Goal: Task Accomplishment & Management: Manage account settings

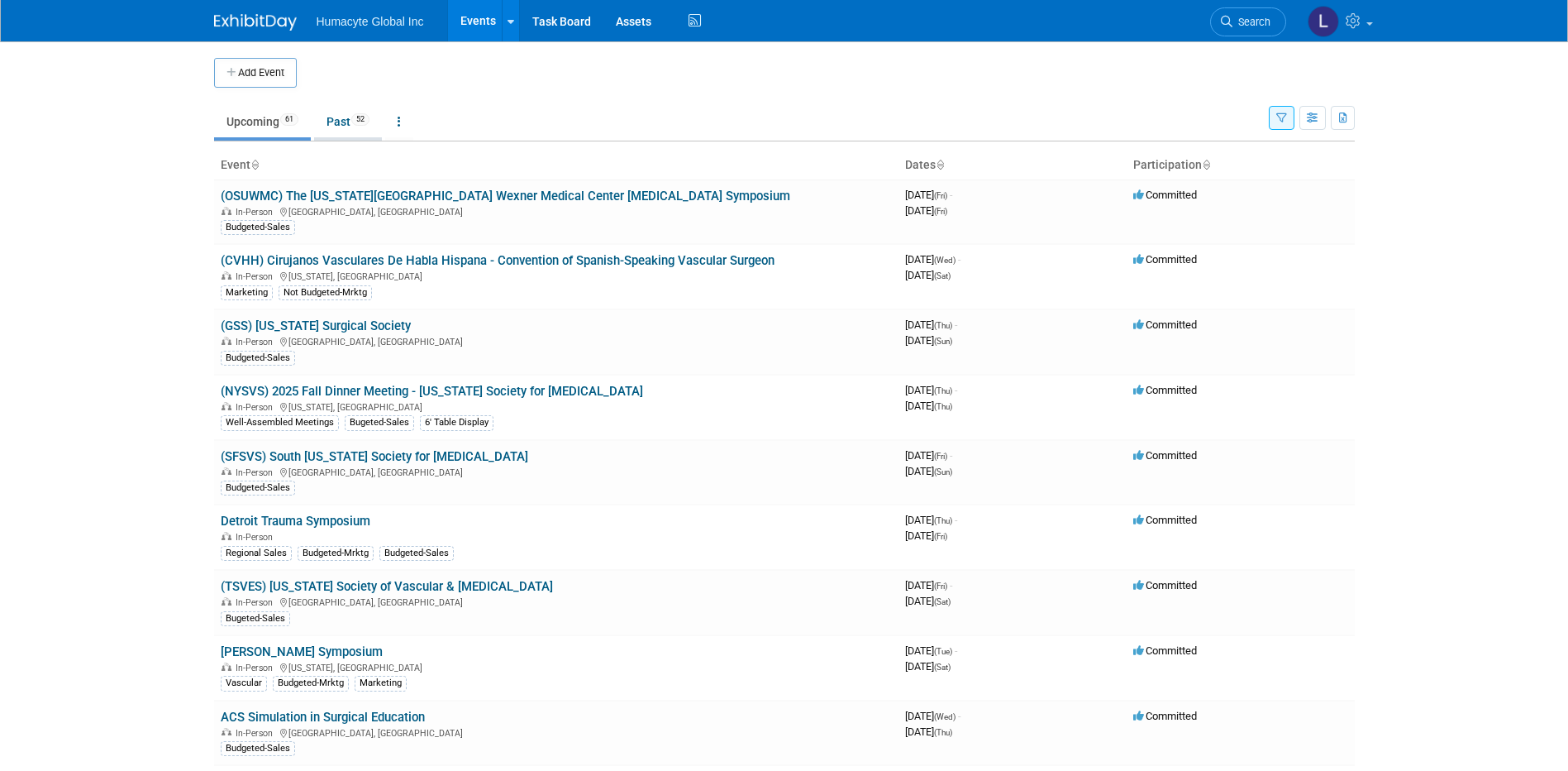
click at [356, 111] on link "Past 52" at bounding box center [348, 122] width 67 height 32
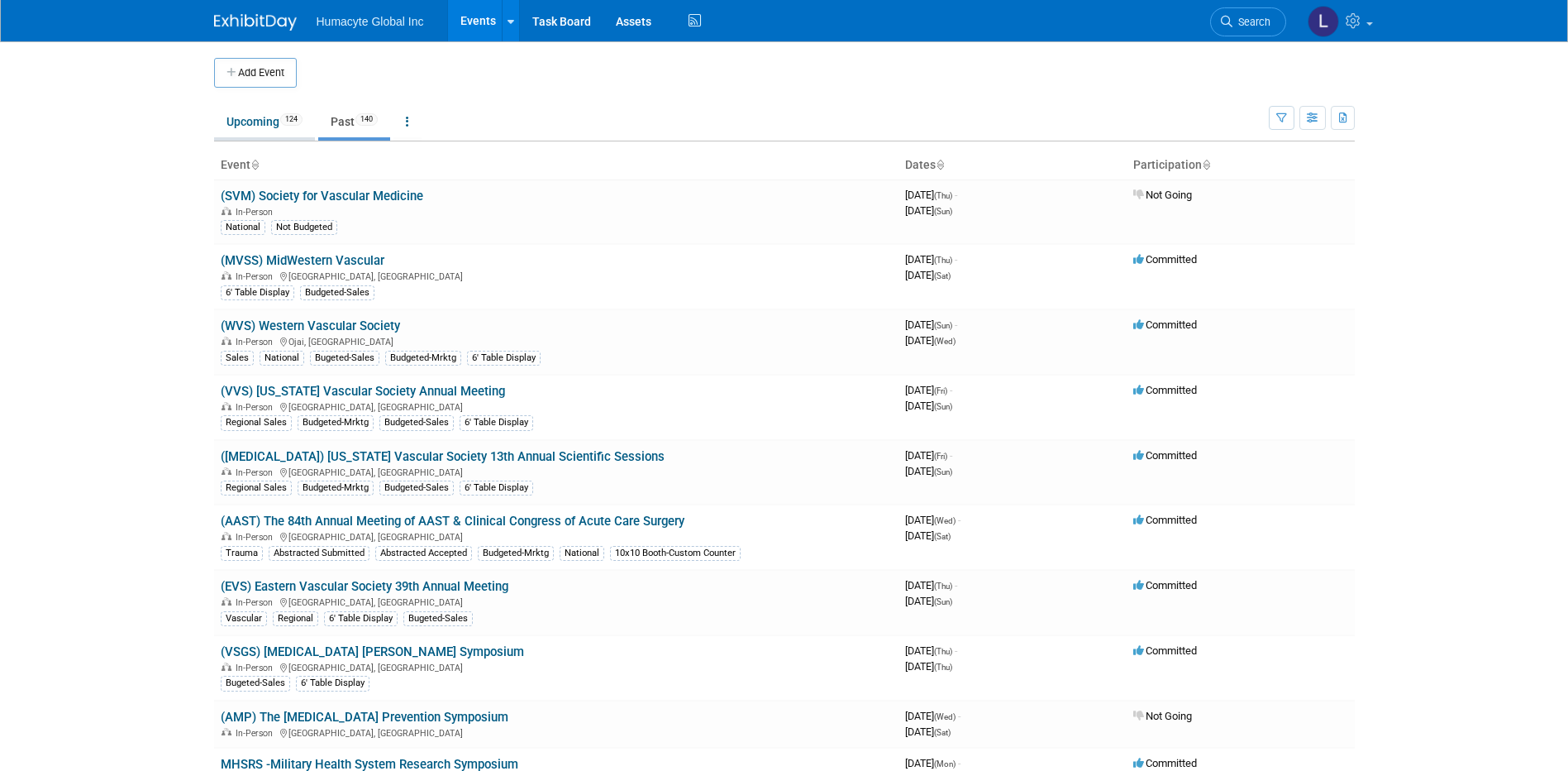
click at [254, 124] on link "Upcoming 124" at bounding box center [265, 122] width 101 height 32
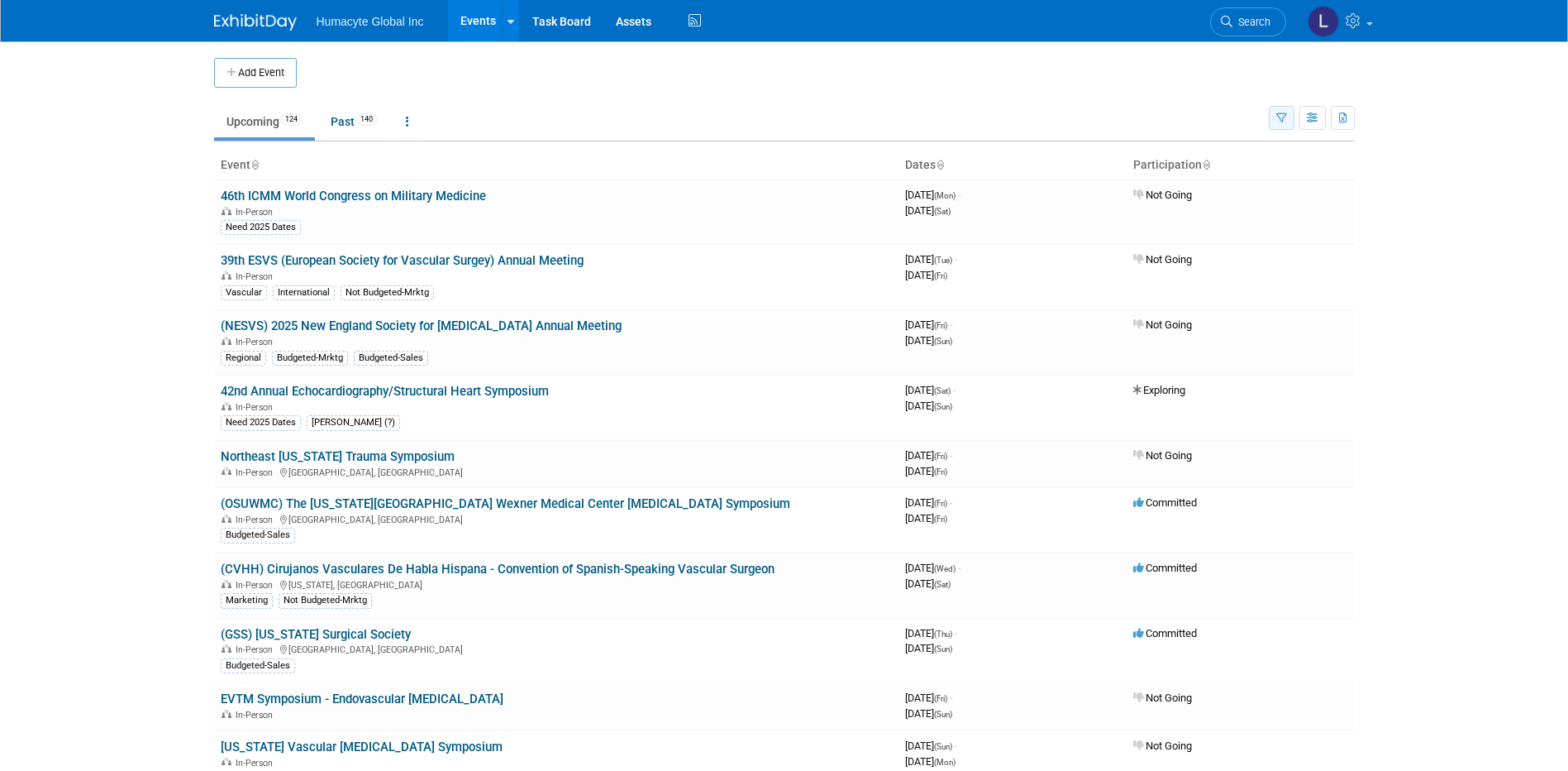
click at [1277, 120] on icon "button" at bounding box center [1281, 118] width 10 height 10
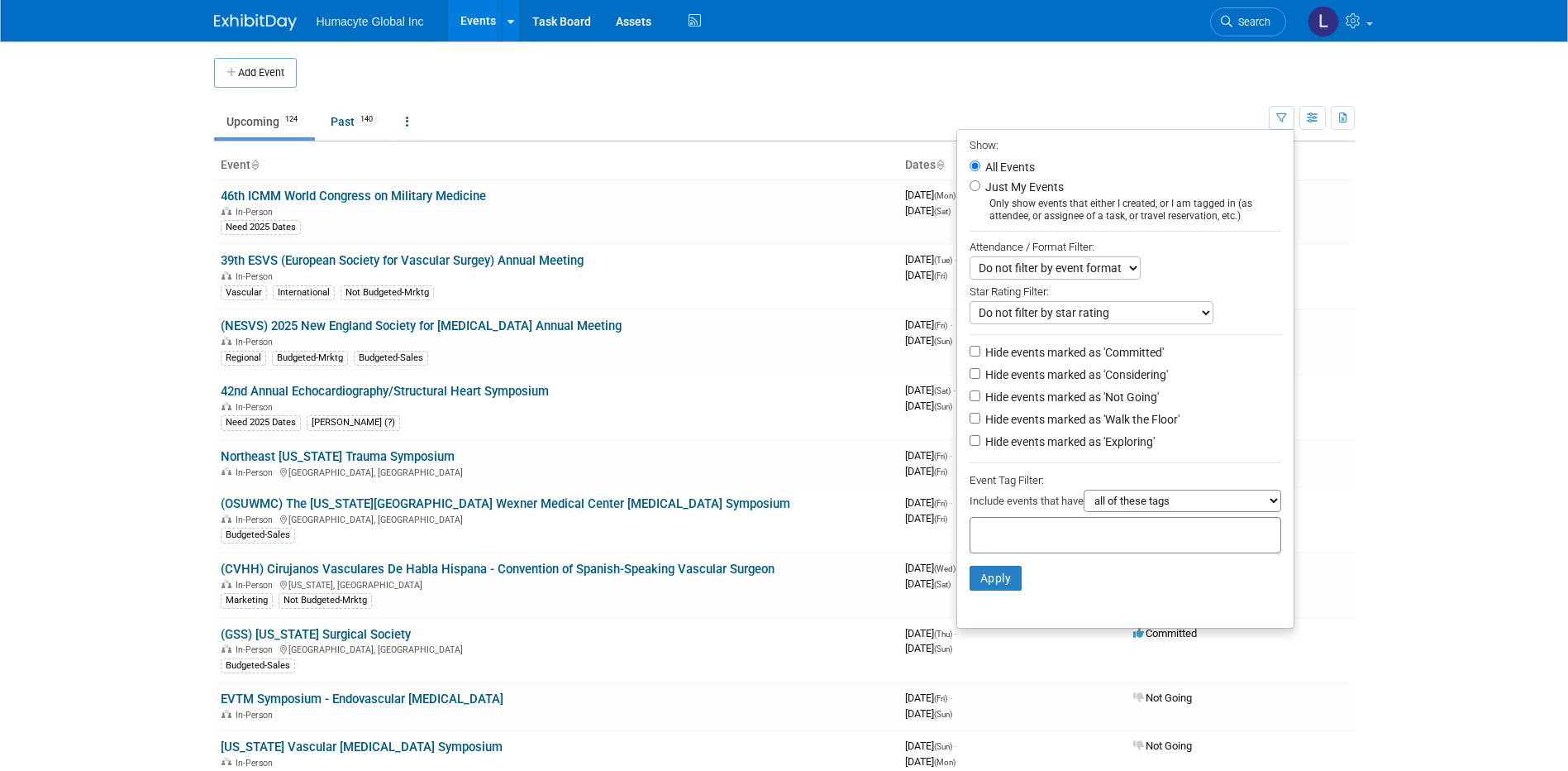
click at [1105, 359] on label "Hide events marked as 'Committed'" at bounding box center [1073, 353] width 181 height 17
click at [980, 356] on input "Hide events marked as 'Committed'" at bounding box center [975, 350] width 10 height 10
click at [1102, 350] on label "Hide events marked as 'Committed'" at bounding box center [1073, 353] width 181 height 17
click at [980, 350] on input "Hide events marked as 'Committed'" at bounding box center [975, 350] width 10 height 10
checkbox input "false"
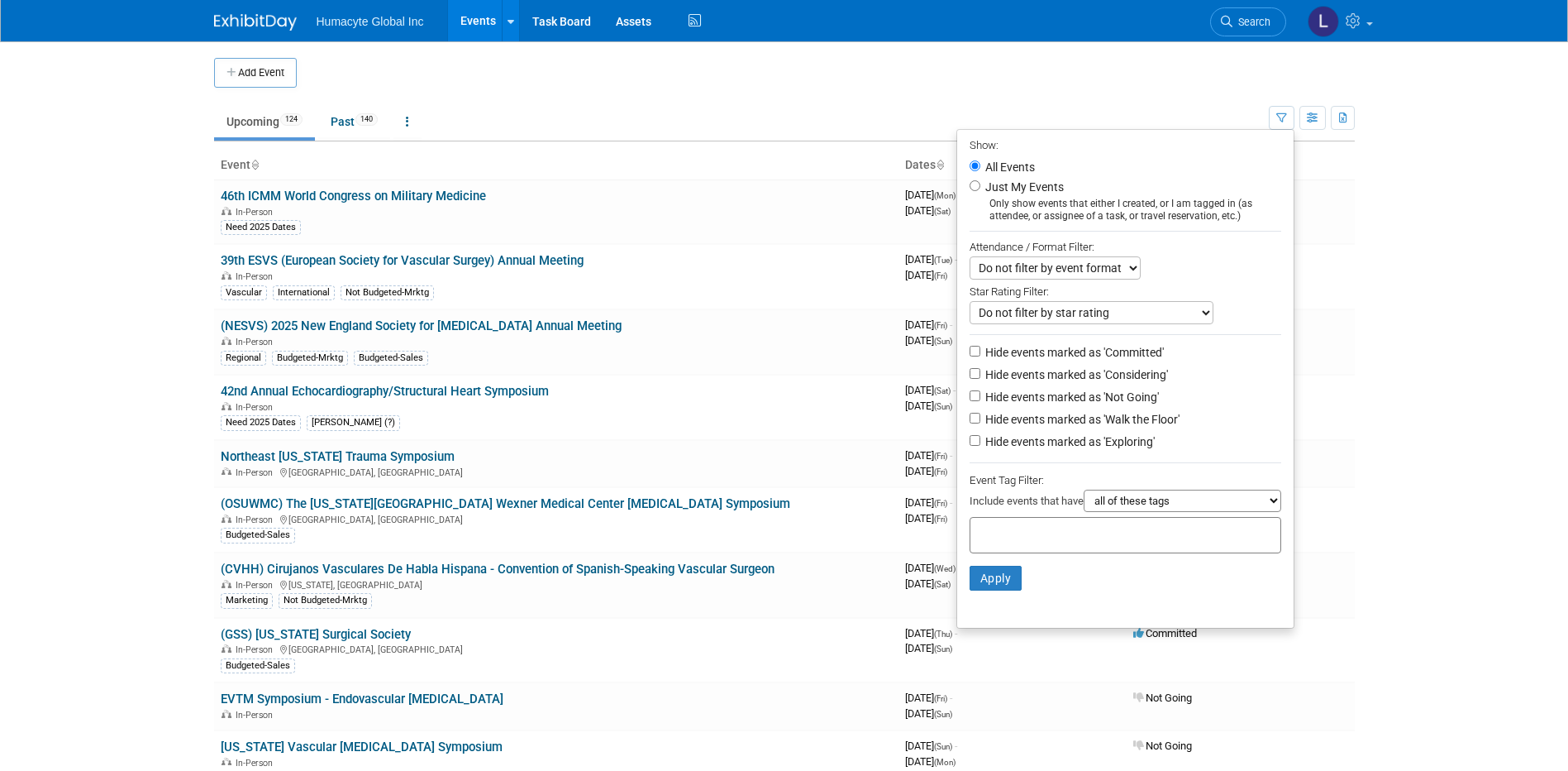
click at [1103, 371] on li "Hide events marked as 'Considering'" at bounding box center [1125, 376] width 337 height 22
click at [1098, 381] on label "Hide events marked as 'Considering'" at bounding box center [1075, 374] width 186 height 17
click at [980, 379] on input "Hide events marked as 'Considering'" at bounding box center [975, 372] width 10 height 10
checkbox input "true"
click at [1104, 405] on label "Hide events marked as 'Not Going'" at bounding box center [1070, 397] width 177 height 17
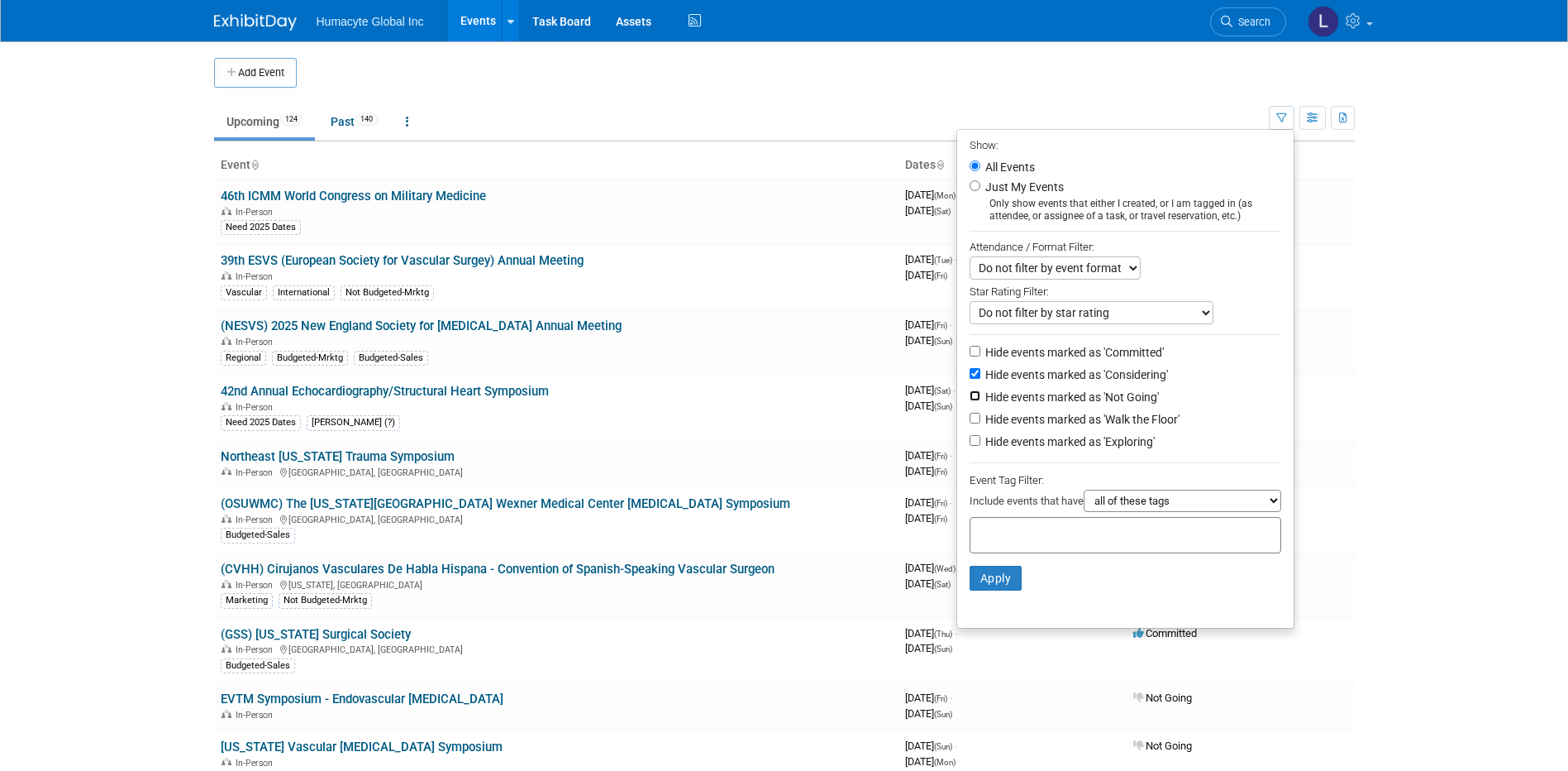
click at [980, 401] on input "Hide events marked as 'Not Going'" at bounding box center [975, 395] width 10 height 10
checkbox input "true"
click at [1103, 426] on label "Hide events marked as 'Walk the Floor'" at bounding box center [1081, 419] width 197 height 17
click at [980, 423] on input "Hide events marked as 'Walk the Floor'" at bounding box center [975, 417] width 10 height 10
checkbox input "true"
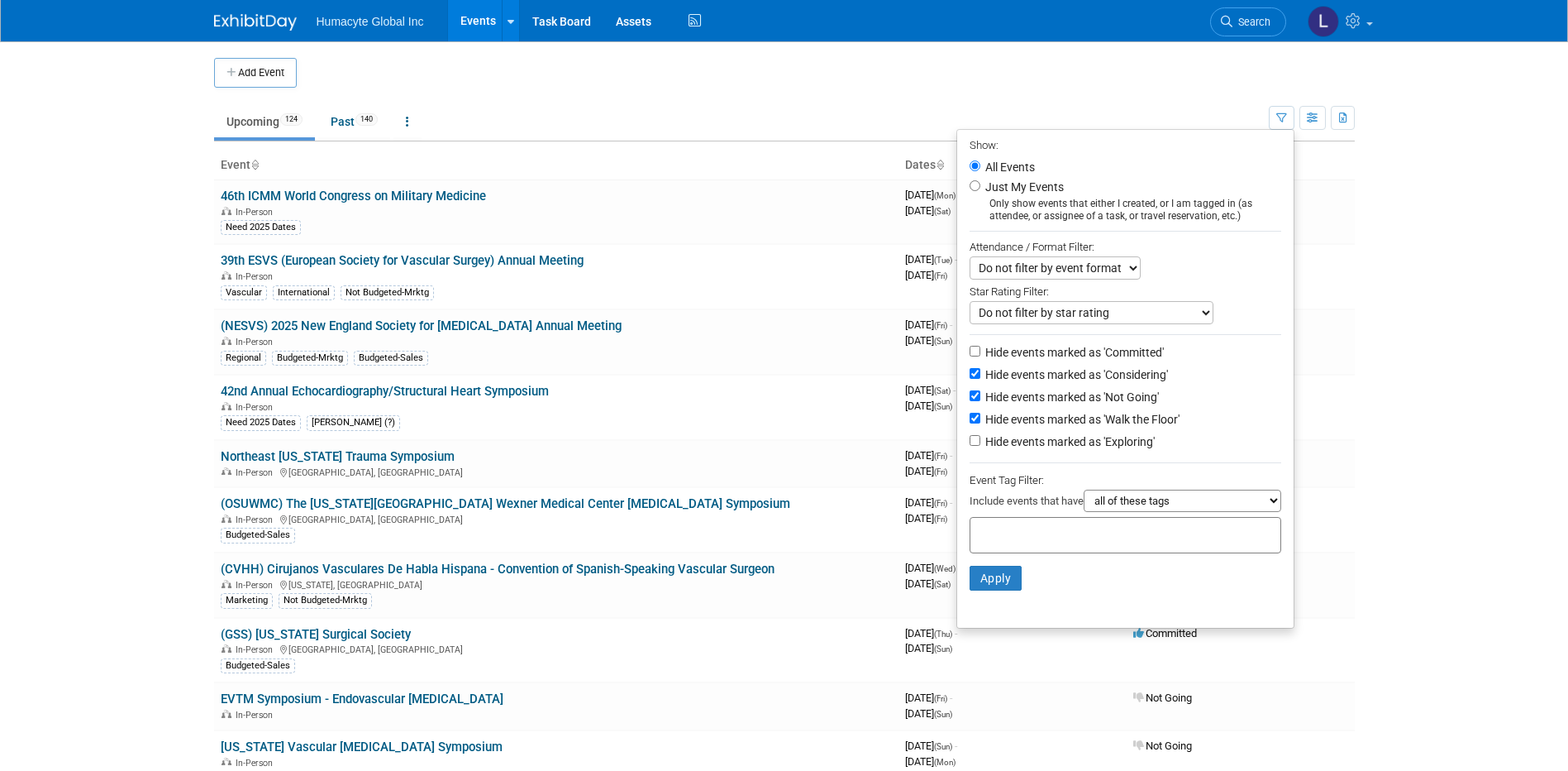
click at [1092, 446] on label "Hide events marked as 'Exploring'" at bounding box center [1068, 442] width 173 height 17
click at [980, 445] on input "Hide events marked as 'Exploring'" at bounding box center [975, 440] width 10 height 10
checkbox input "true"
click at [985, 590] on button "Apply" at bounding box center [996, 577] width 53 height 25
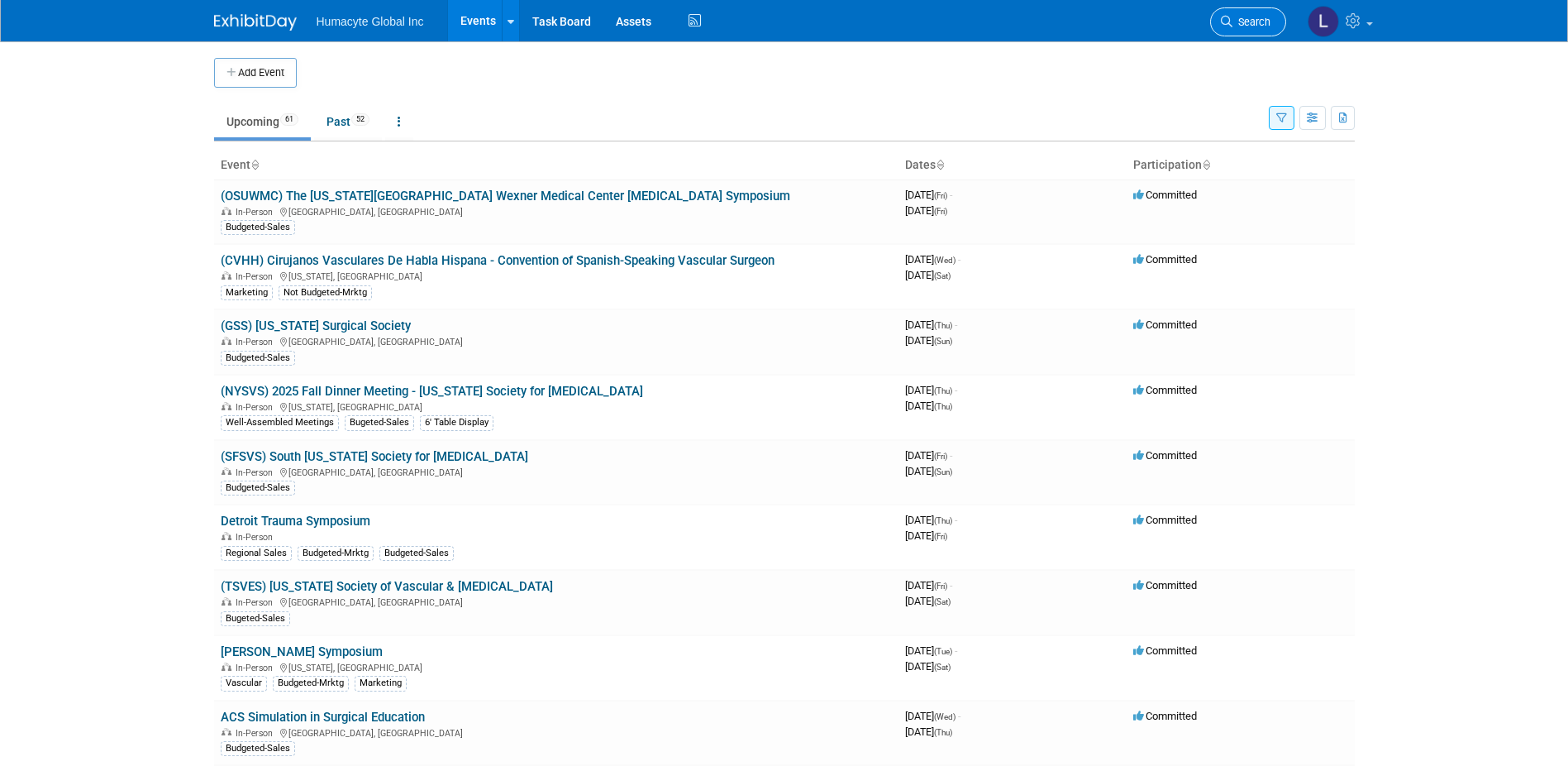
drag, startPoint x: 1261, startPoint y: 6, endPoint x: 1255, endPoint y: 22, distance: 17.1
click at [1261, 6] on li "Search" at bounding box center [1248, 20] width 76 height 40
click at [1254, 23] on span "Search" at bounding box center [1252, 22] width 38 height 12
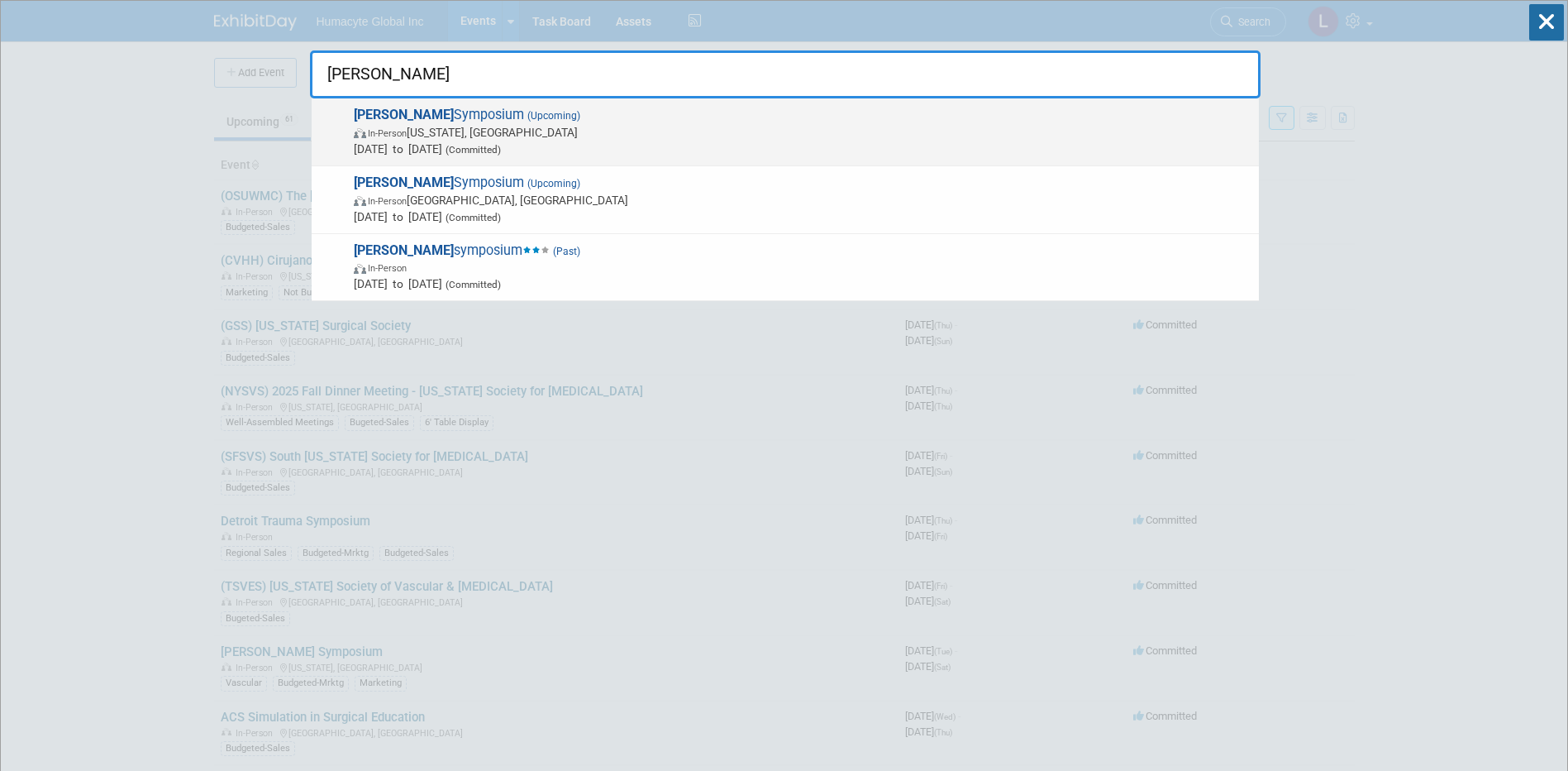
type input "VEITH"
click at [378, 146] on span "Nov 18, 2025 to Nov 22, 2025 (Committed)" at bounding box center [802, 149] width 897 height 17
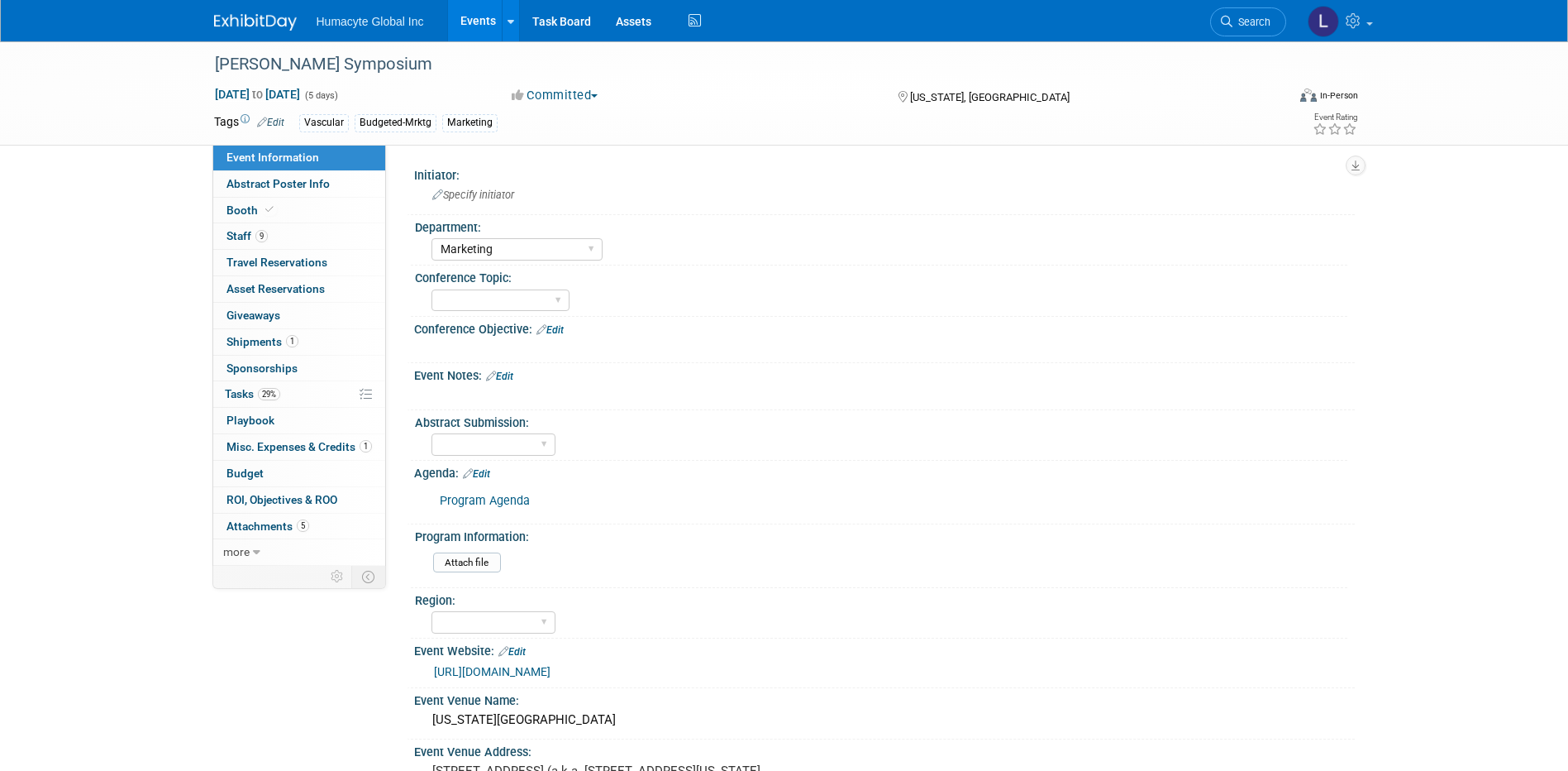
select select "Marketing"
click at [234, 384] on link "29% Tasks 29%" at bounding box center [299, 393] width 172 height 25
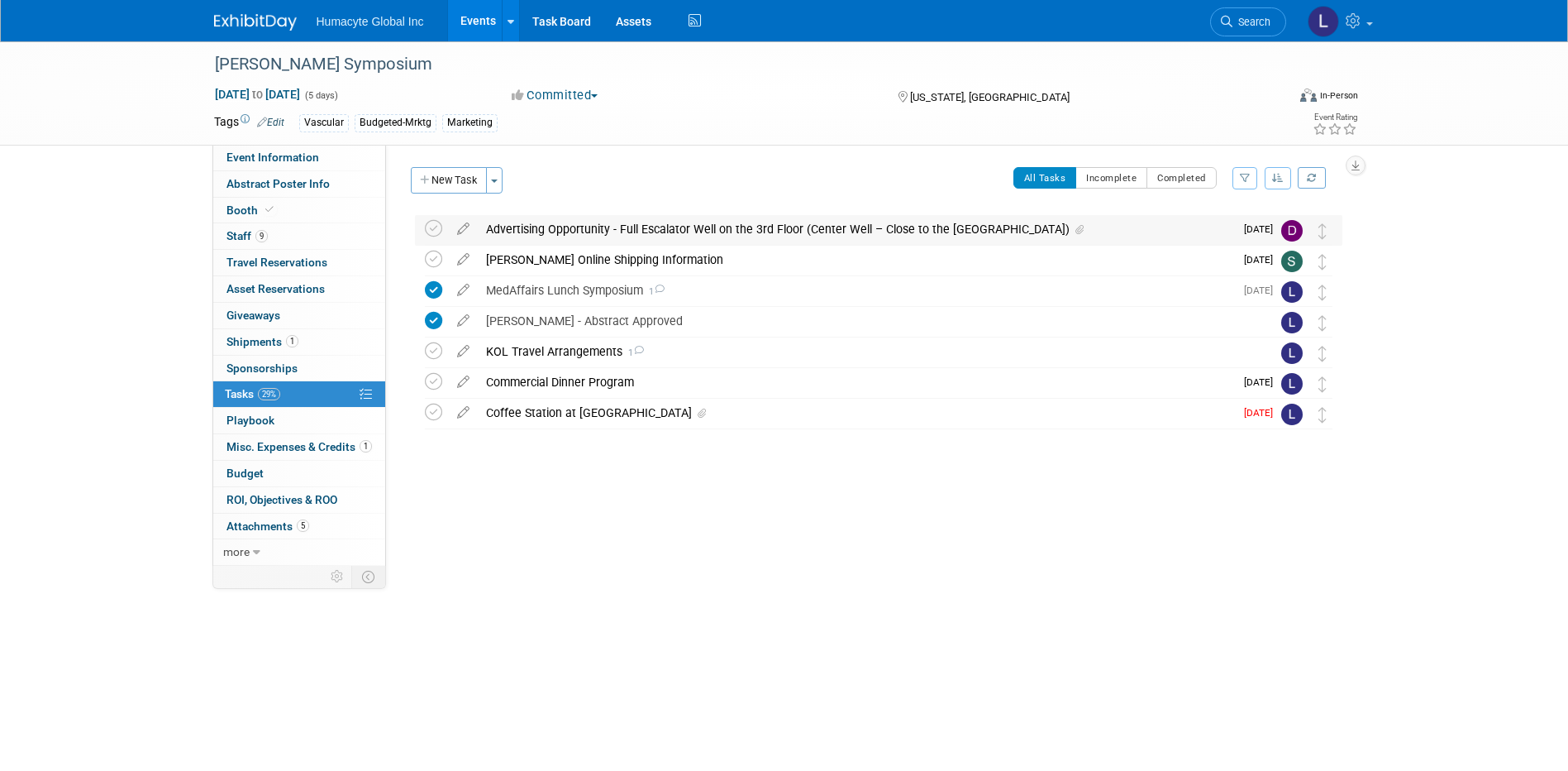
drag, startPoint x: 412, startPoint y: 32, endPoint x: 751, endPoint y: 227, distance: 391.1
click at [751, 227] on div "Advertising Opportunity - Full Escalator Well on the 3rd Floor (Center Well – C…" at bounding box center [856, 229] width 757 height 28
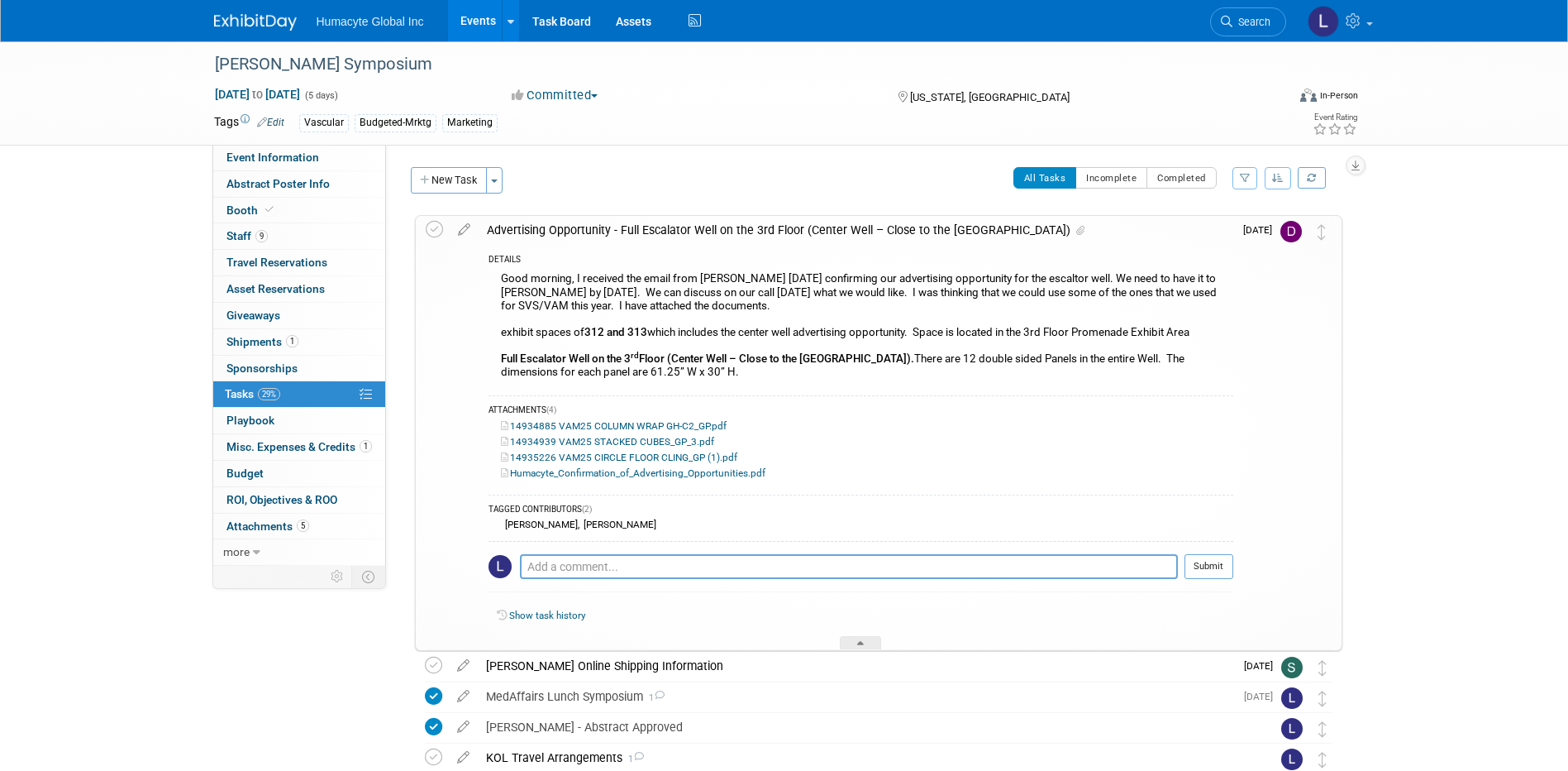
drag, startPoint x: 703, startPoint y: 373, endPoint x: 495, endPoint y: 276, distance: 229.5
click at [495, 276] on div "Good morning, I received the email from [PERSON_NAME] [DATE] confirming our adv…" at bounding box center [861, 327] width 745 height 119
copy div "Good morning, I received the email from [PERSON_NAME] [DATE] confirming our adv…"
click at [1372, 384] on div "[PERSON_NAME] Symposium [DATE] to [DATE] (5 days) [DATE] to [DATE] Committed Co…" at bounding box center [784, 488] width 1568 height 895
click at [1272, 20] on link "Search" at bounding box center [1248, 22] width 76 height 29
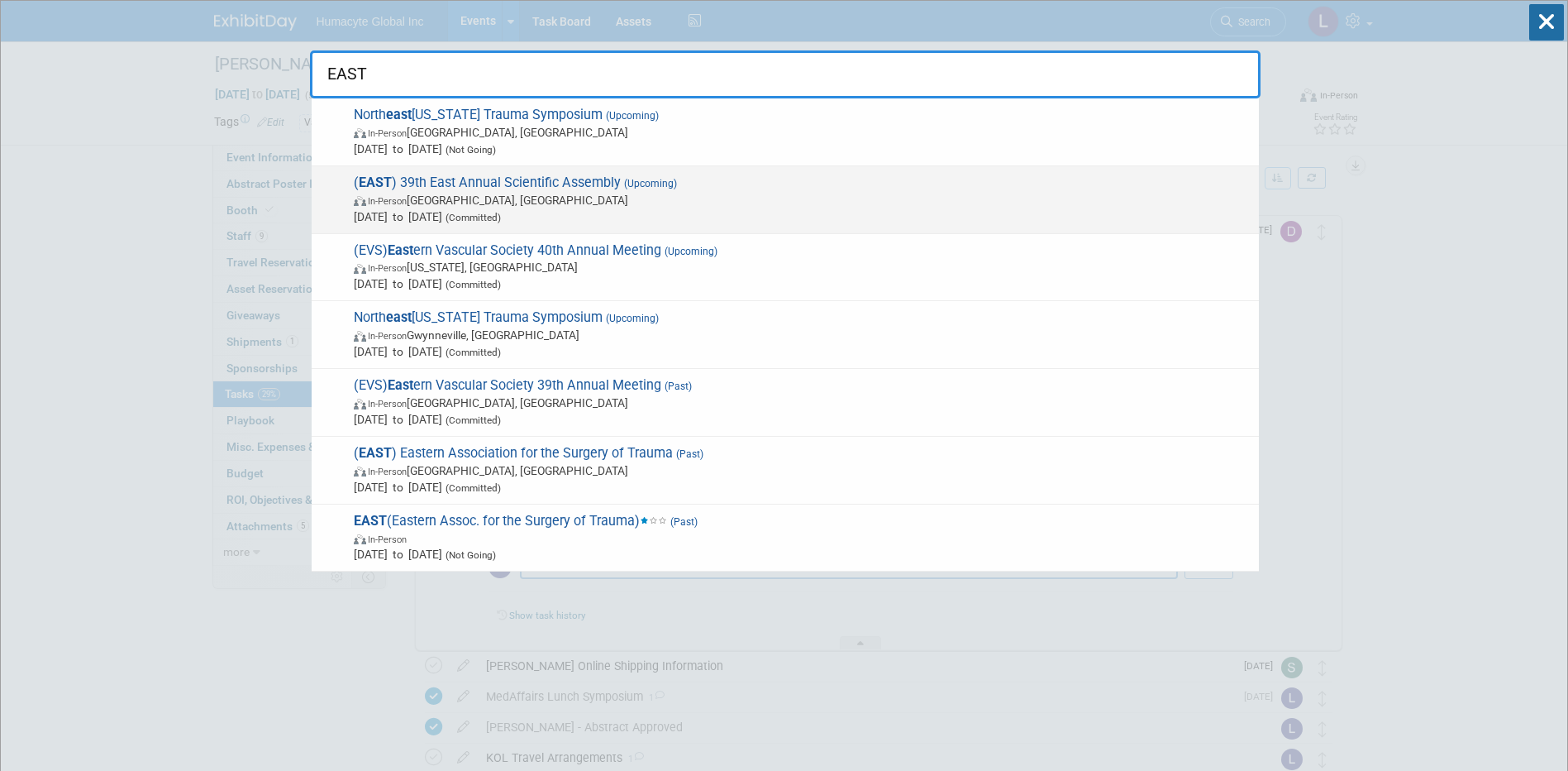
type input "EAST"
click at [497, 214] on span "[DATE] to [DATE] (Committed)" at bounding box center [802, 217] width 897 height 17
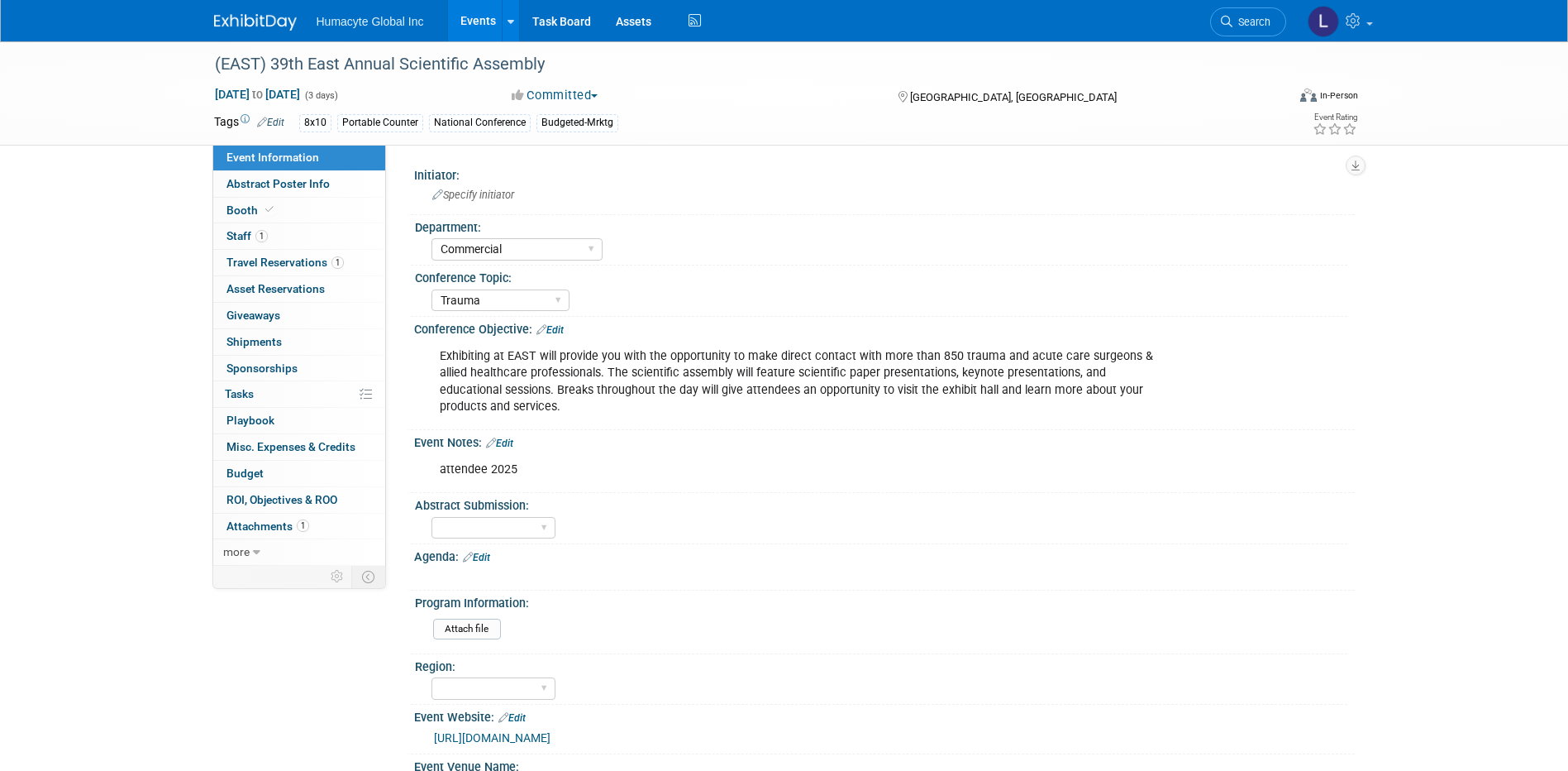
select select "Commercial"
select select "Trauma"
click at [477, 196] on span "Specify initiator" at bounding box center [472, 194] width 81 height 12
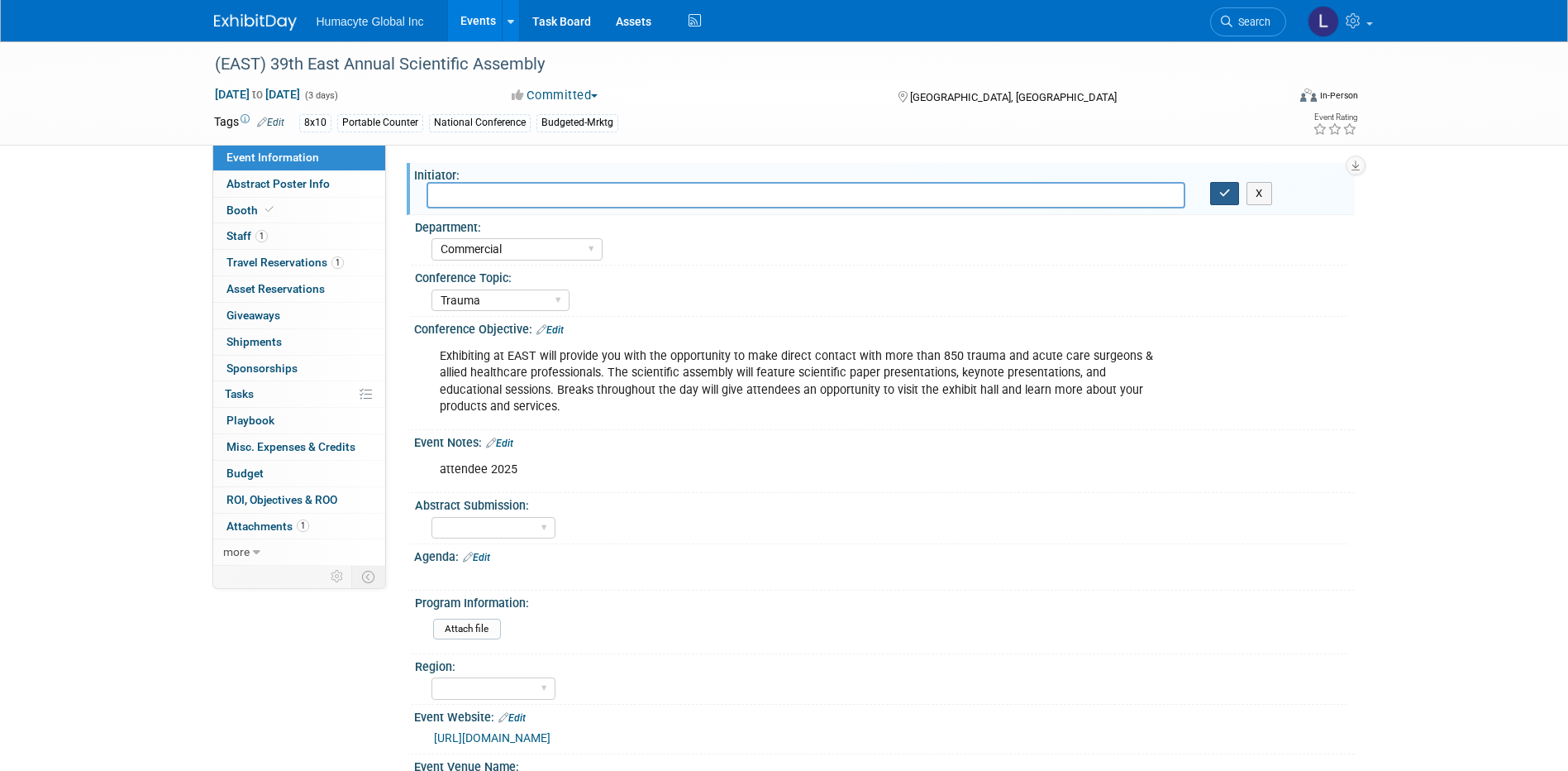
click at [1215, 196] on button "button" at bounding box center [1226, 193] width 30 height 23
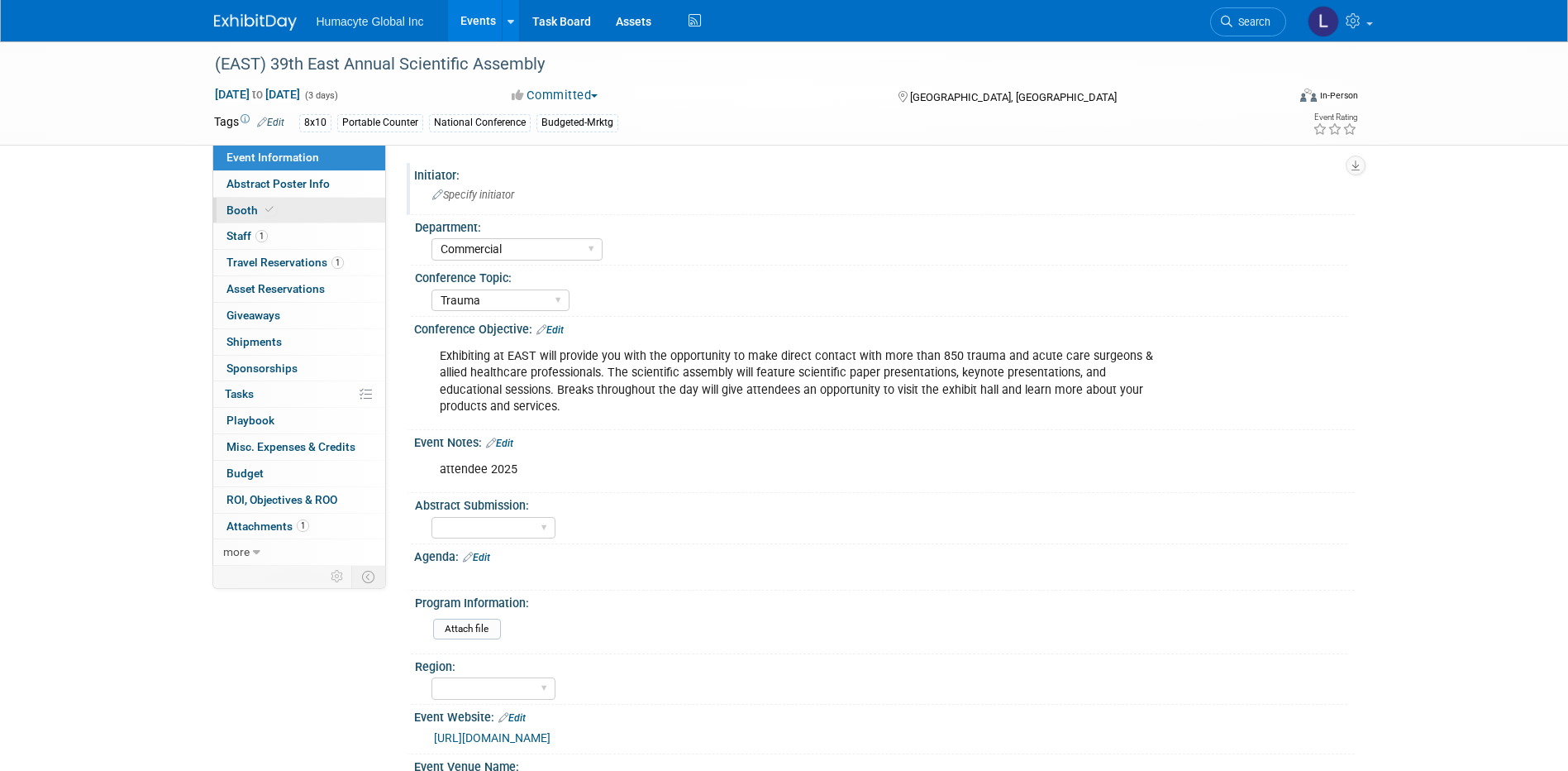
click at [247, 206] on span "Booth" at bounding box center [252, 210] width 51 height 13
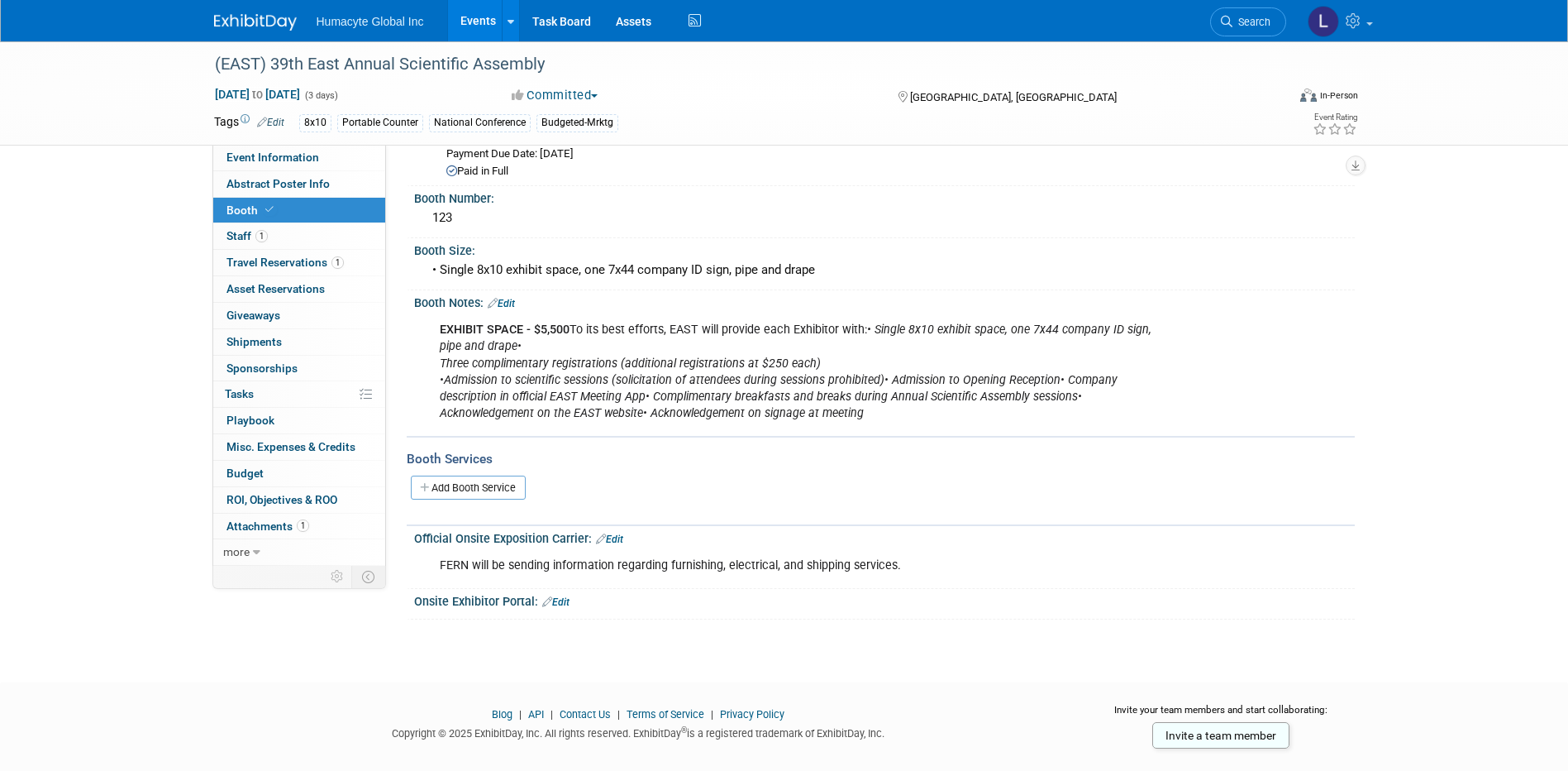
scroll to position [248, 0]
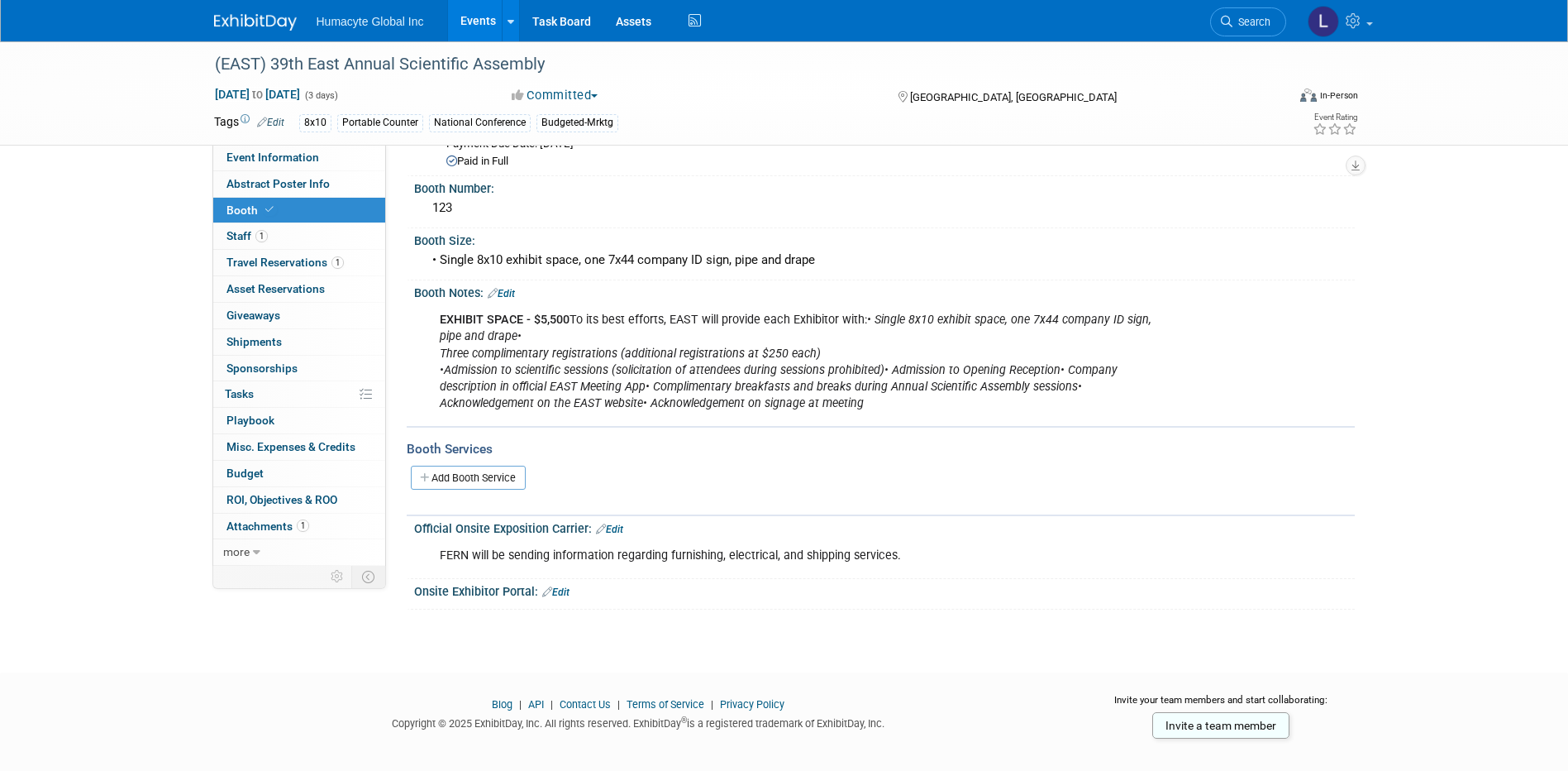
click at [606, 531] on link "Edit" at bounding box center [609, 529] width 27 height 11
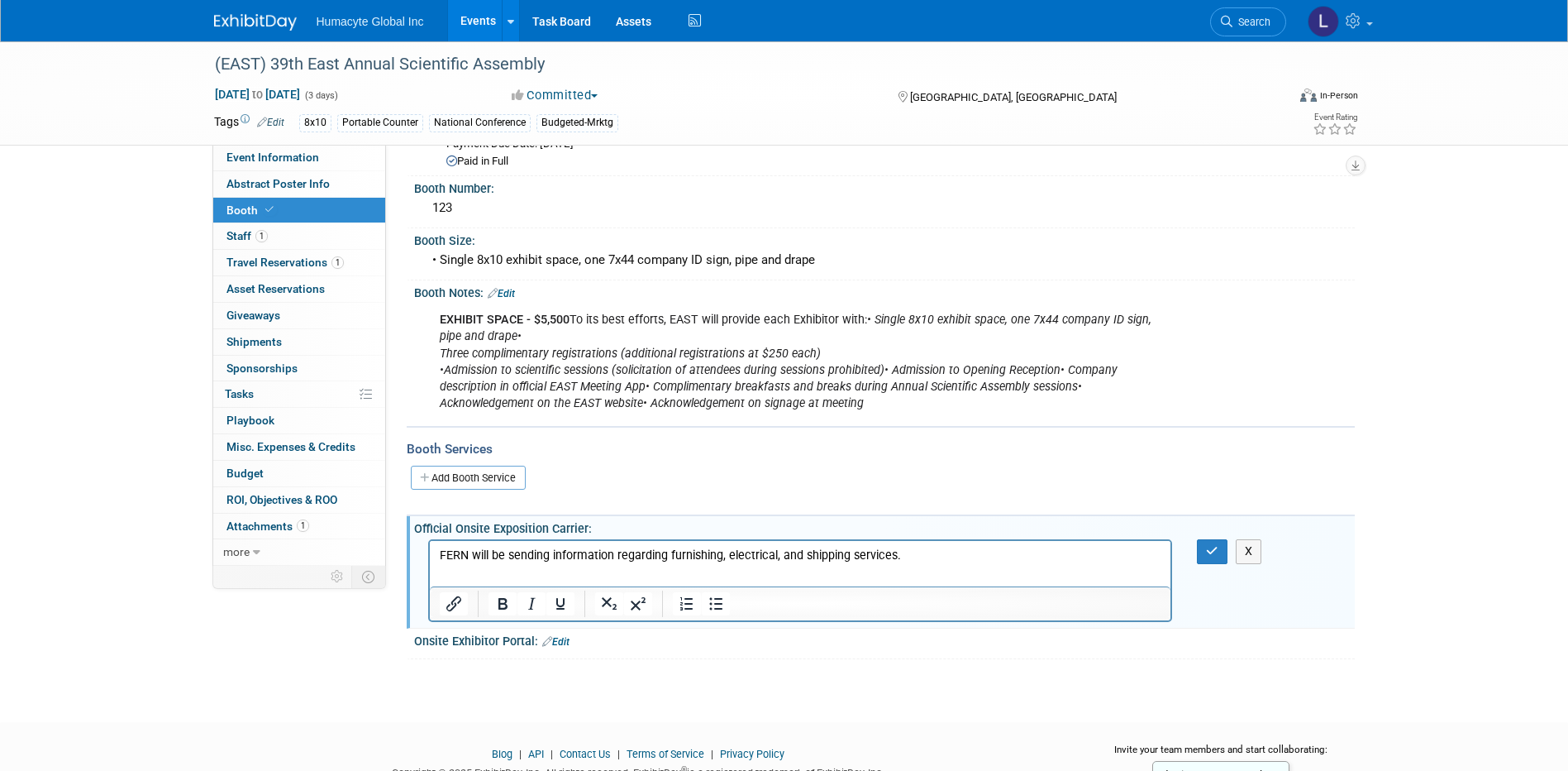
scroll to position [0, 0]
click at [980, 559] on p "FERN will be sending information regarding furnishing, electrical, and shipping…" at bounding box center [800, 556] width 722 height 17
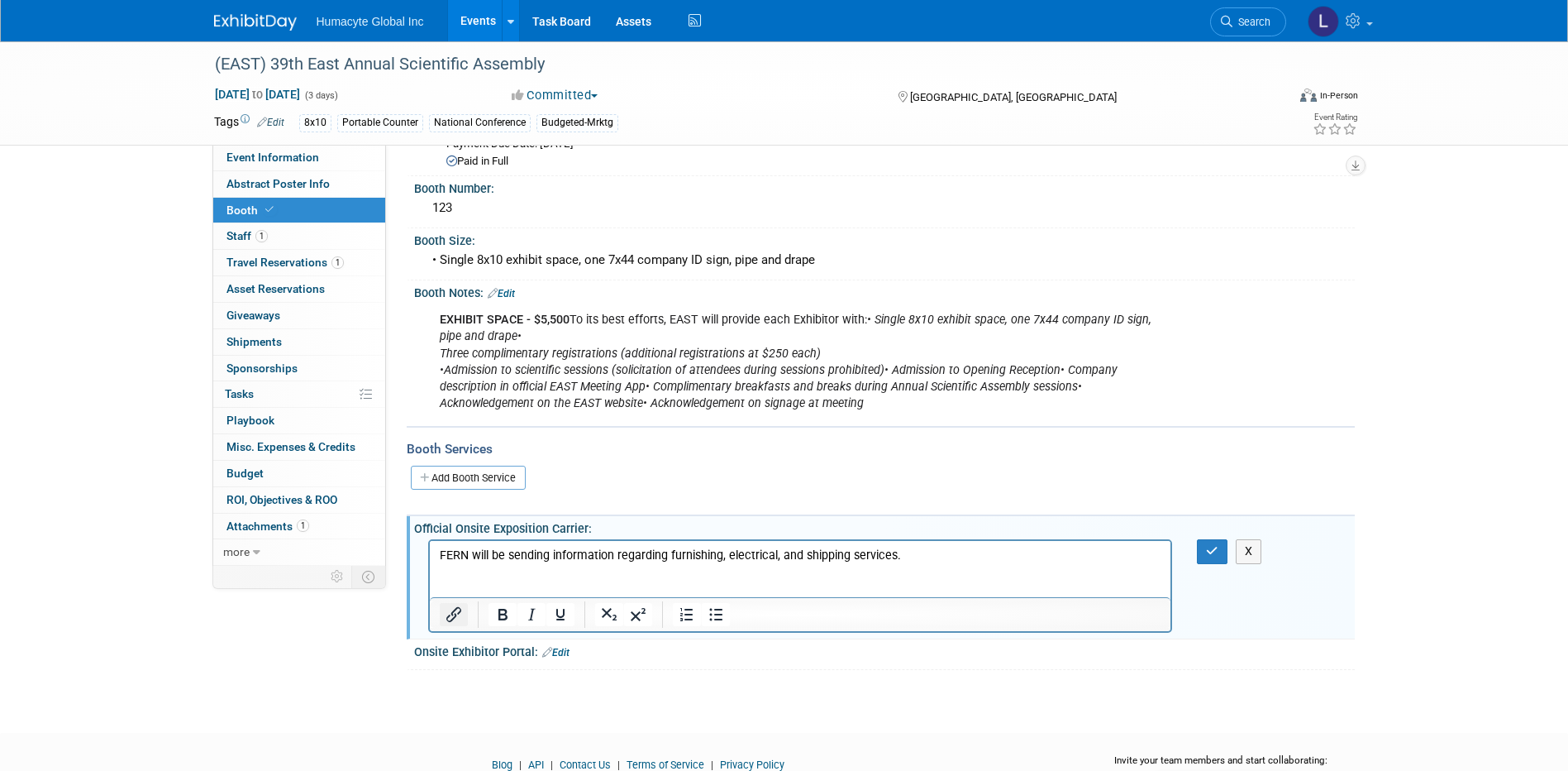
click at [446, 607] on icon "Insert/edit link" at bounding box center [454, 614] width 20 height 20
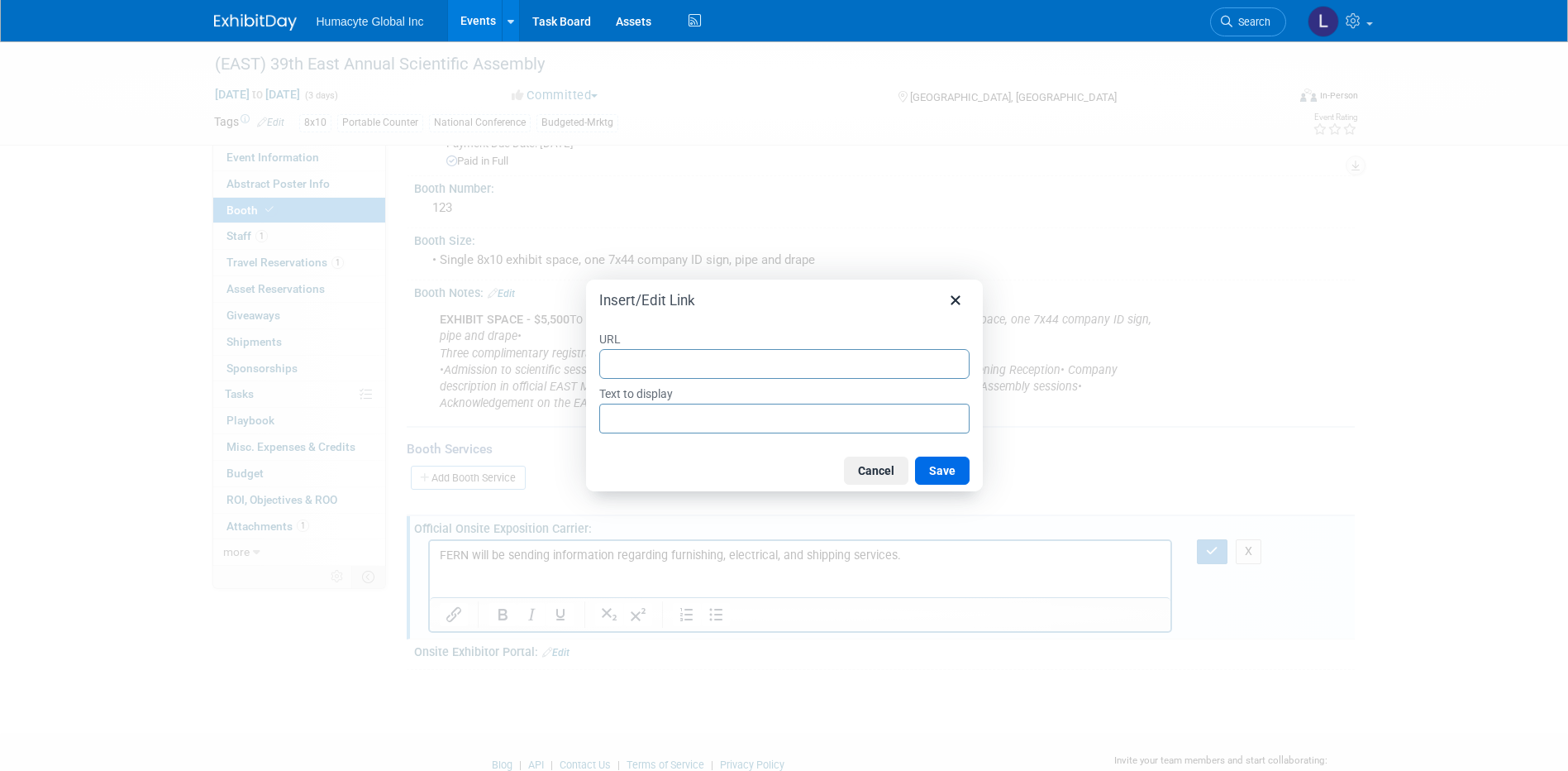
type input "[URL][DOMAIN_NAME]"
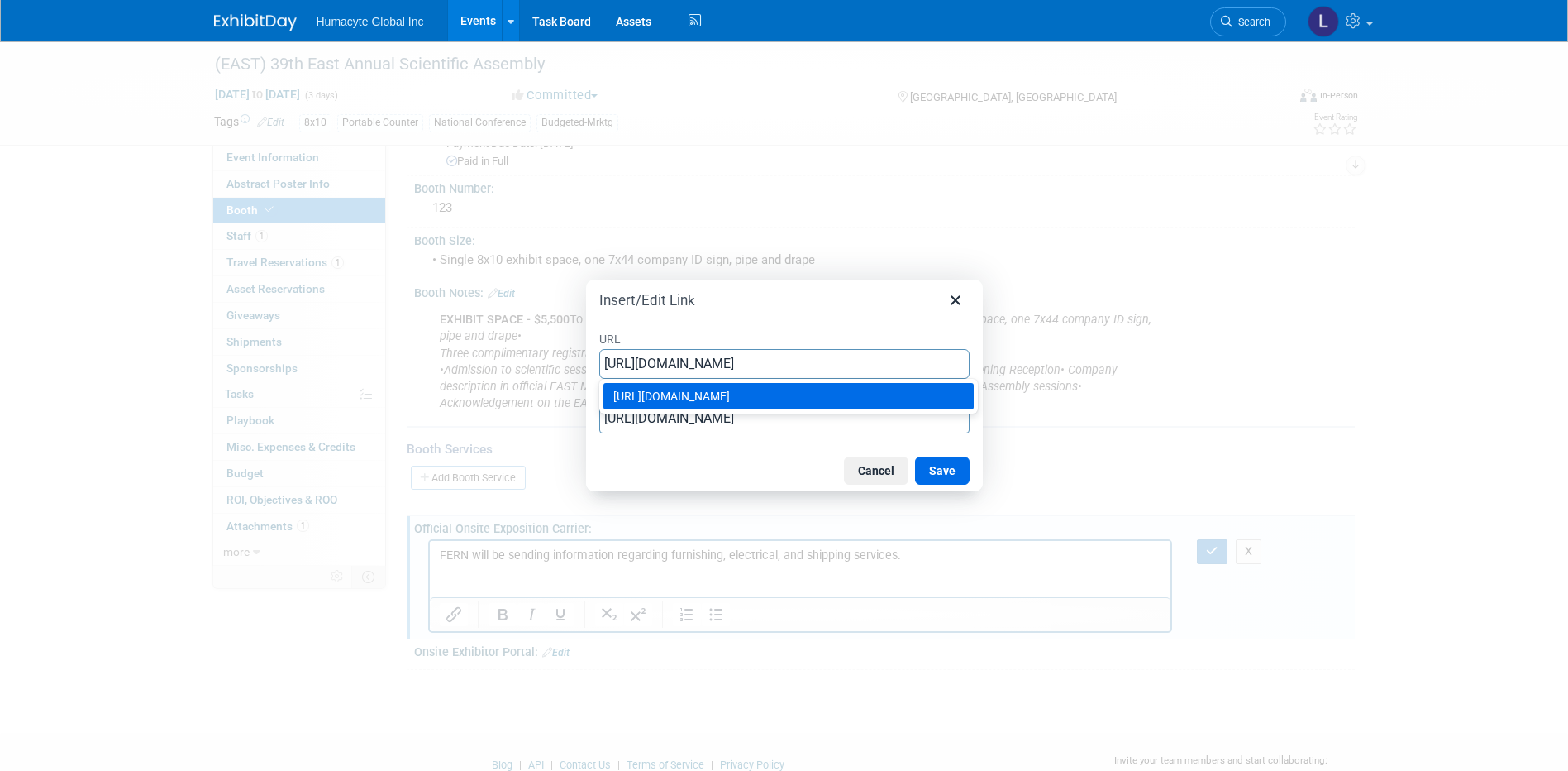
click at [670, 406] on div "[URL][DOMAIN_NAME]" at bounding box center [791, 396] width 354 height 20
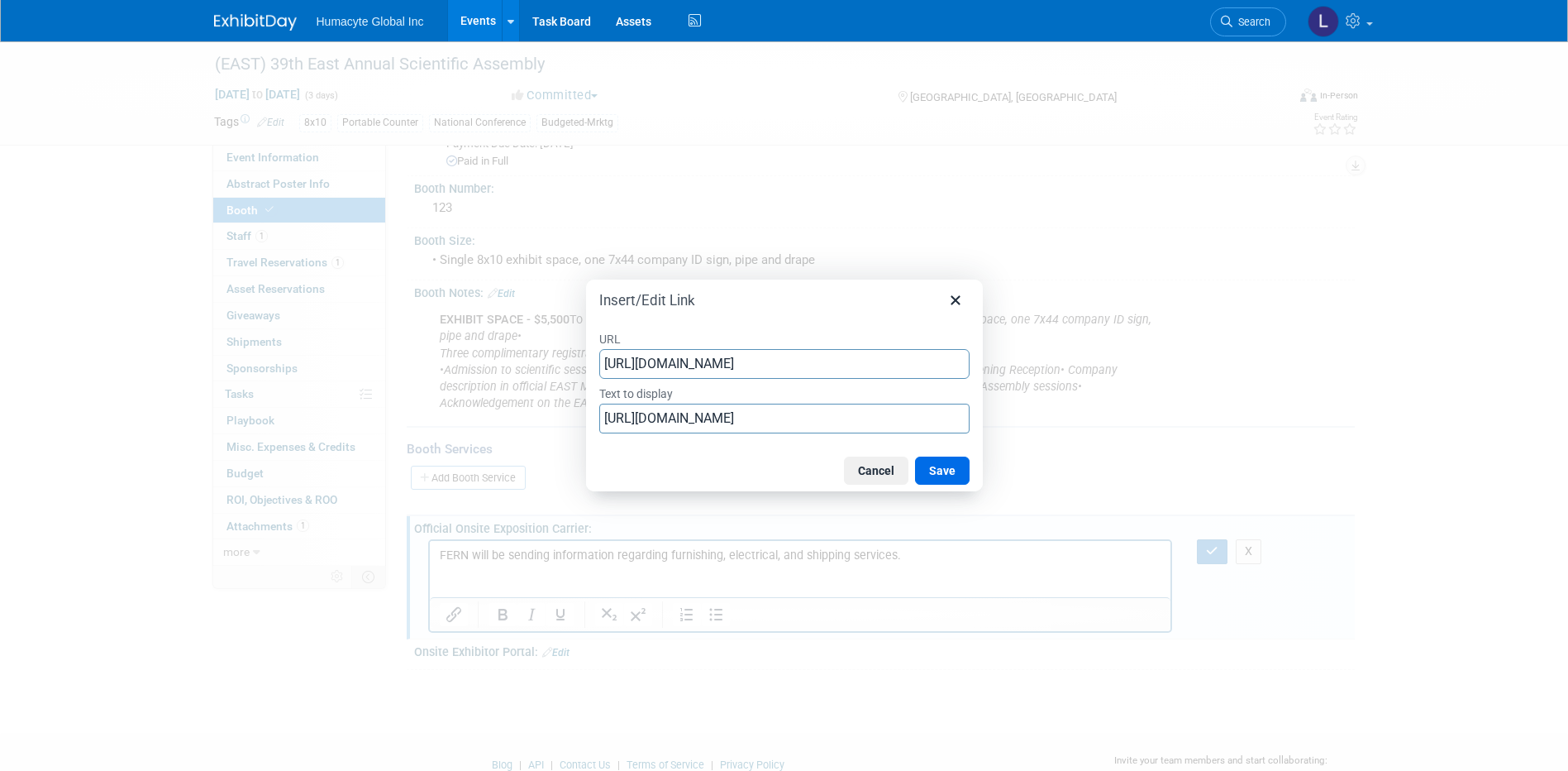
type input "[URL][DOMAIN_NAME]"
click at [675, 417] on input "[URL][DOMAIN_NAME]" at bounding box center [785, 418] width 370 height 30
click at [675, 416] on input "[URL][DOMAIN_NAME]" at bounding box center [785, 418] width 370 height 30
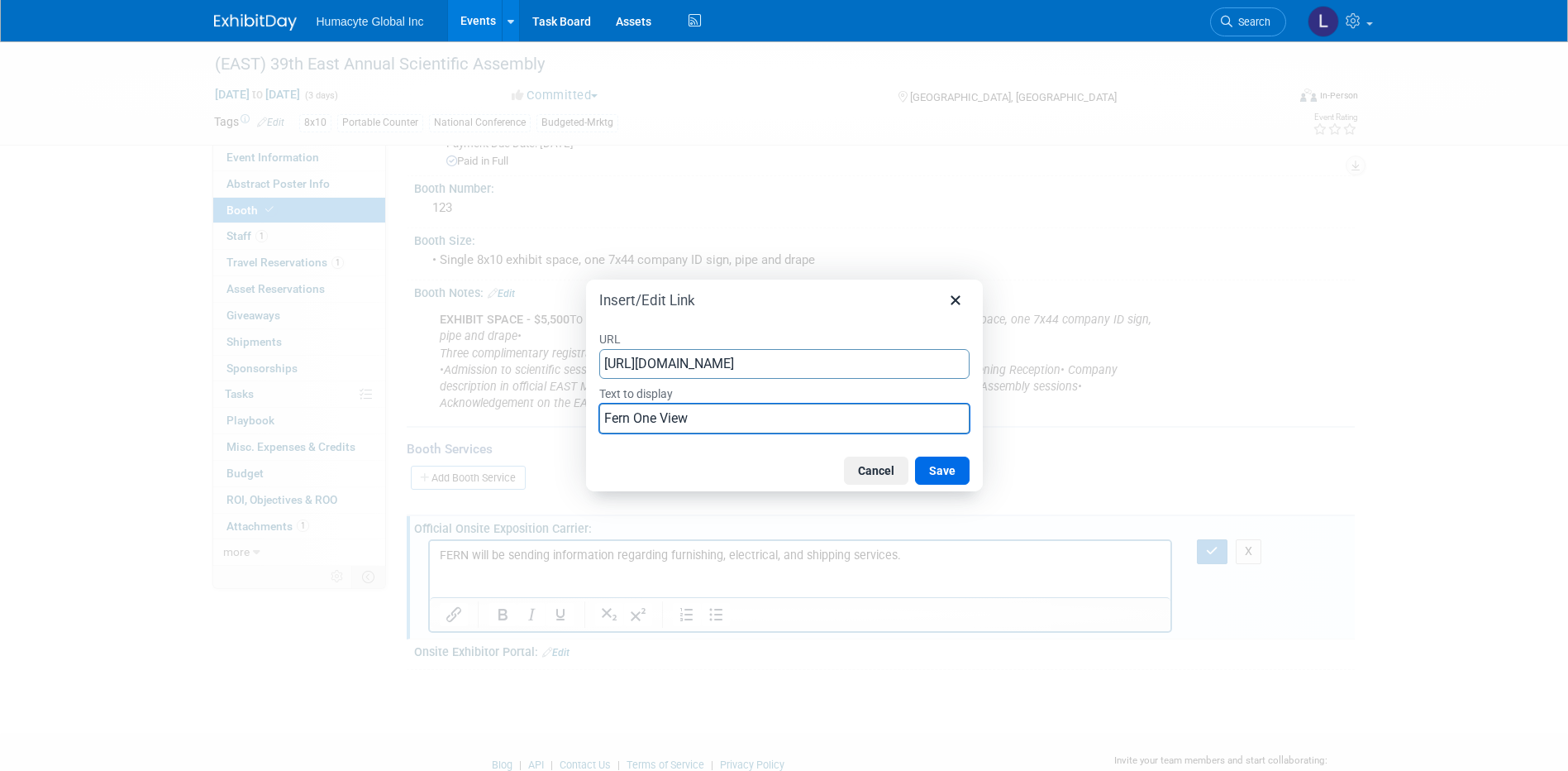
type input "Fern One View"
click at [944, 455] on div "Cancel Save" at bounding box center [785, 471] width 397 height 41
click at [934, 466] on button "Save" at bounding box center [942, 471] width 54 height 28
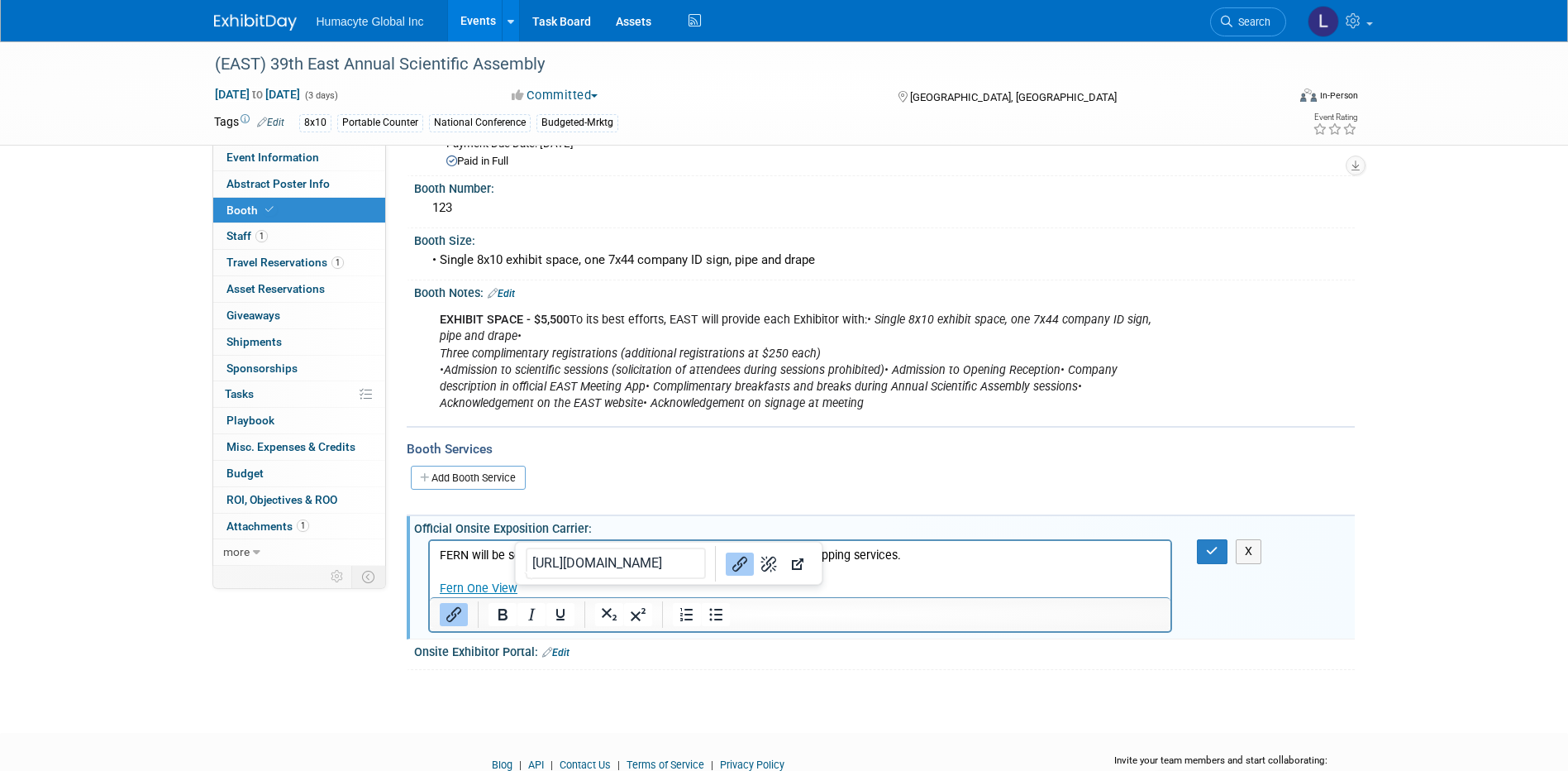
click at [540, 583] on p "Fern One View" at bounding box center [800, 589] width 722 height 17
click at [545, 585] on p "Fern One View" at bounding box center [800, 589] width 722 height 17
click at [545, 590] on p "Fern One View" at bounding box center [800, 589] width 722 height 17
click at [602, 570] on input "[URL][DOMAIN_NAME]" at bounding box center [588, 563] width 181 height 32
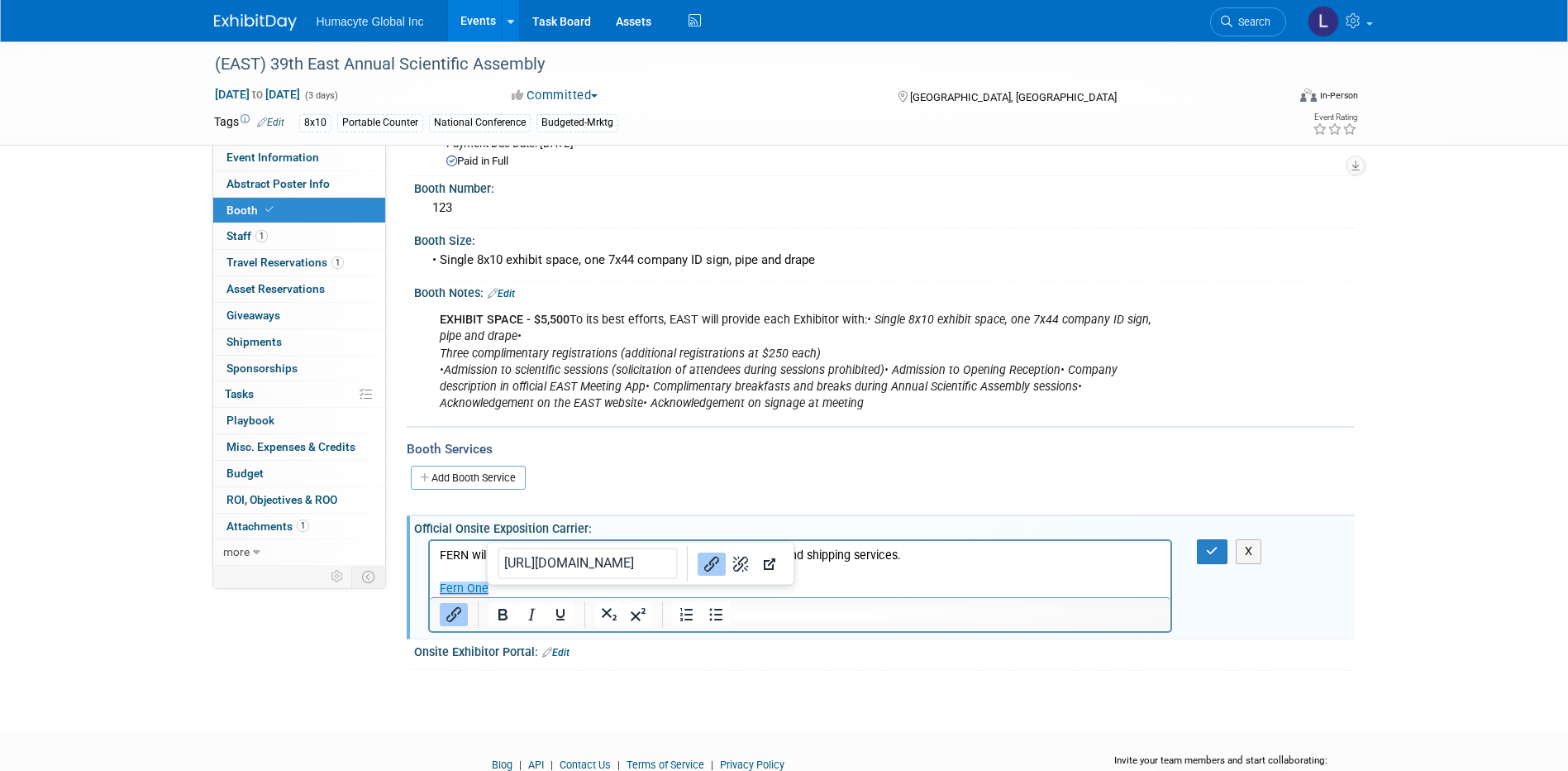
click at [704, 566] on icon "Link" at bounding box center [712, 563] width 15 height 15
drag, startPoint x: 501, startPoint y: 588, endPoint x: 351, endPoint y: 556, distance: 153.4
click at [429, 556] on html "FERN will be sending information regarding furnishing, electrical, and shipping…" at bounding box center [800, 569] width 742 height 56
click at [509, 580] on p "Fern One﻿" at bounding box center [800, 589] width 722 height 17
click at [501, 589] on p "Fern One﻿" at bounding box center [800, 589] width 722 height 17
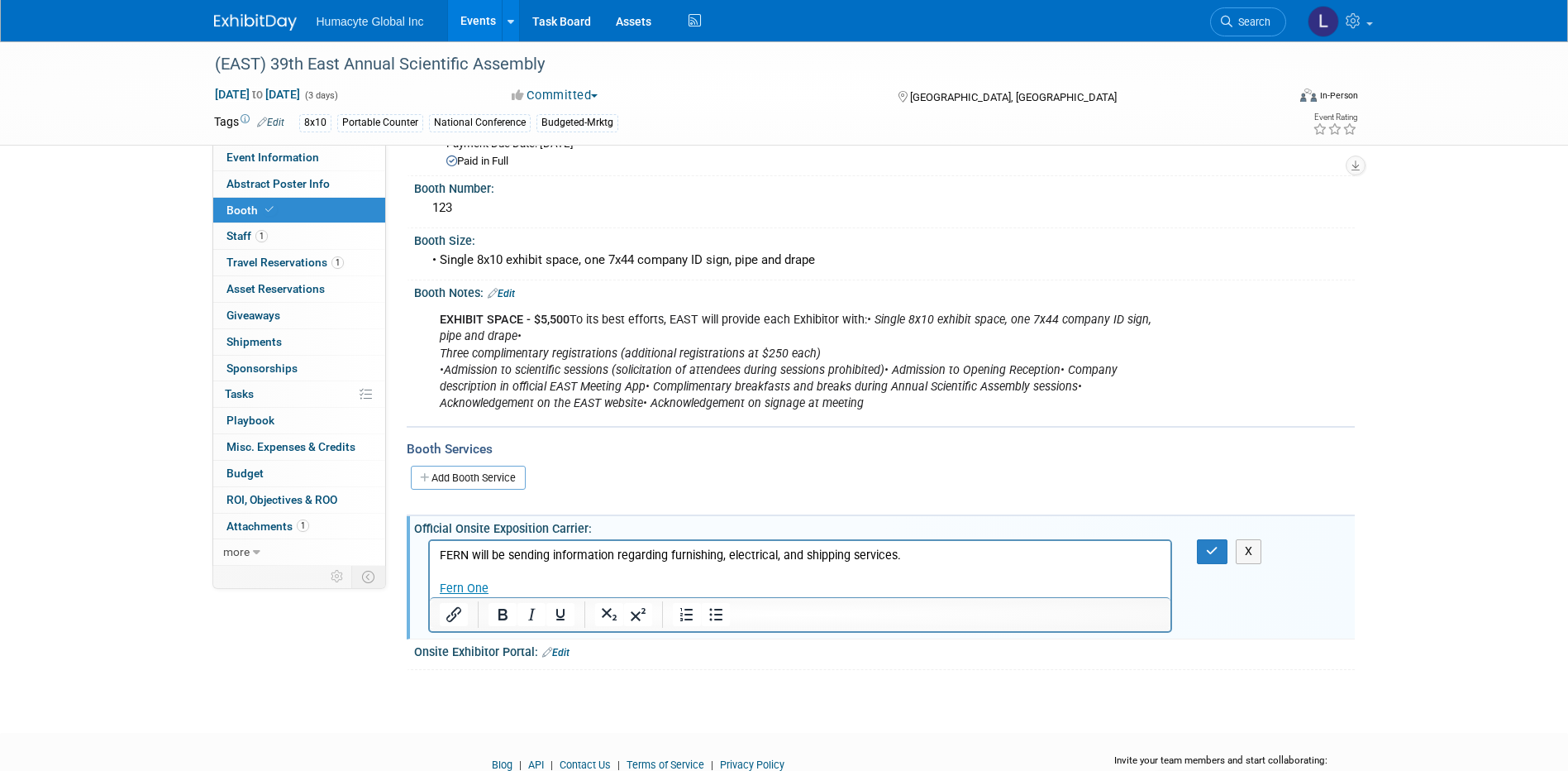
click at [599, 586] on p "Fern One﻿" at bounding box center [800, 589] width 722 height 17
click at [531, 599] on div at bounding box center [801, 614] width 742 height 34
click at [515, 582] on p "Fern One﻿" at bounding box center [800, 589] width 722 height 17
click at [532, 589] on p "Fern OneView﻿" at bounding box center [800, 589] width 722 height 17
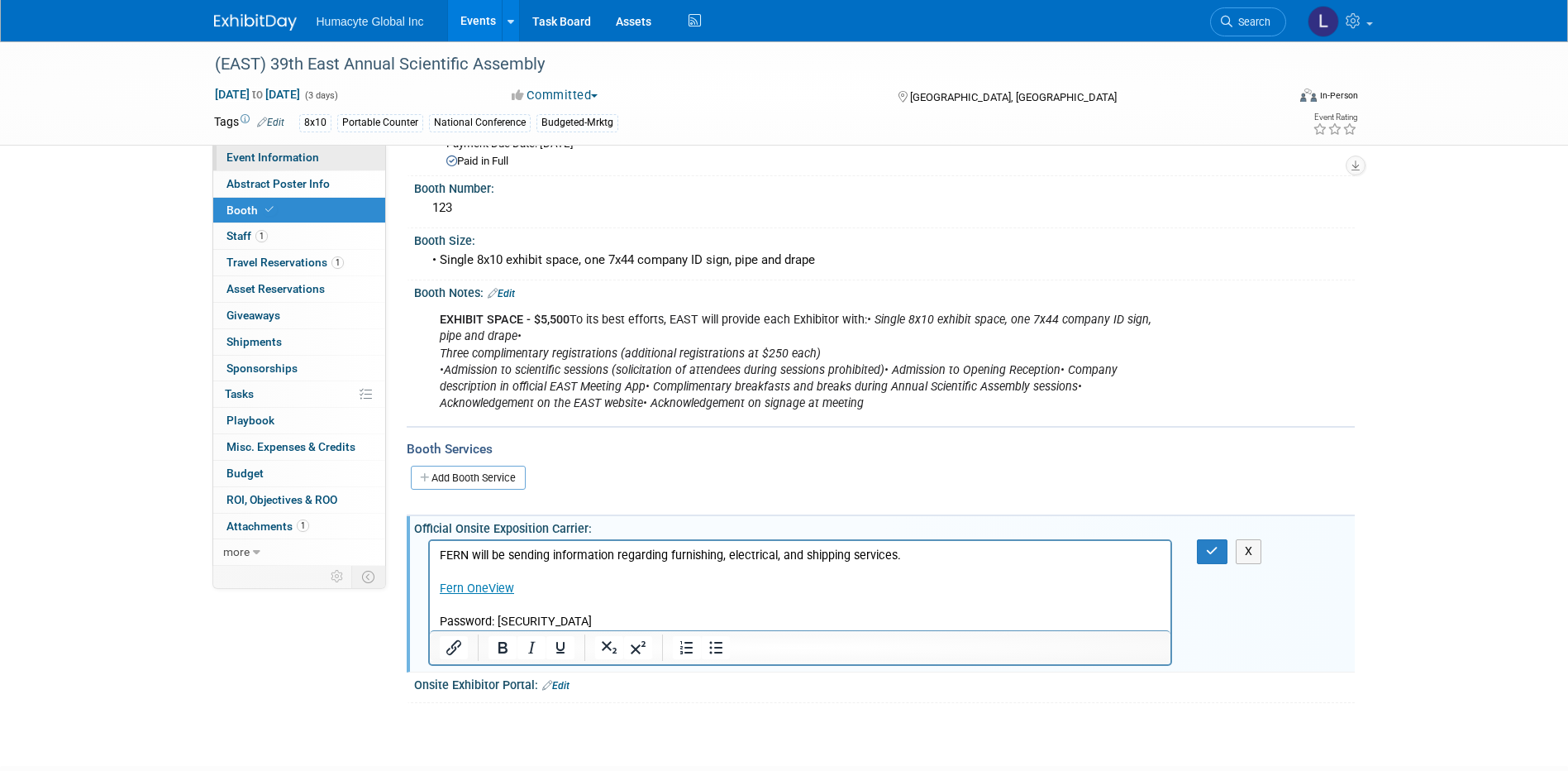
click at [255, 156] on span "Event Information" at bounding box center [272, 157] width 93 height 13
select select "Commercial"
select select "Trauma"
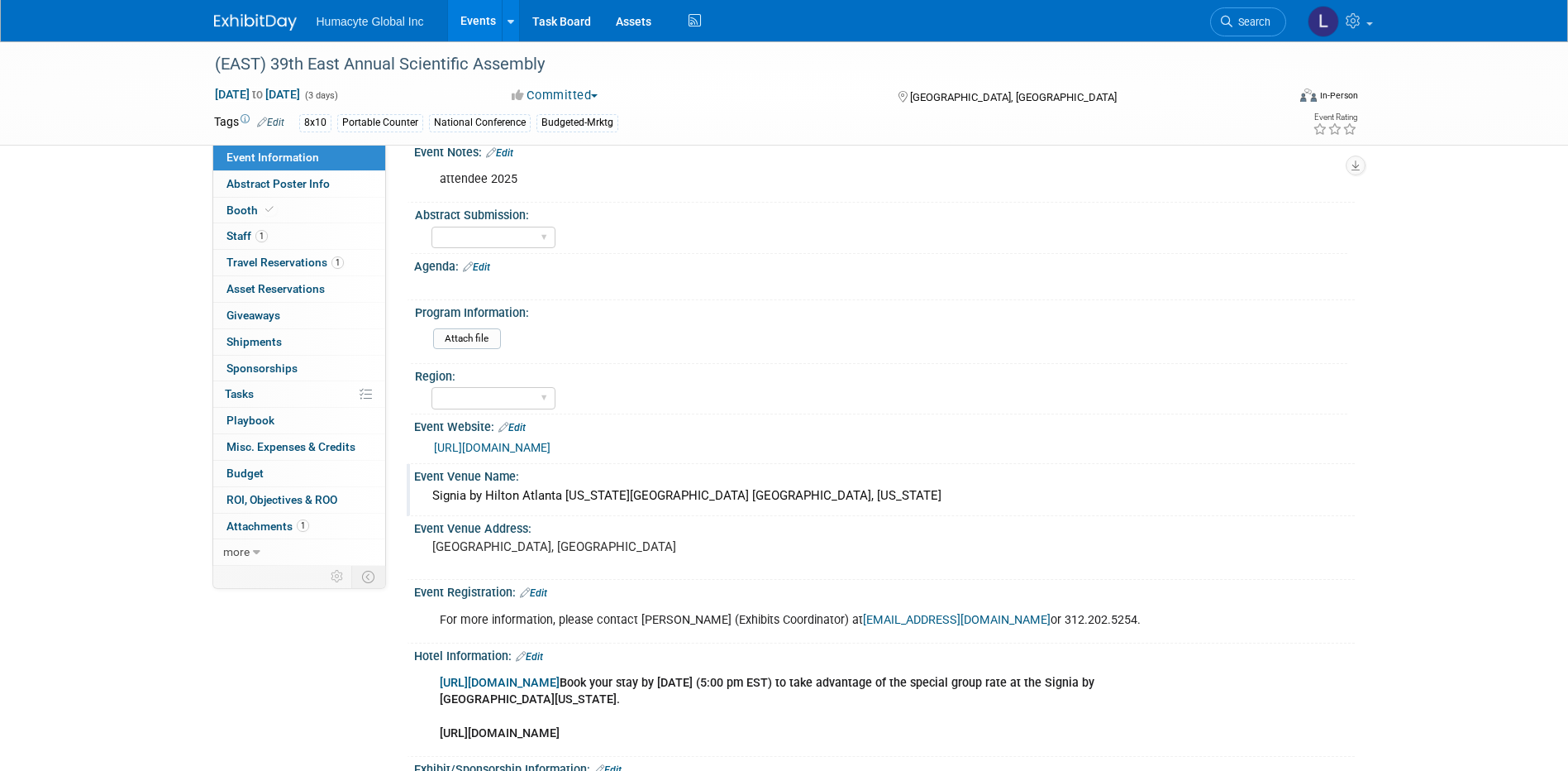
scroll to position [330, 0]
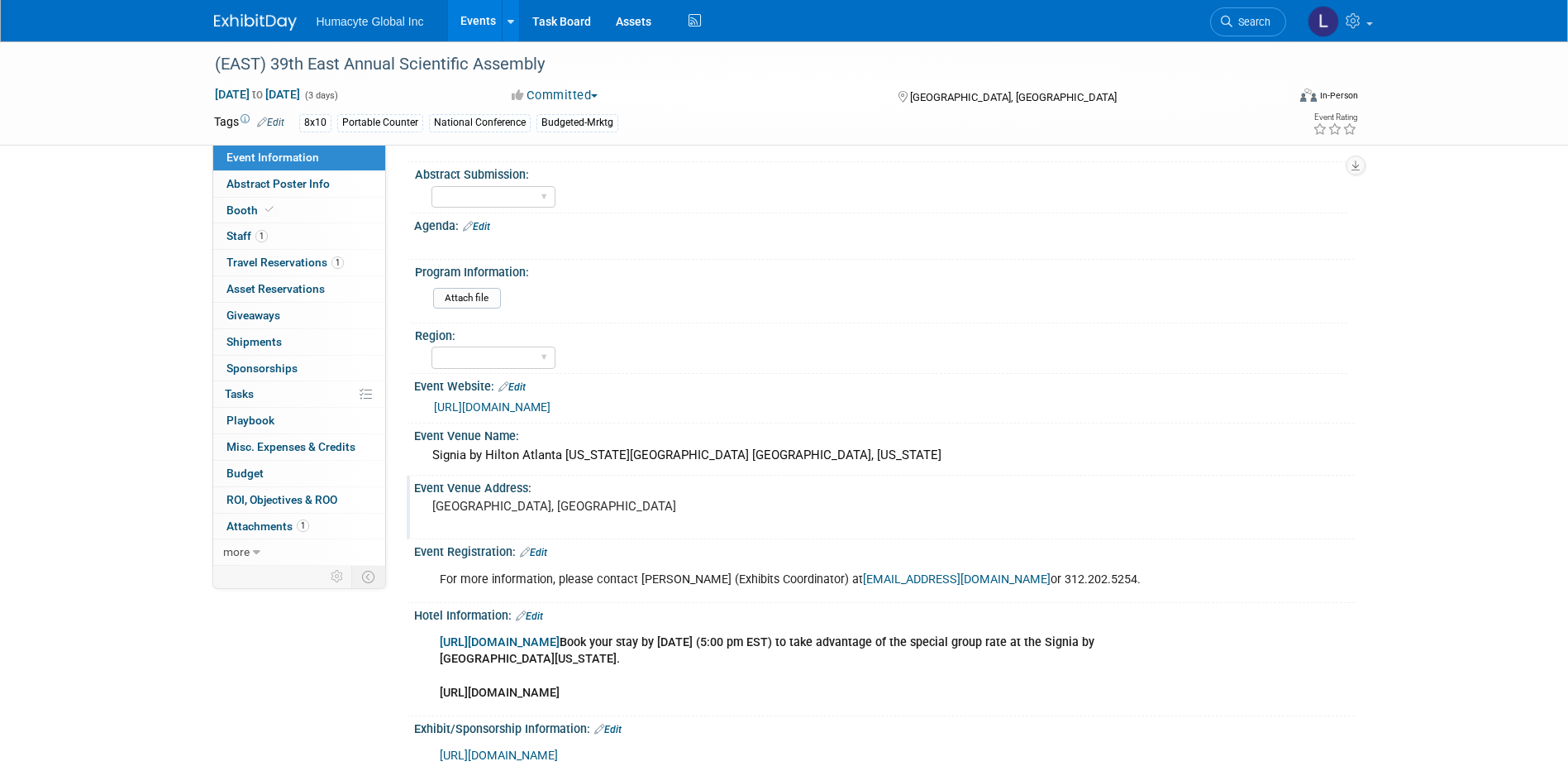
click at [486, 529] on div "[GEOGRAPHIC_DATA], [GEOGRAPHIC_DATA]" at bounding box center [610, 513] width 367 height 38
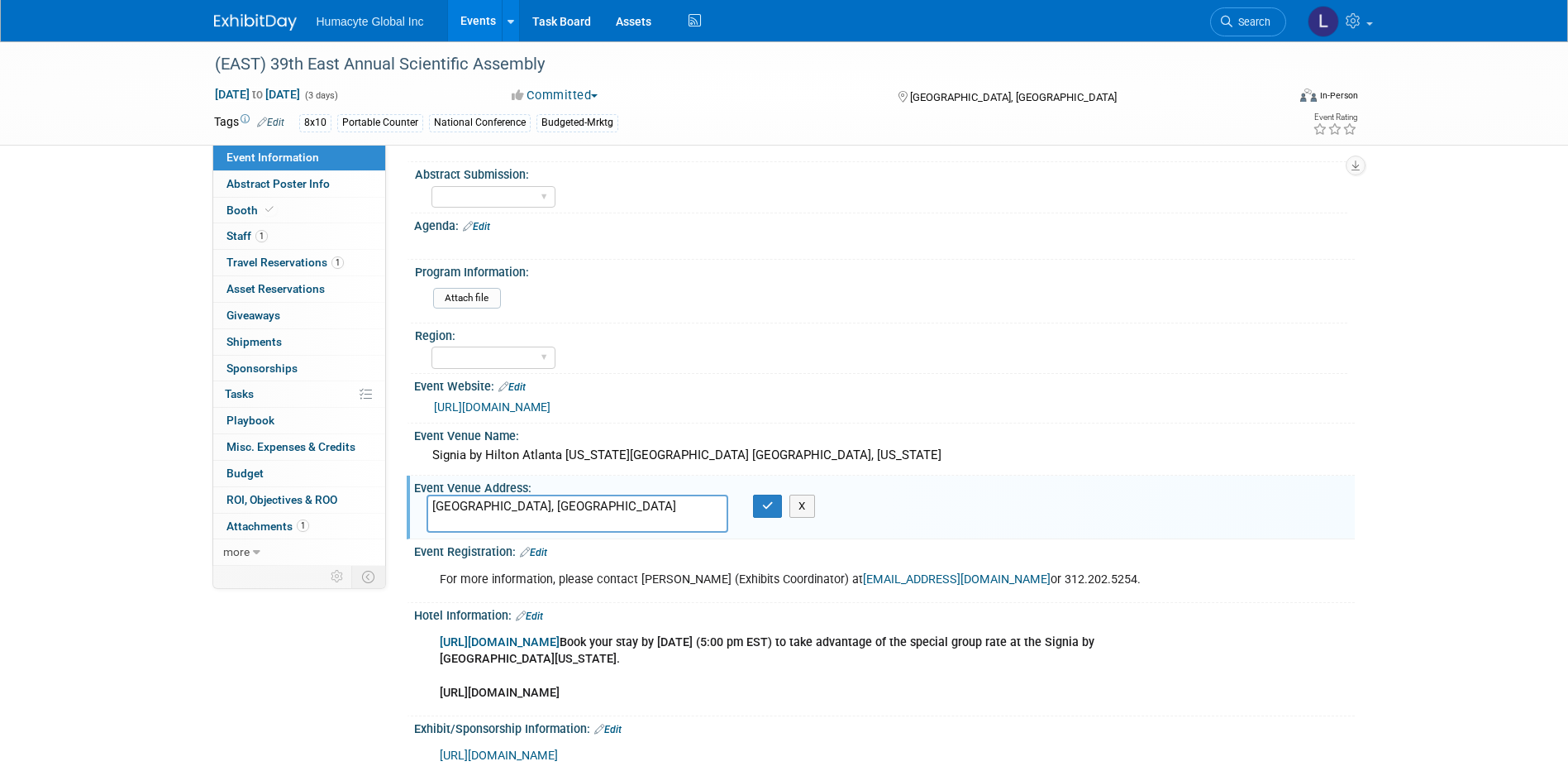
click at [431, 506] on textarea "[GEOGRAPHIC_DATA], [GEOGRAPHIC_DATA]" at bounding box center [577, 513] width 302 height 38
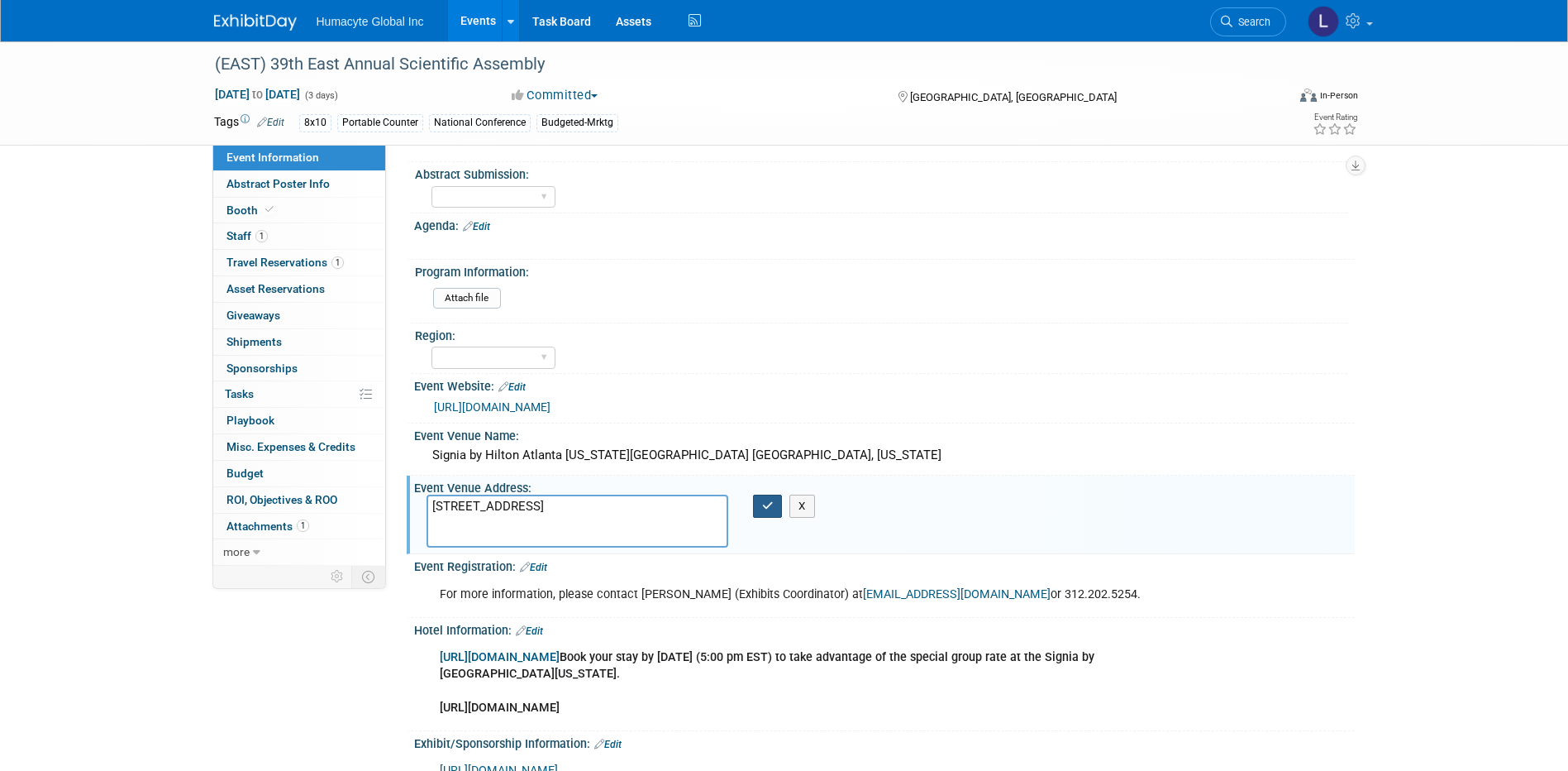
type textarea "[STREET_ADDRESS]"
click at [764, 513] on button "button" at bounding box center [768, 505] width 30 height 23
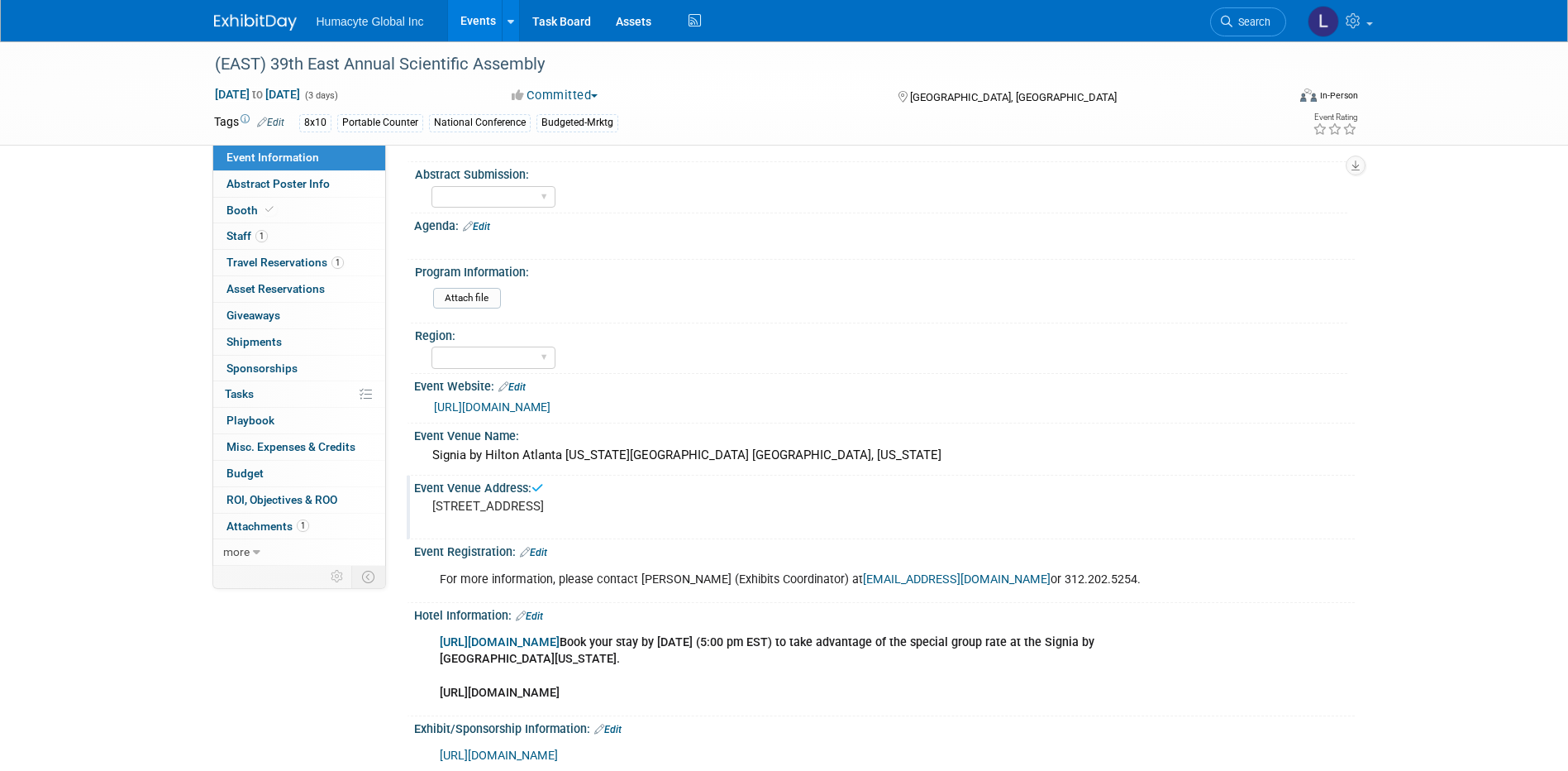
click at [511, 514] on pre "[STREET_ADDRESS]" at bounding box center [610, 506] width 356 height 15
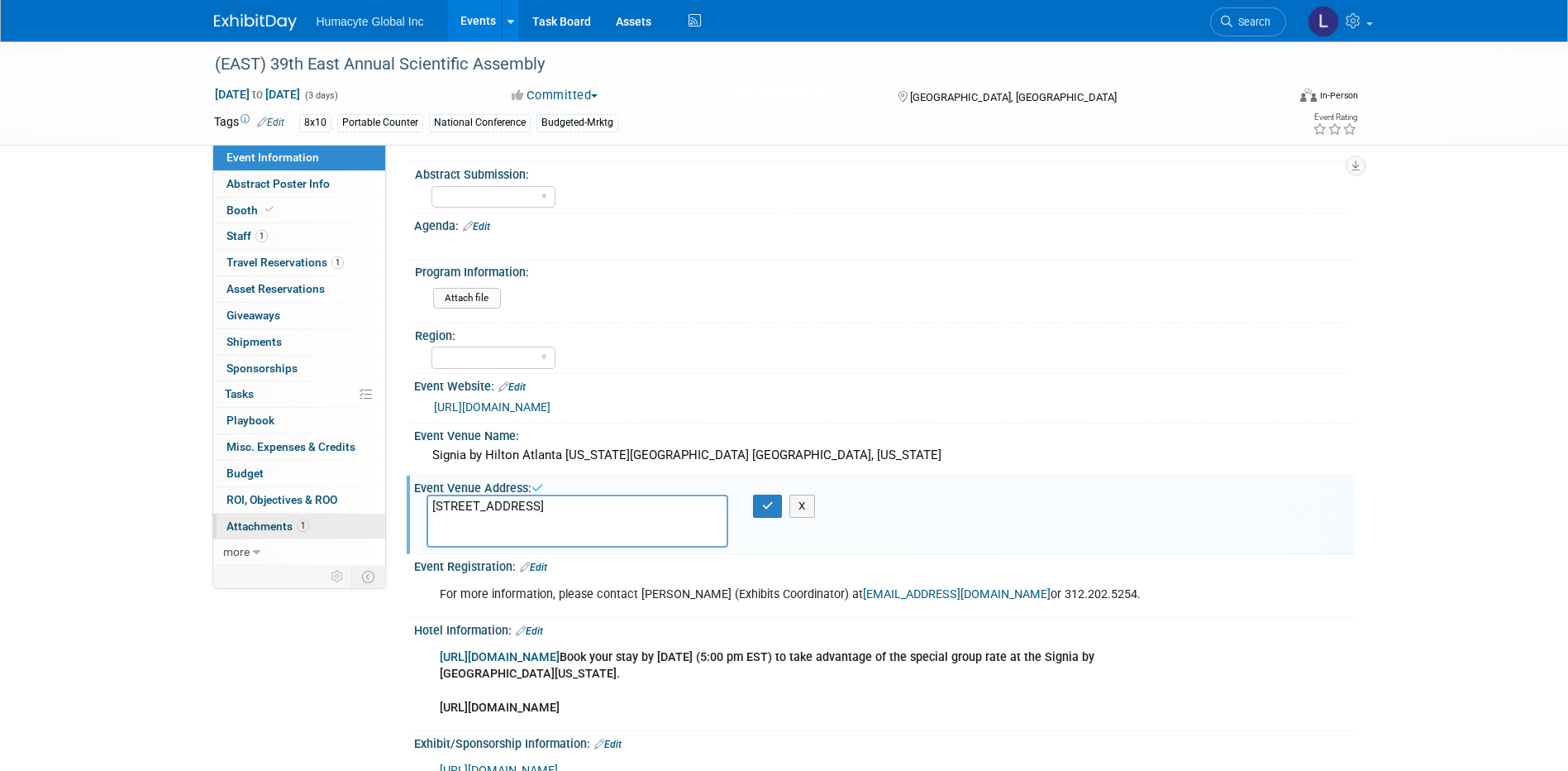
drag, startPoint x: 509, startPoint y: 535, endPoint x: 277, endPoint y: 529, distance: 232.1
click at [281, 533] on div "Event Information Event Info Abstract Poster Info Abstract Poster Info Booth Bo…" at bounding box center [785, 685] width 1166 height 1949
type textarea "[STREET_ADDRESS]"
click at [766, 504] on icon "button" at bounding box center [768, 505] width 11 height 10
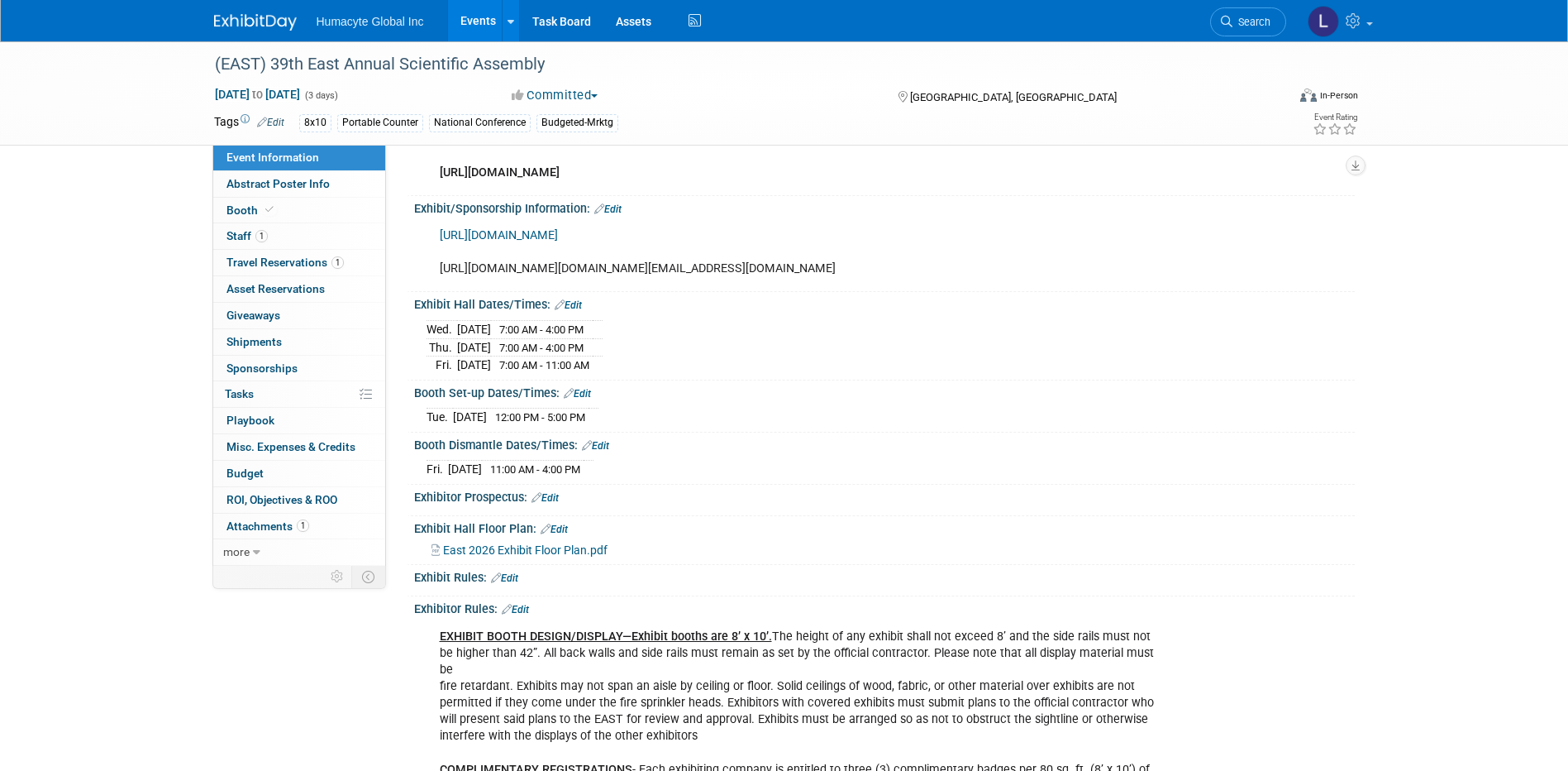
scroll to position [992, 0]
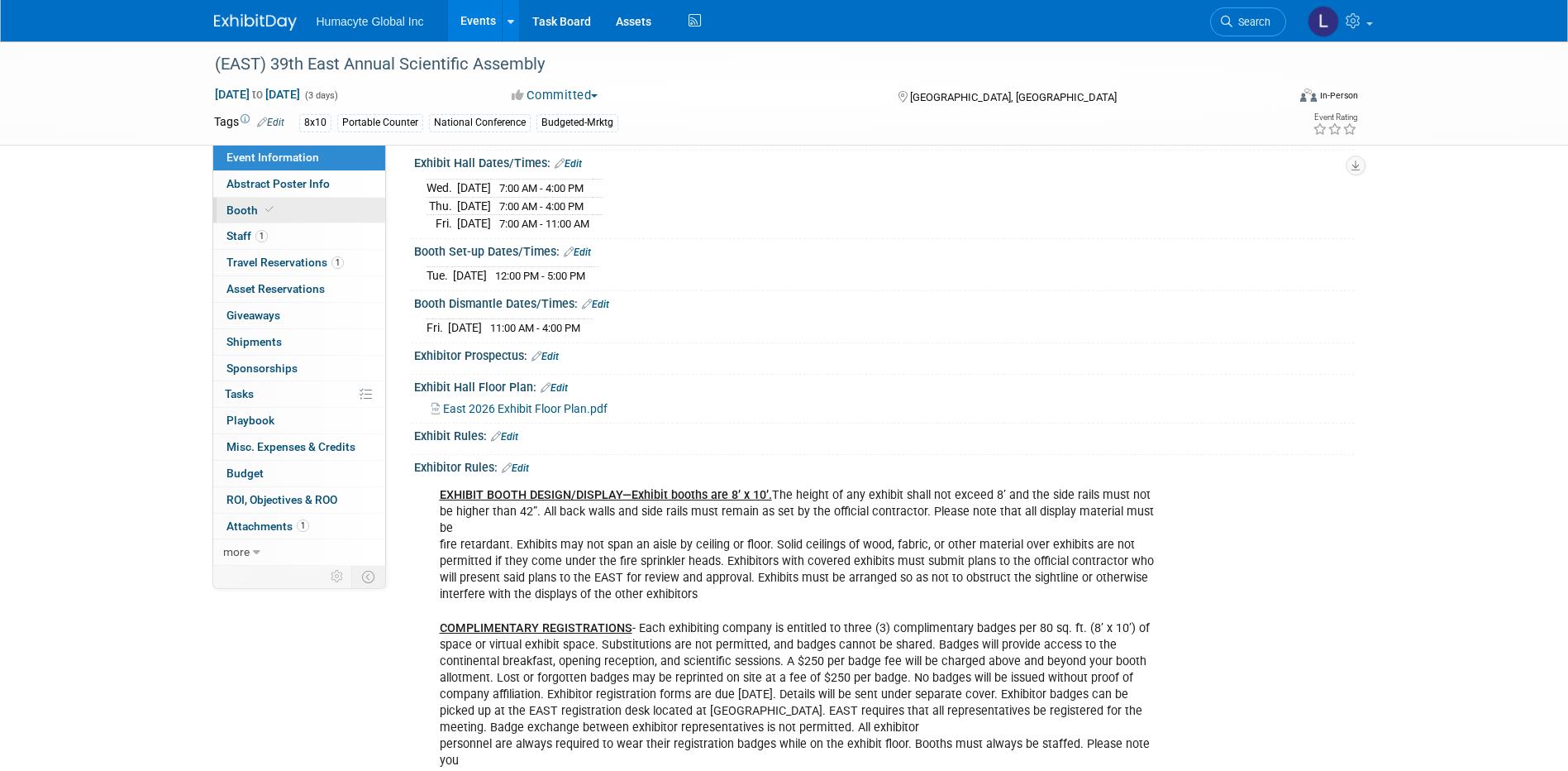
click at [254, 211] on span "Booth" at bounding box center [252, 210] width 51 height 13
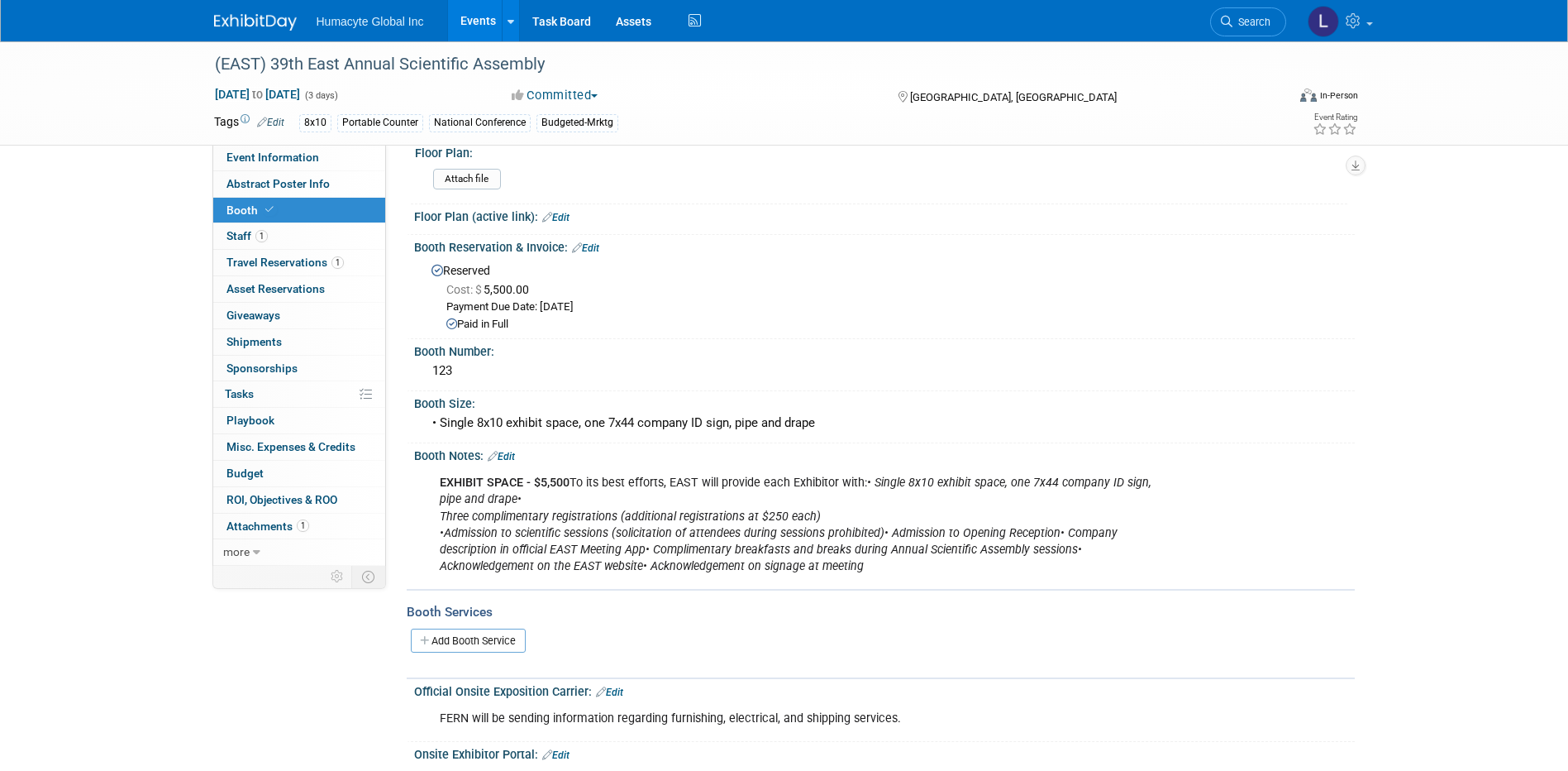
scroll to position [248, 0]
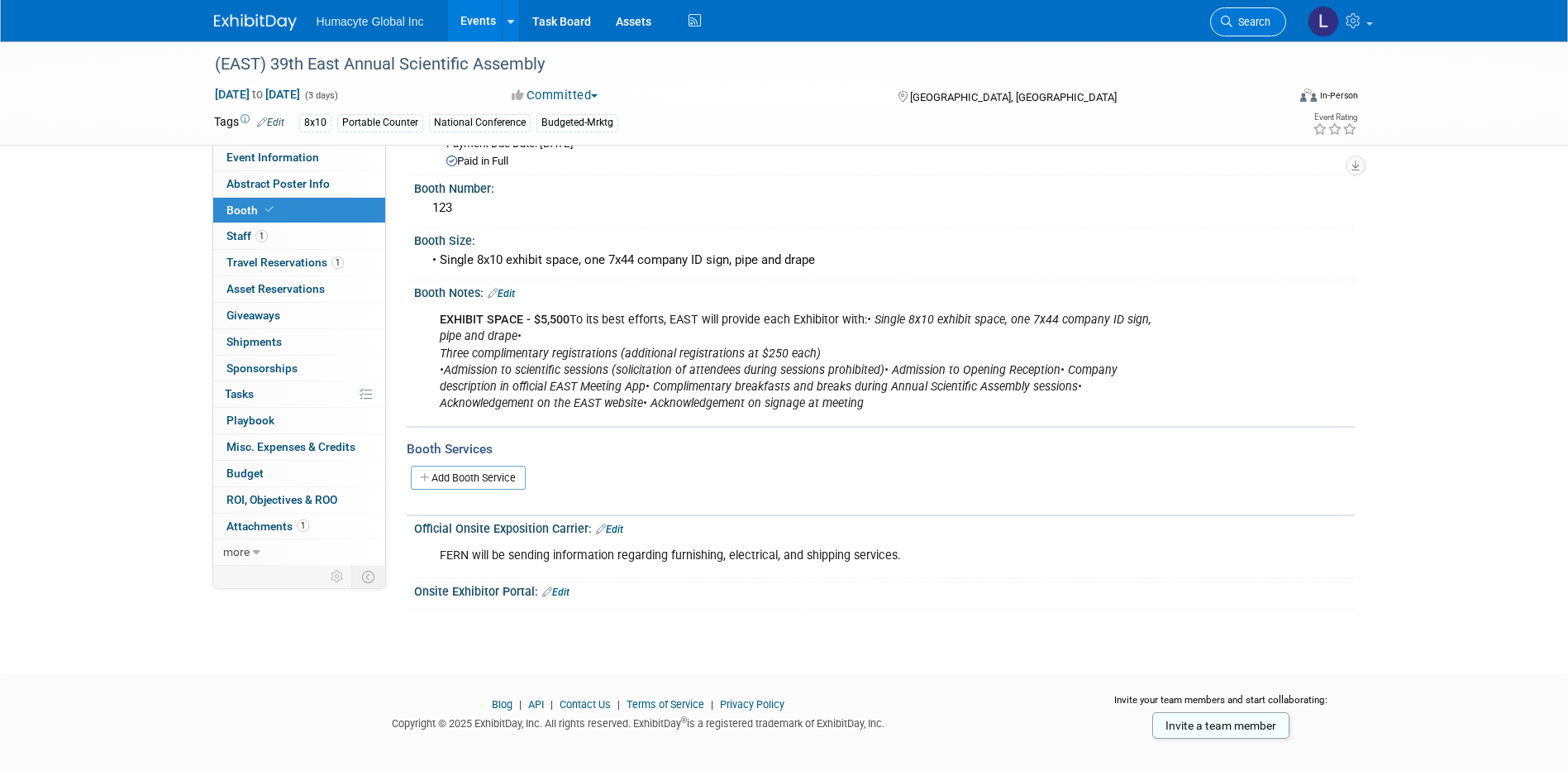
click at [1256, 23] on span "Search" at bounding box center [1252, 22] width 38 height 12
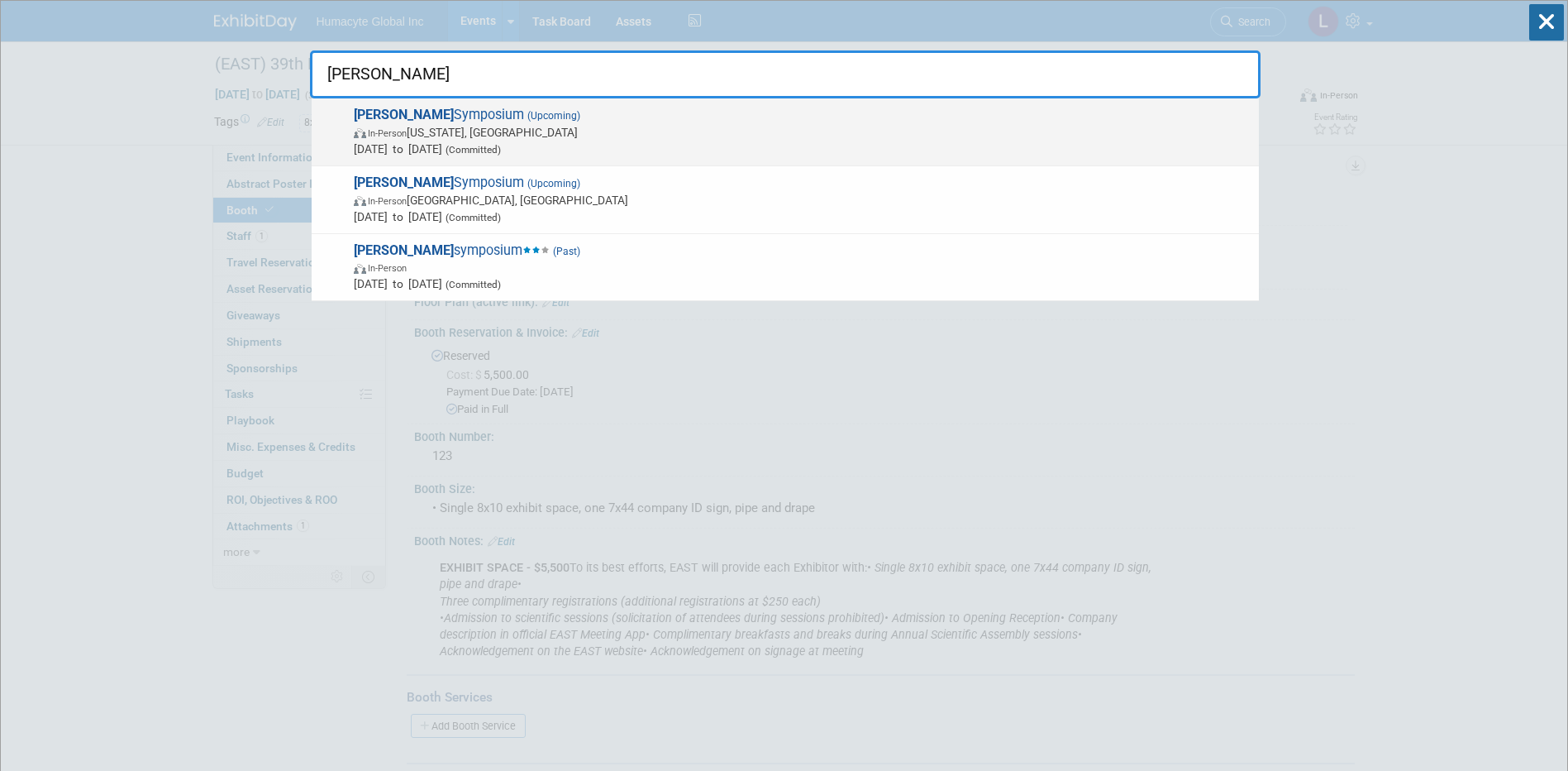
type input "[PERSON_NAME]"
click at [589, 134] on span "In-Person [US_STATE], [GEOGRAPHIC_DATA]" at bounding box center [802, 133] width 897 height 17
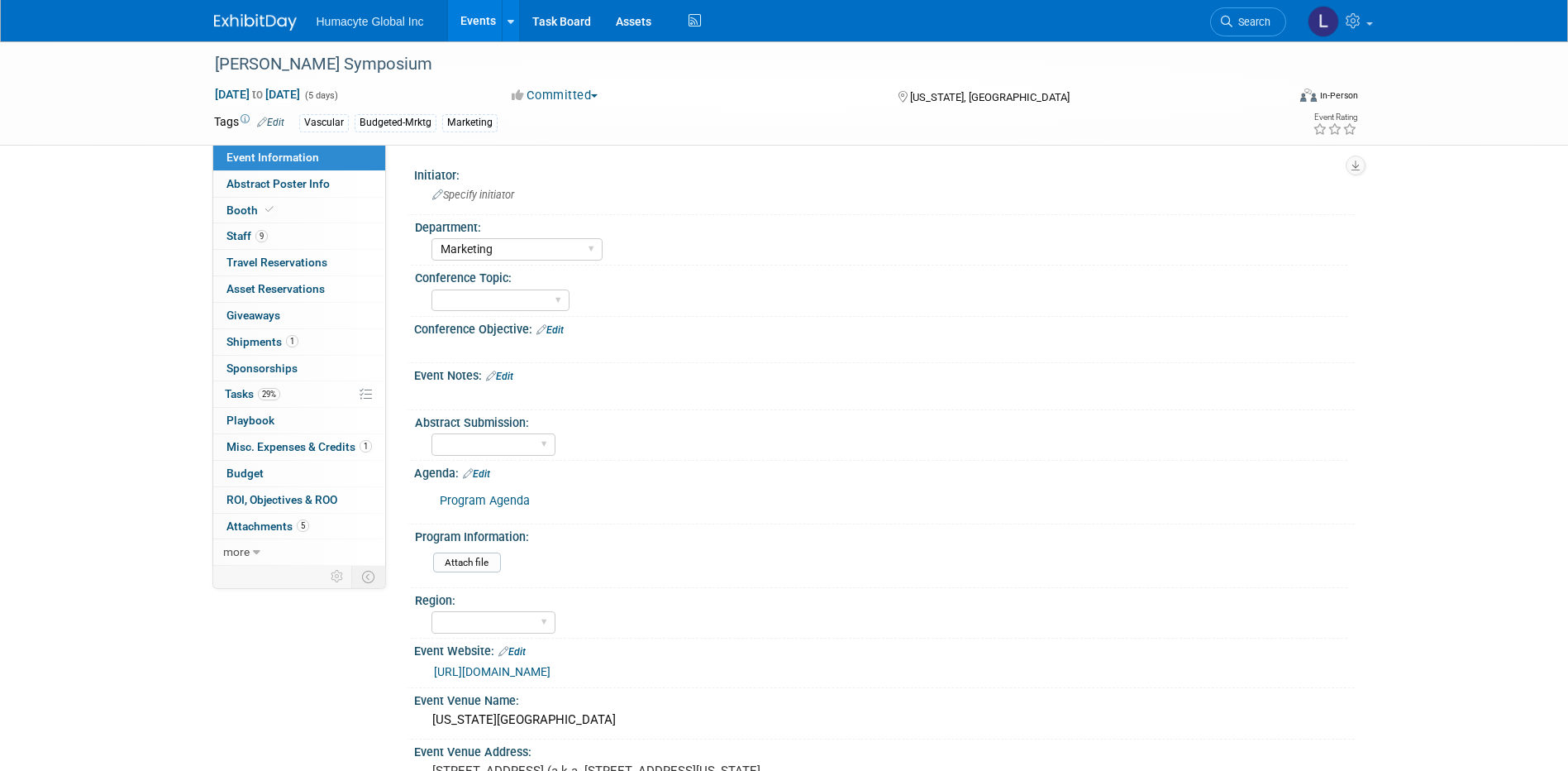
select select "Marketing"
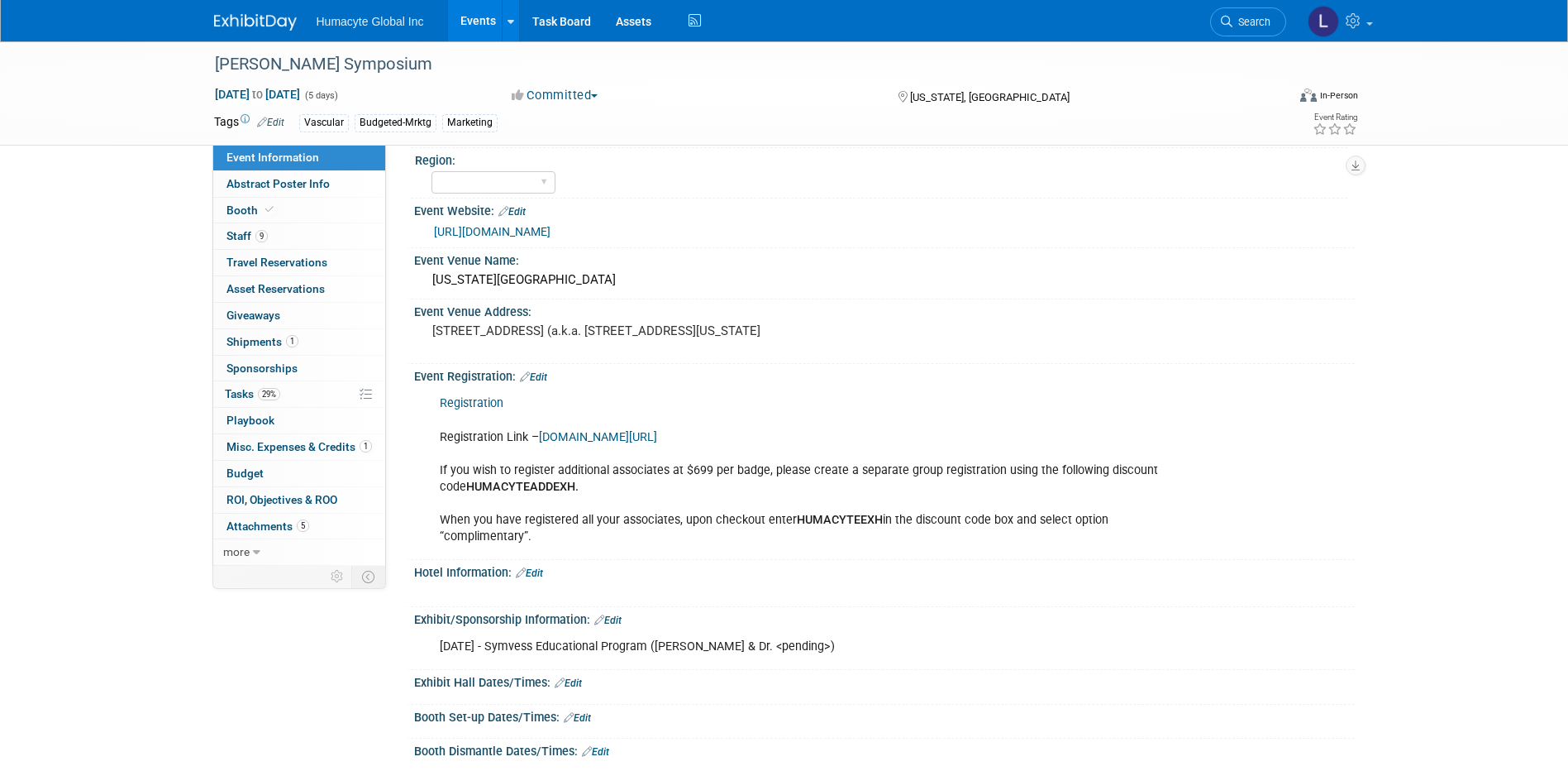
scroll to position [662, 0]
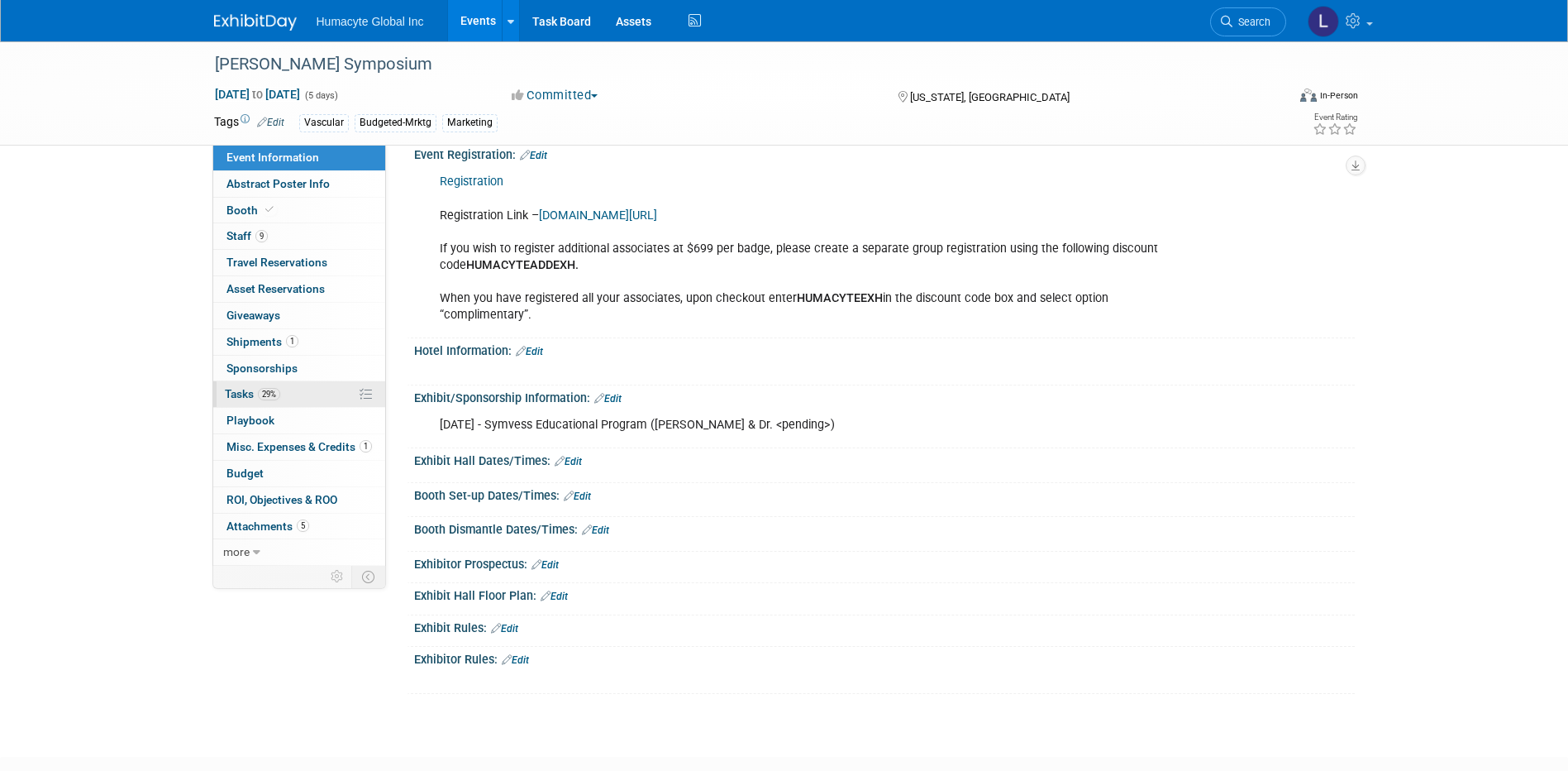
click at [248, 398] on span "Tasks 29%" at bounding box center [252, 394] width 55 height 13
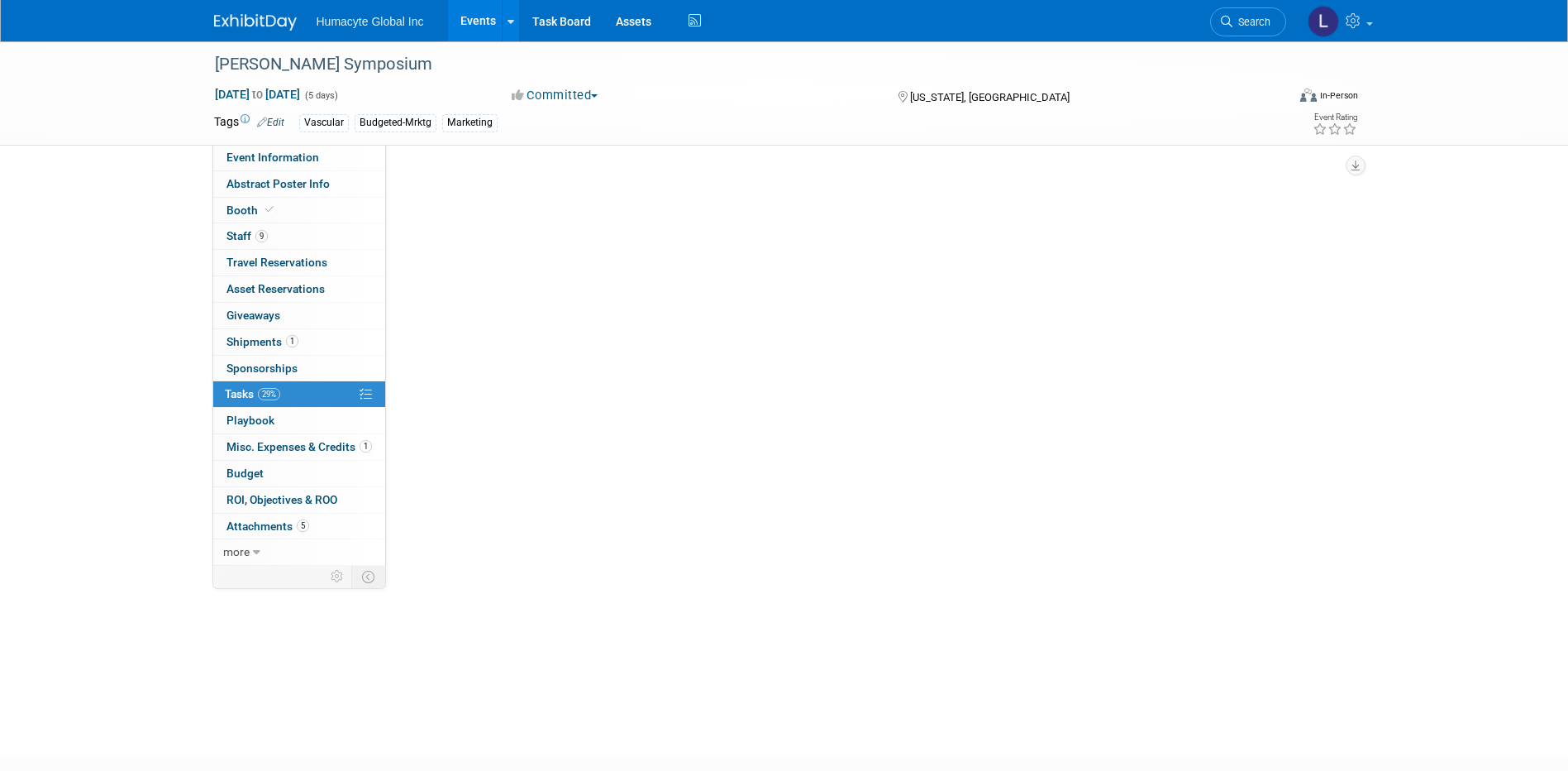
scroll to position [0, 0]
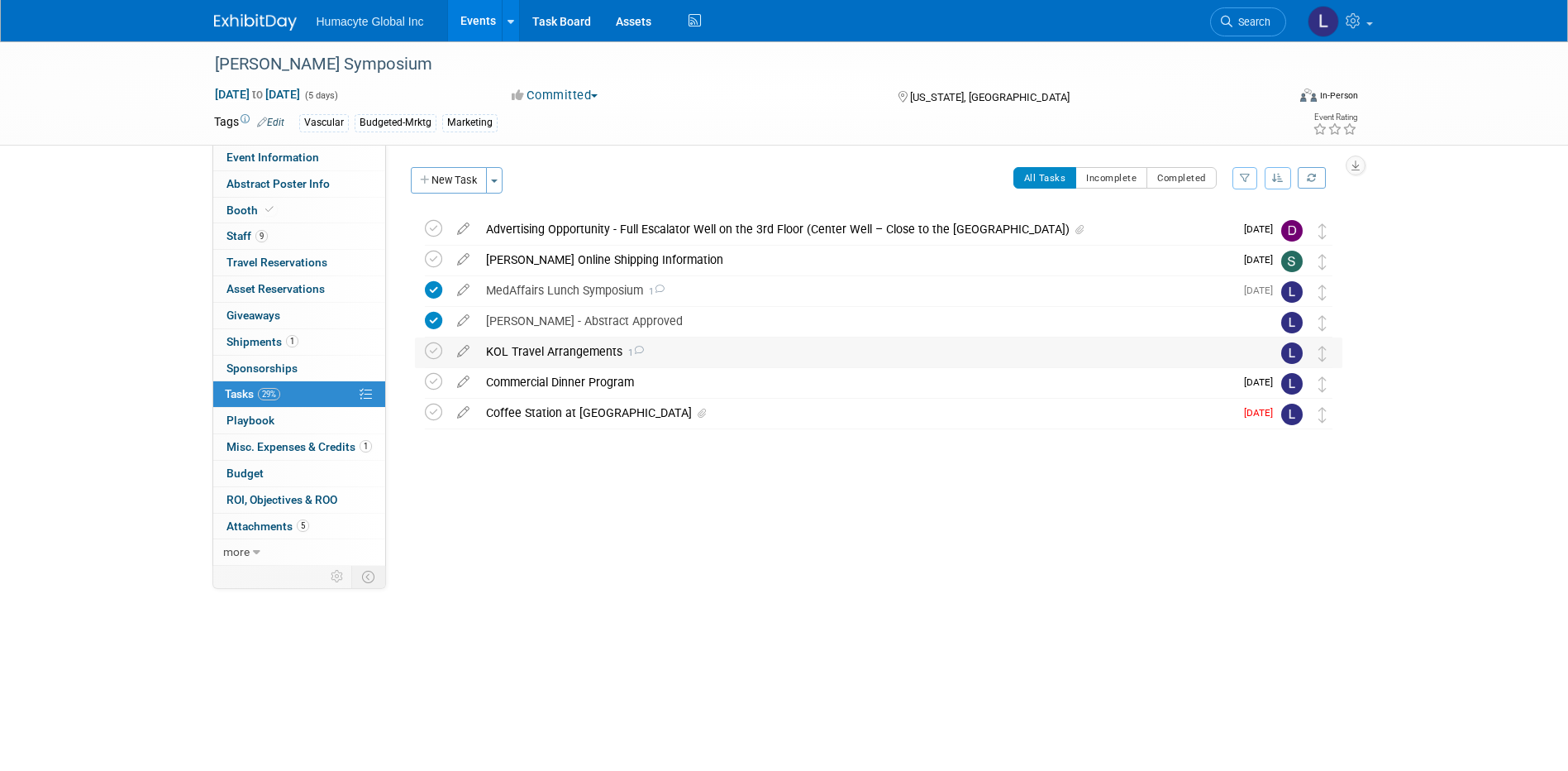
click at [579, 358] on div "KOL Travel Arrangements 1" at bounding box center [864, 352] width 771 height 28
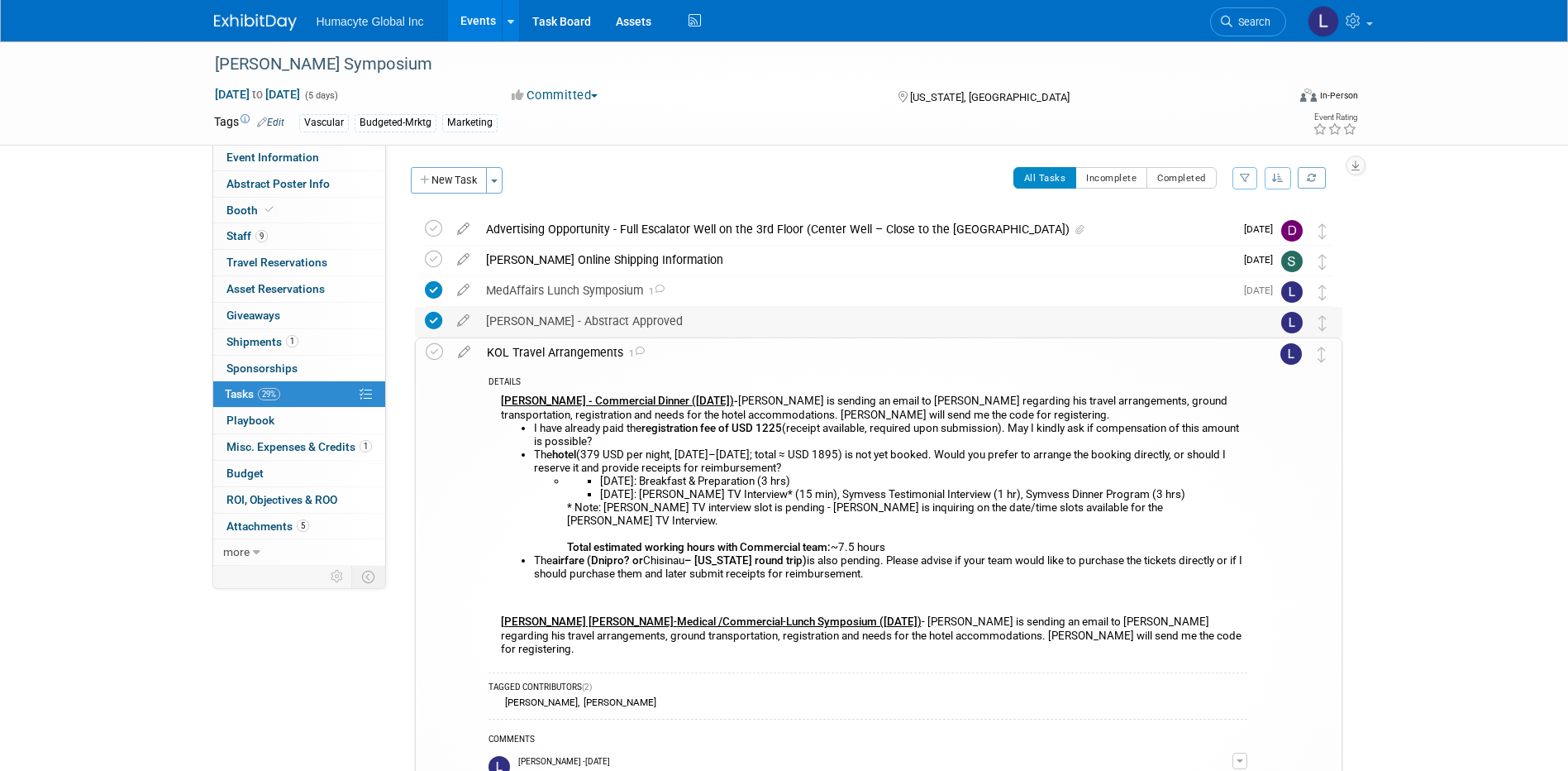
click at [530, 309] on div "Dr. Sokolov - Abstract Approved" at bounding box center [864, 321] width 771 height 28
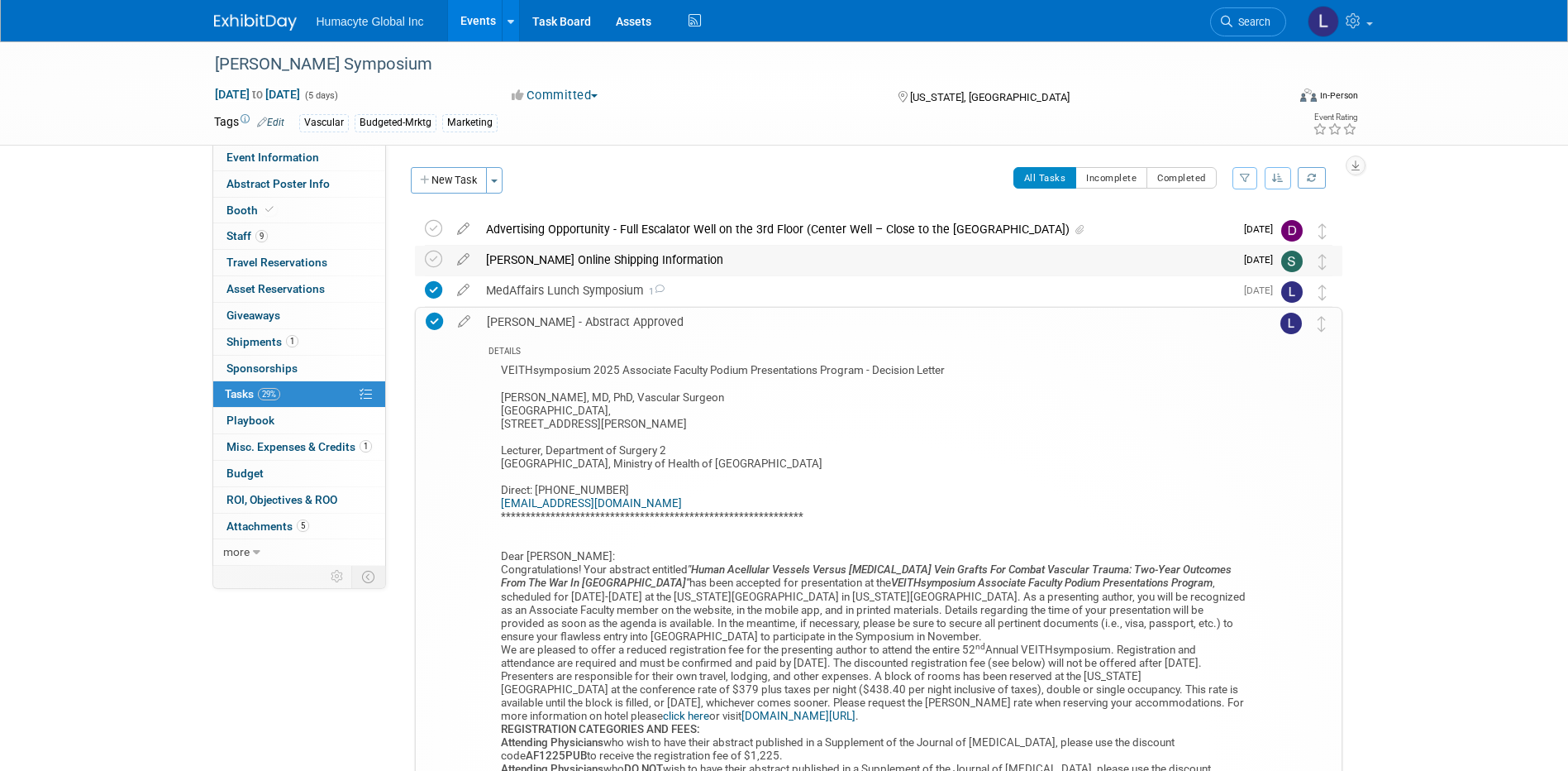
click at [551, 264] on div "Freeman Online Shipping Information" at bounding box center [856, 259] width 757 height 28
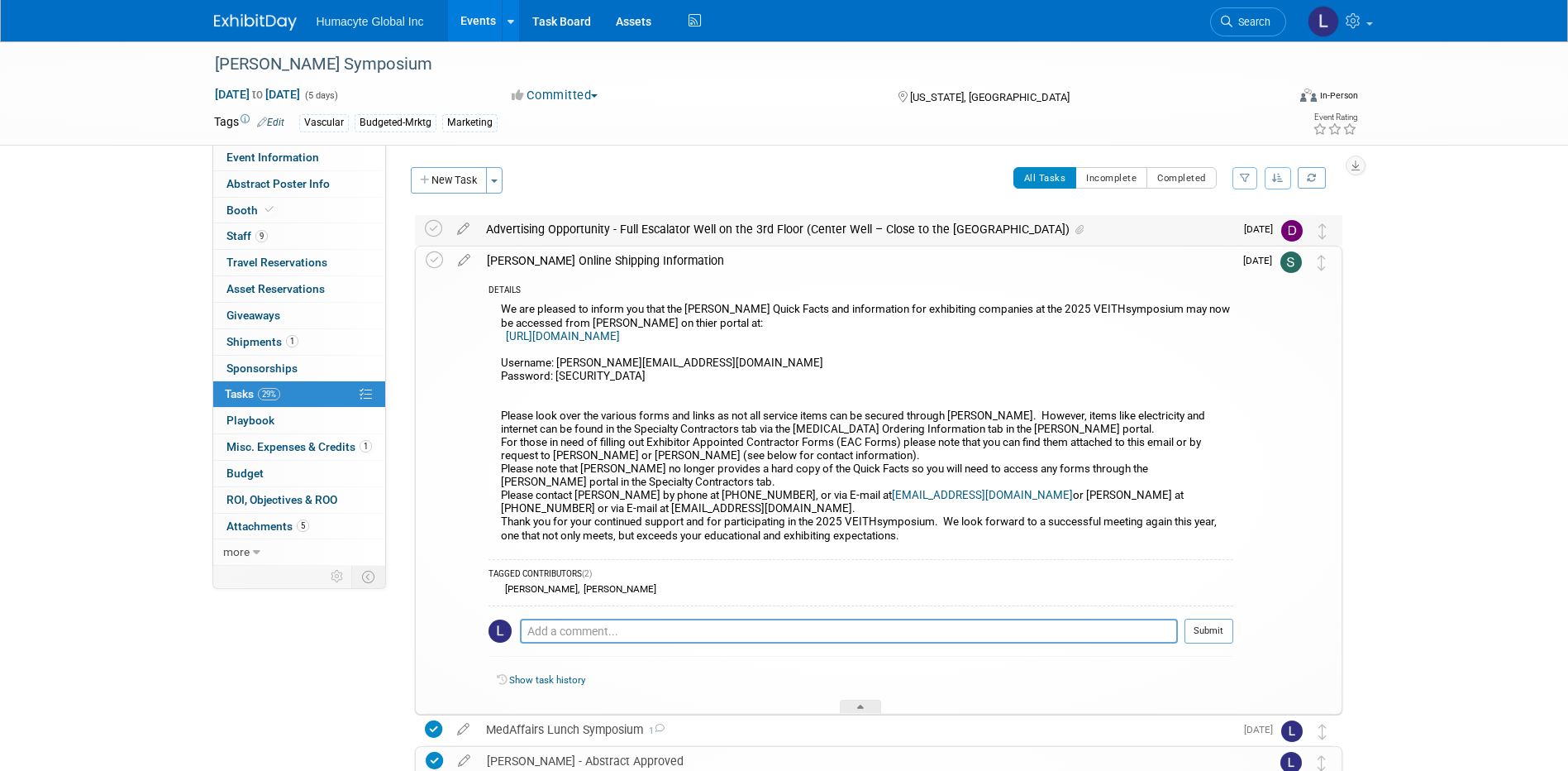
click at [530, 231] on div "Advertising Opportunity - Full Escalator Well on the 3rd Floor (Center Well – C…" at bounding box center [856, 229] width 757 height 28
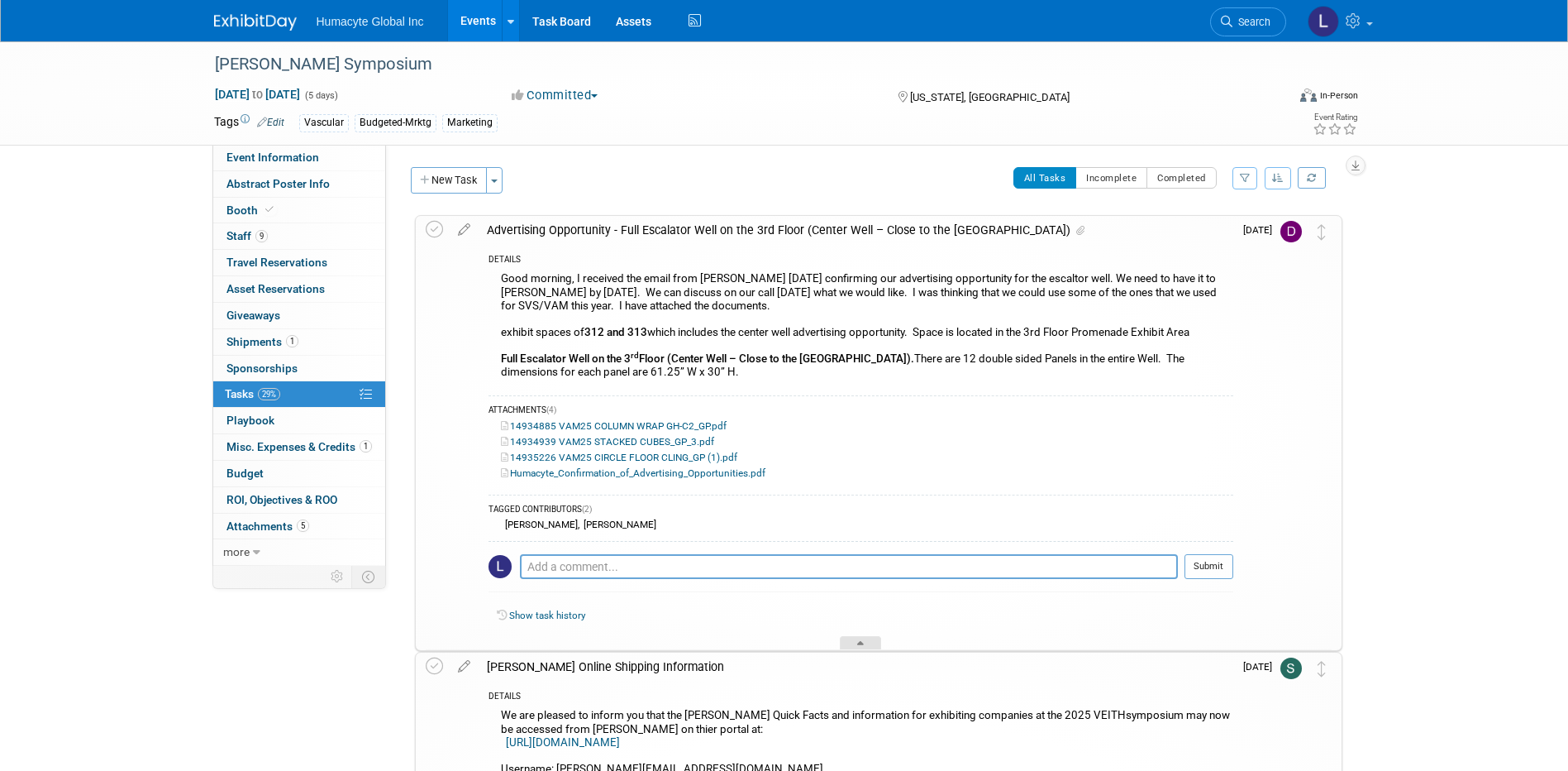
click at [862, 646] on icon at bounding box center [860, 646] width 7 height 10
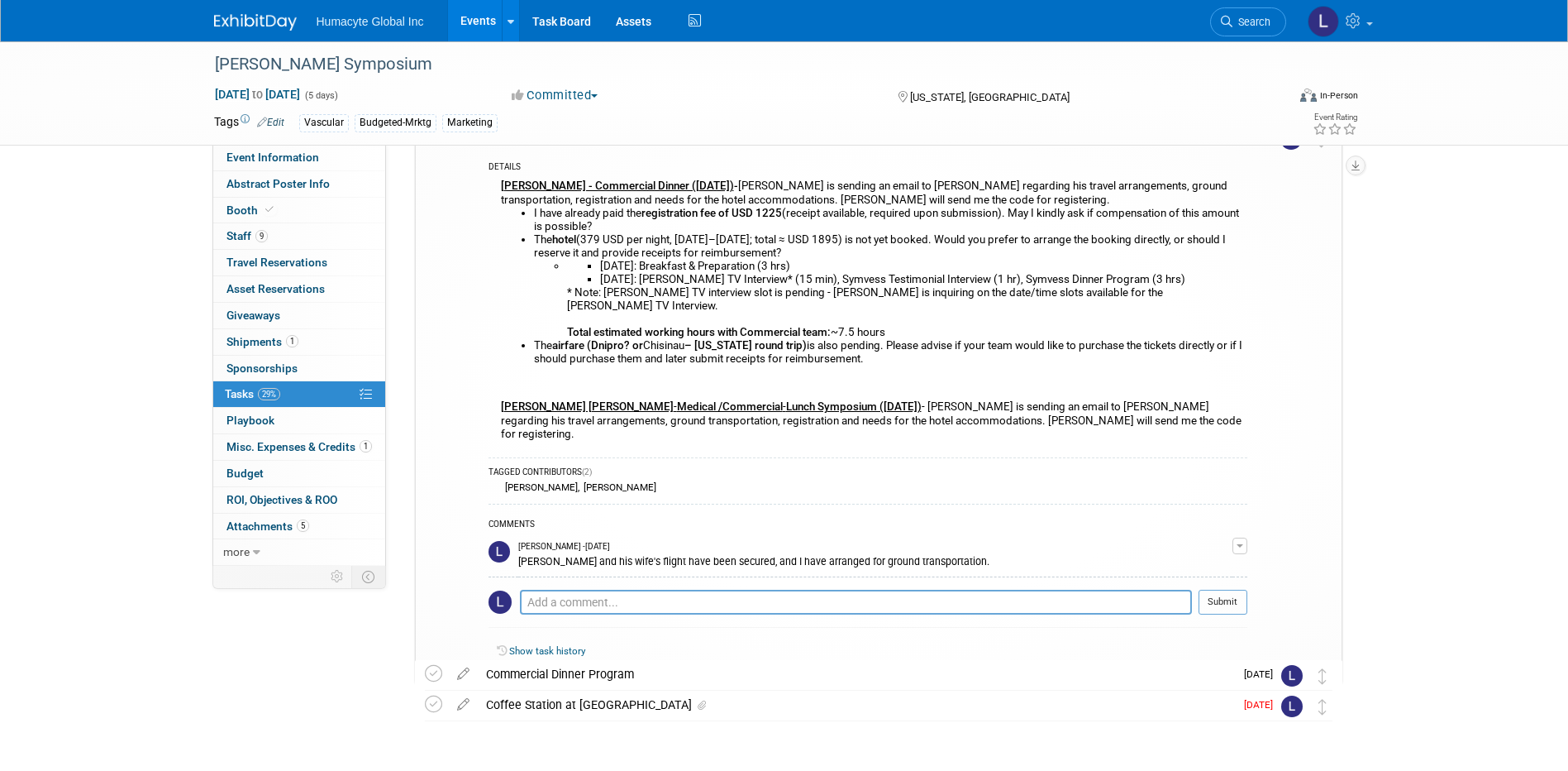
scroll to position [1622, 0]
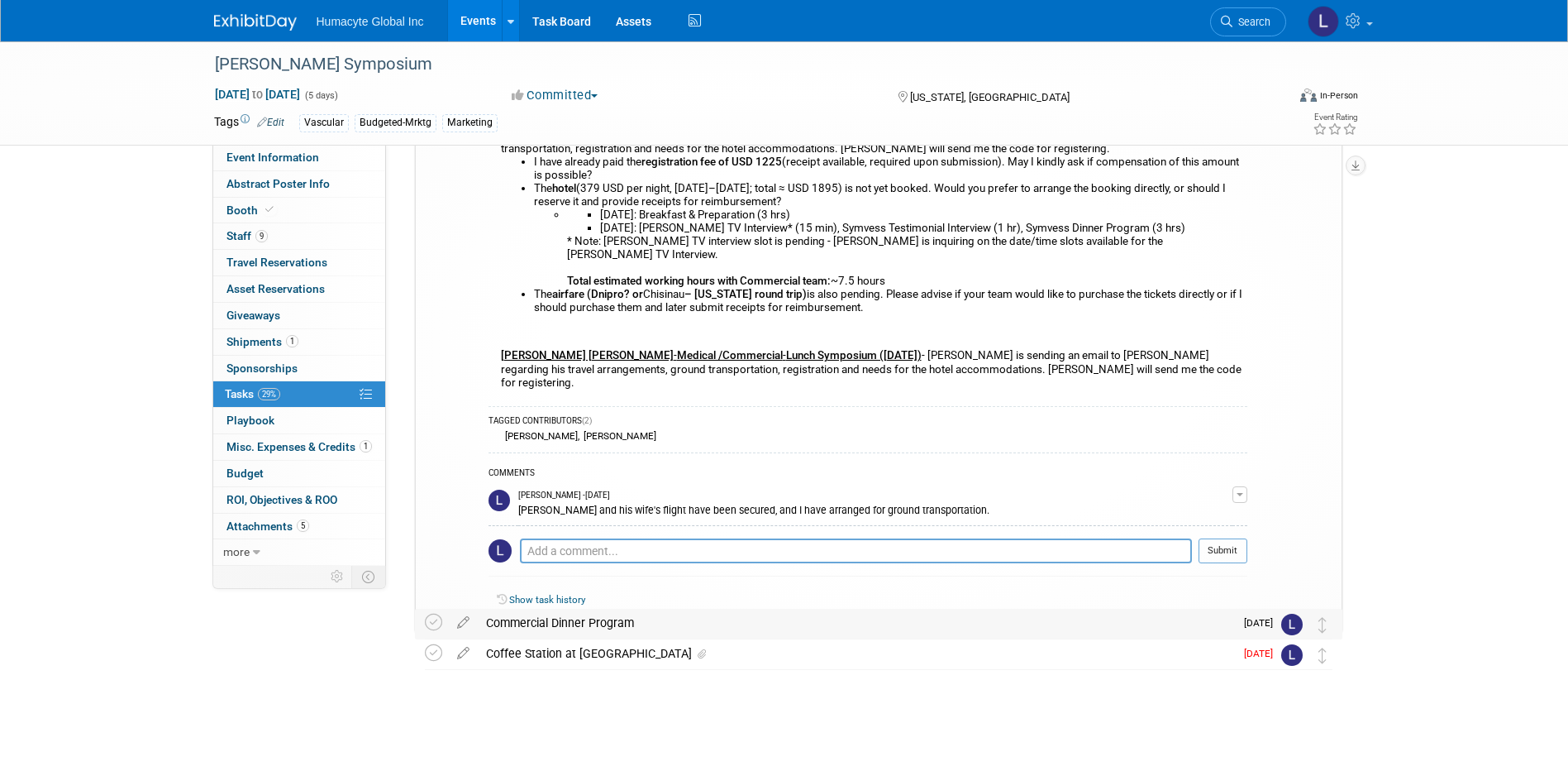
click at [587, 622] on div "Commercial Dinner Program" at bounding box center [856, 622] width 757 height 28
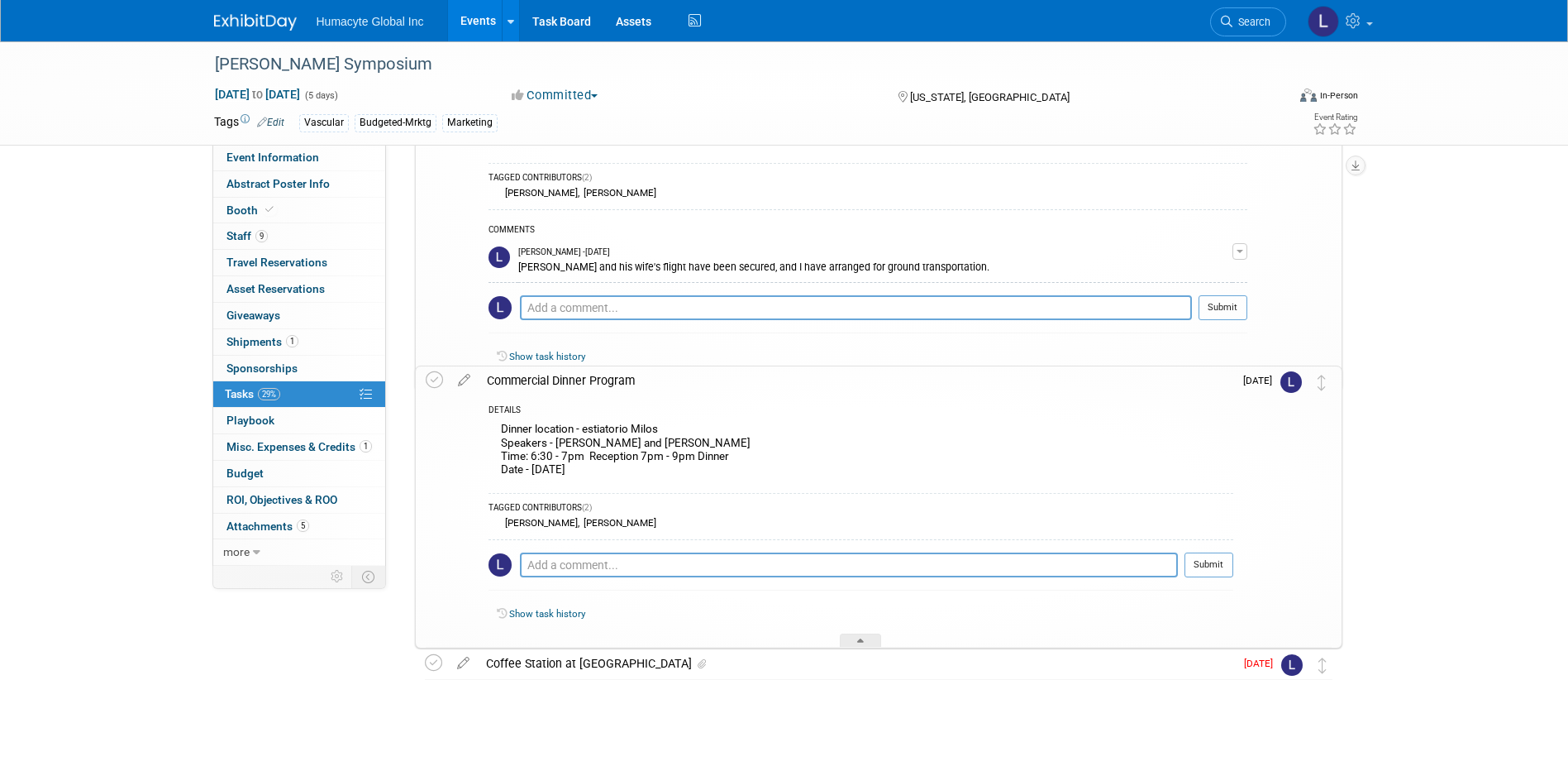
scroll to position [1875, 0]
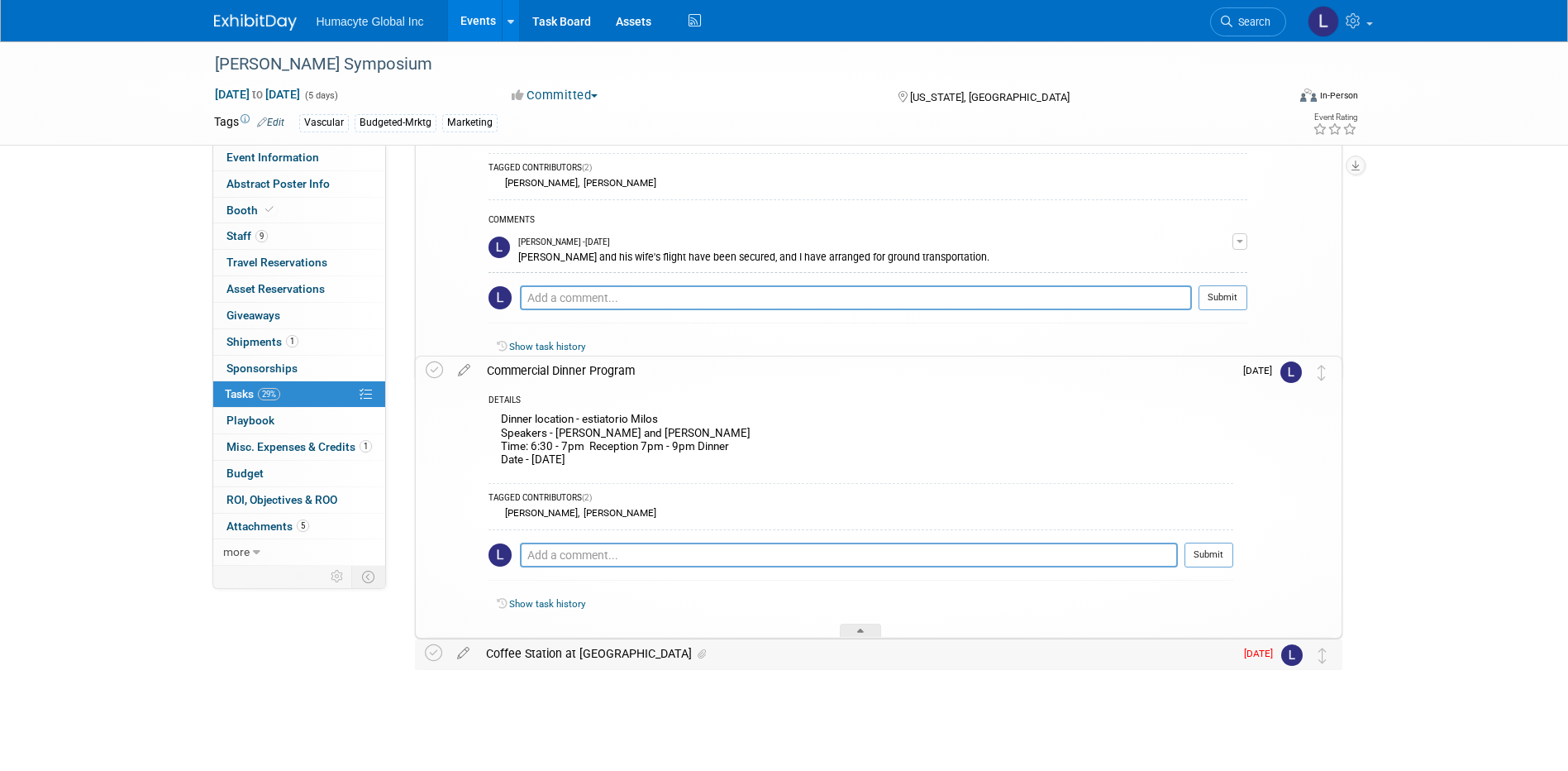
click at [557, 648] on div "Coffee Station at Booth" at bounding box center [856, 653] width 757 height 28
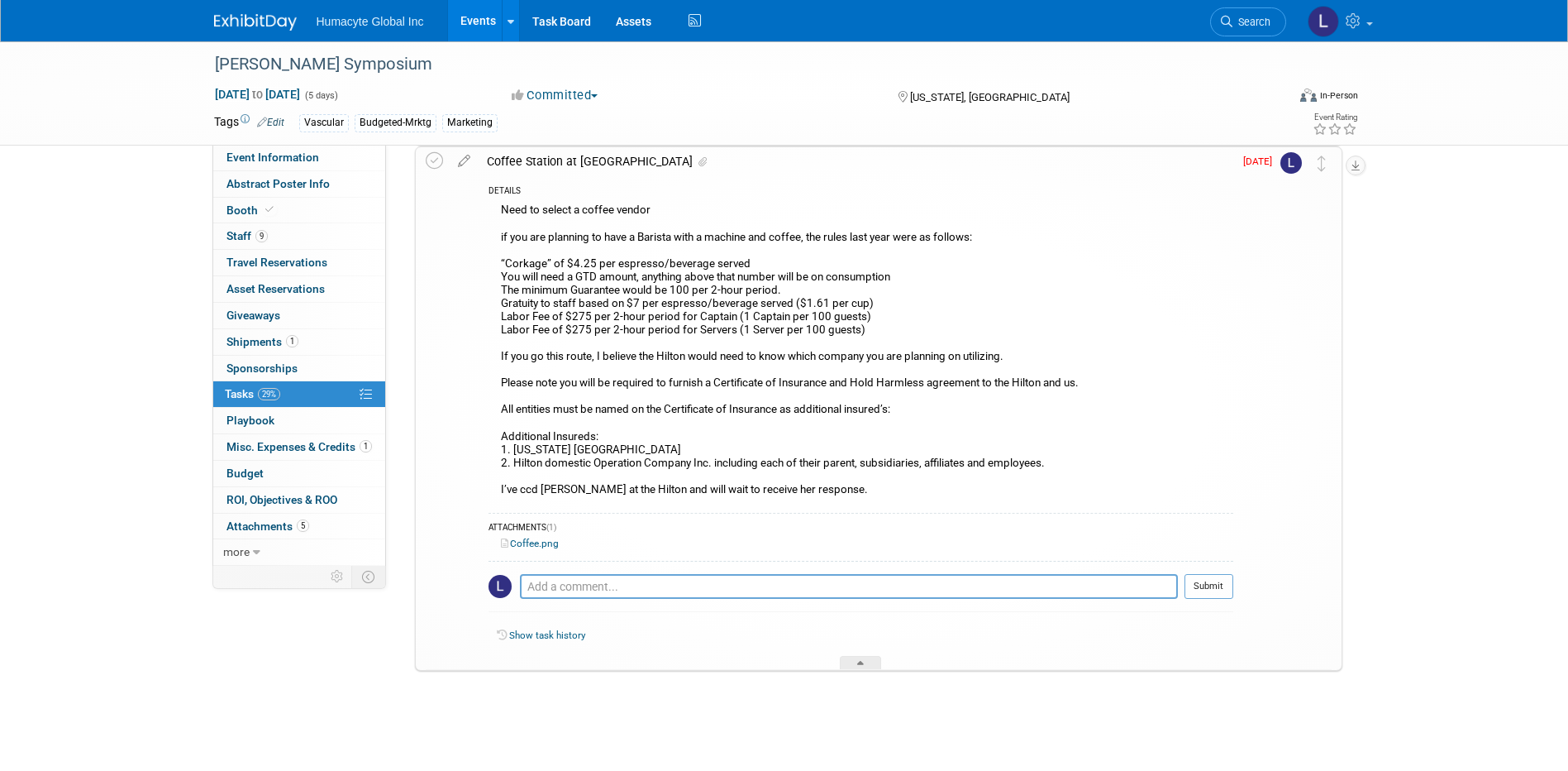
scroll to position [2370, 0]
click at [617, 588] on textarea at bounding box center [849, 585] width 658 height 25
type textarea "Not doing anything at the both"
click at [1206, 581] on button "Submit" at bounding box center [1209, 585] width 49 height 25
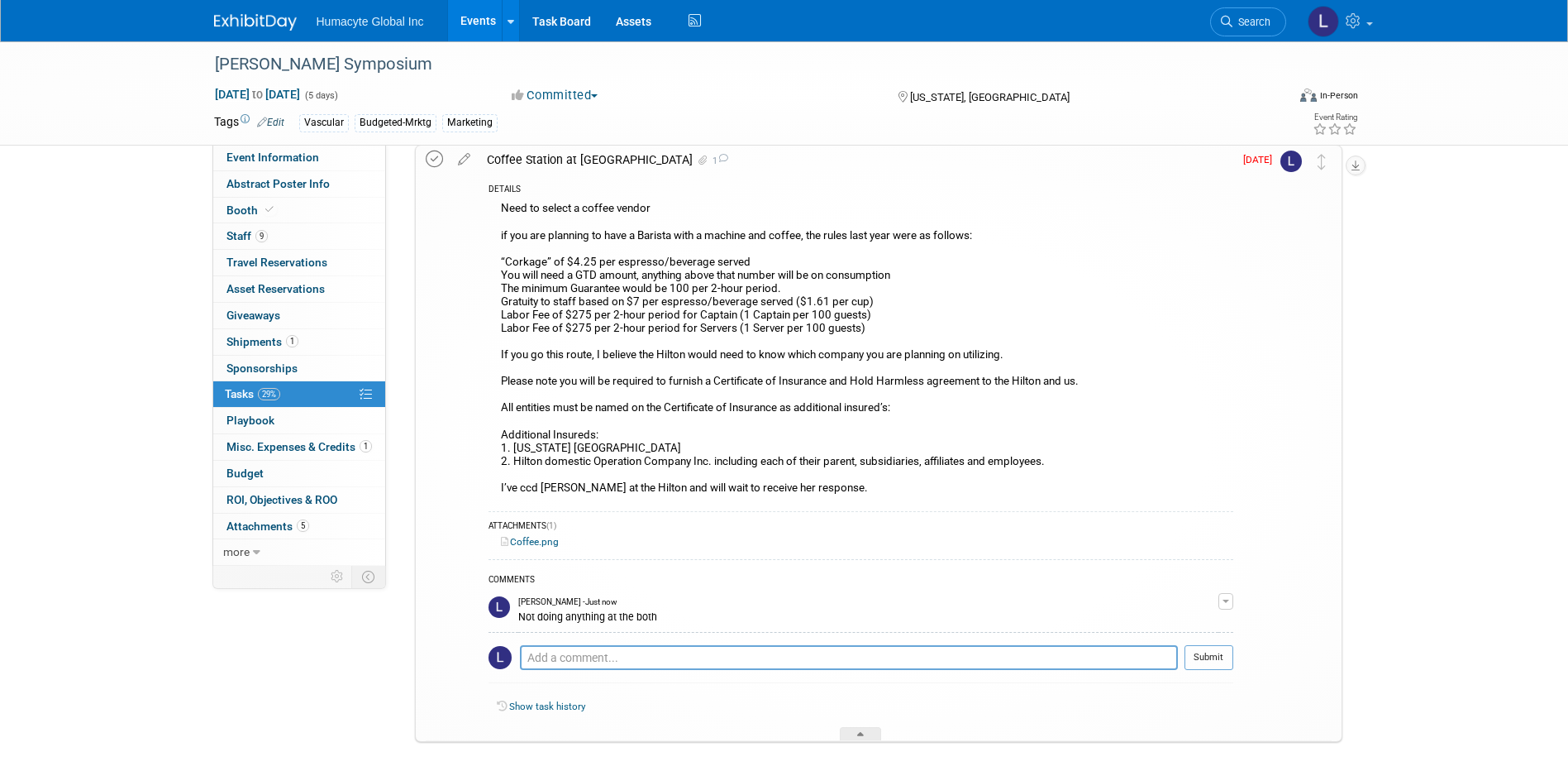
click at [441, 163] on icon at bounding box center [434, 159] width 18 height 18
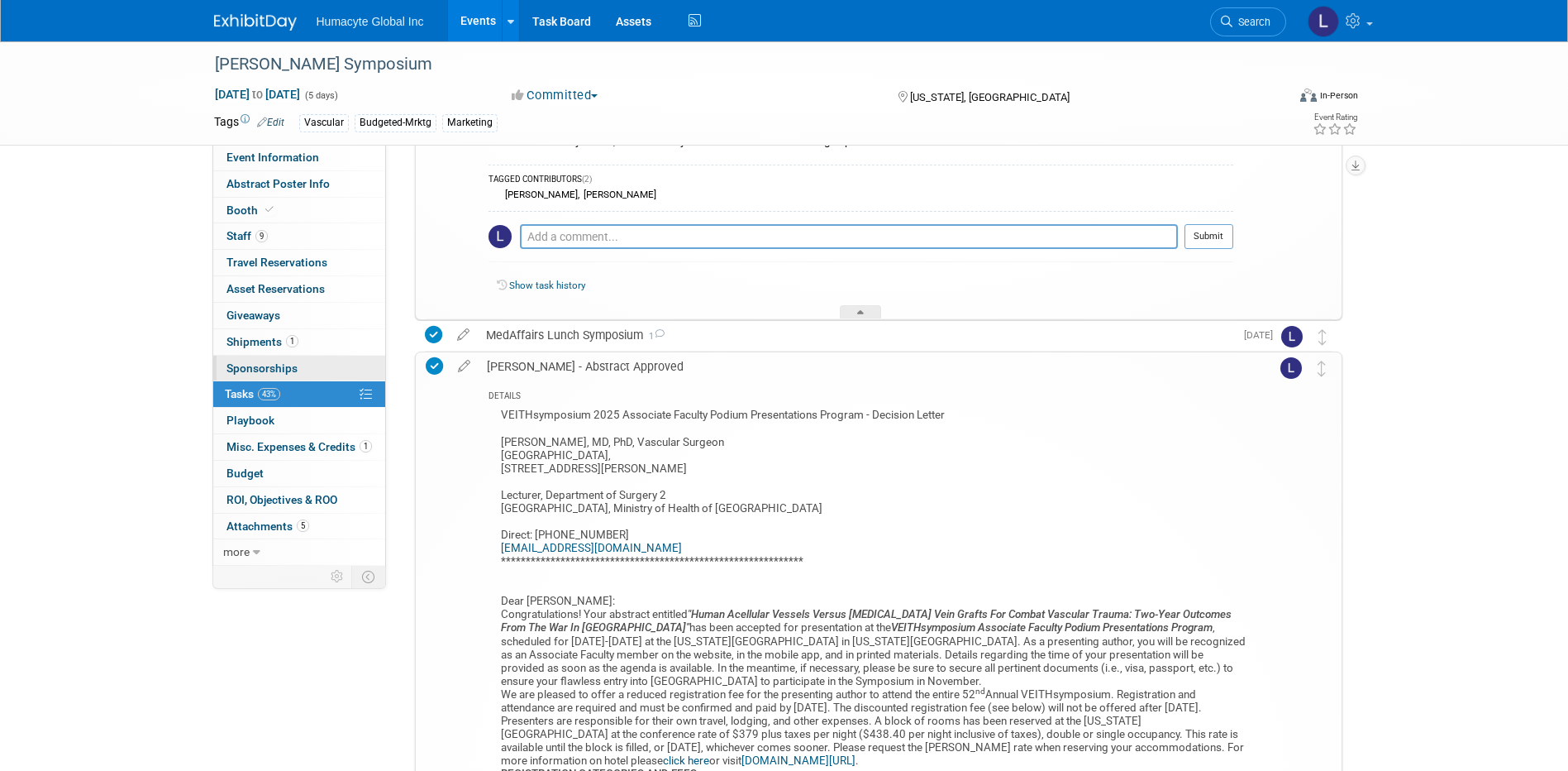
scroll to position [386, 0]
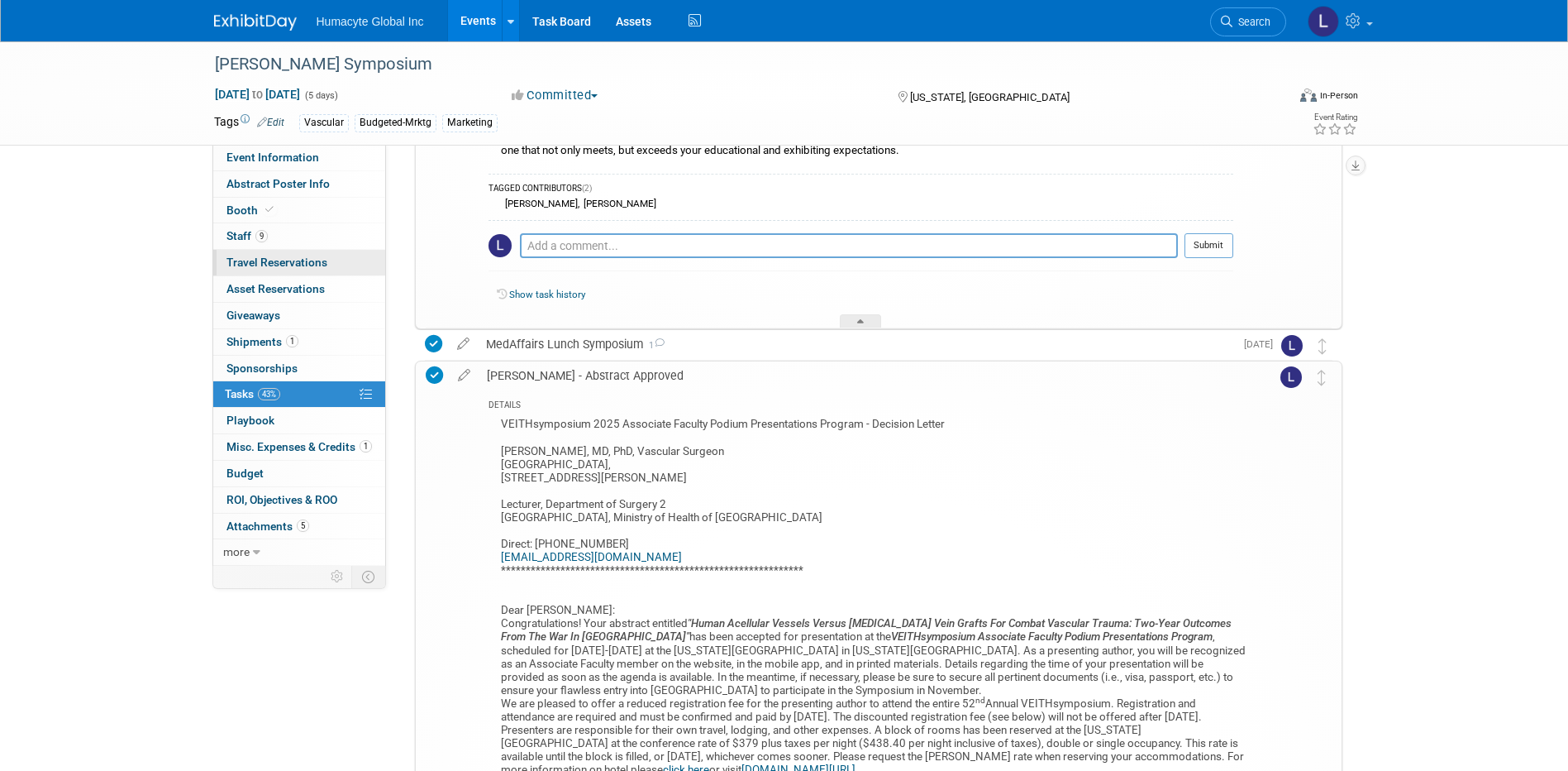
click at [250, 258] on span "Travel Reservations 0" at bounding box center [277, 262] width 101 height 13
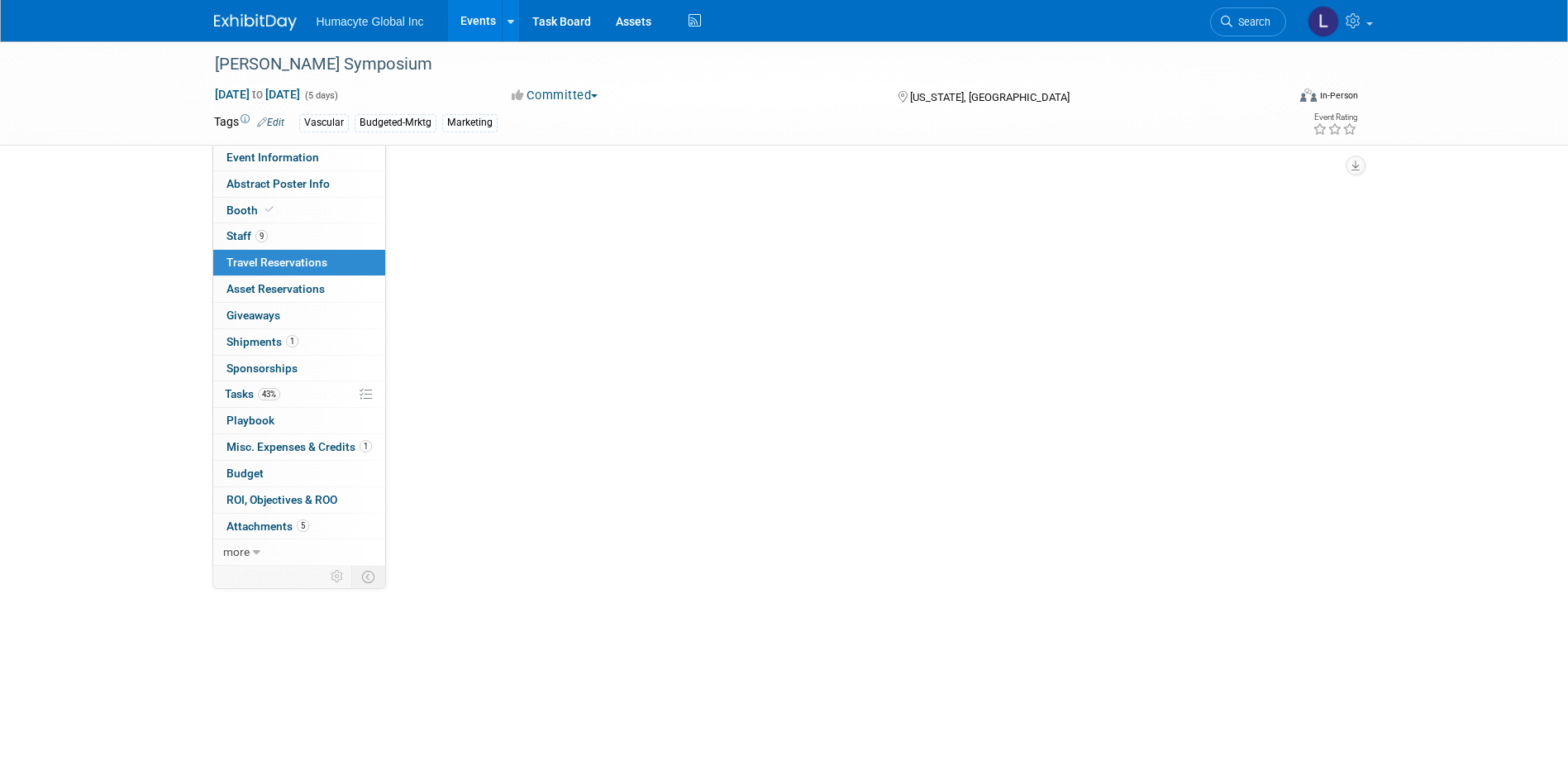
scroll to position [0, 0]
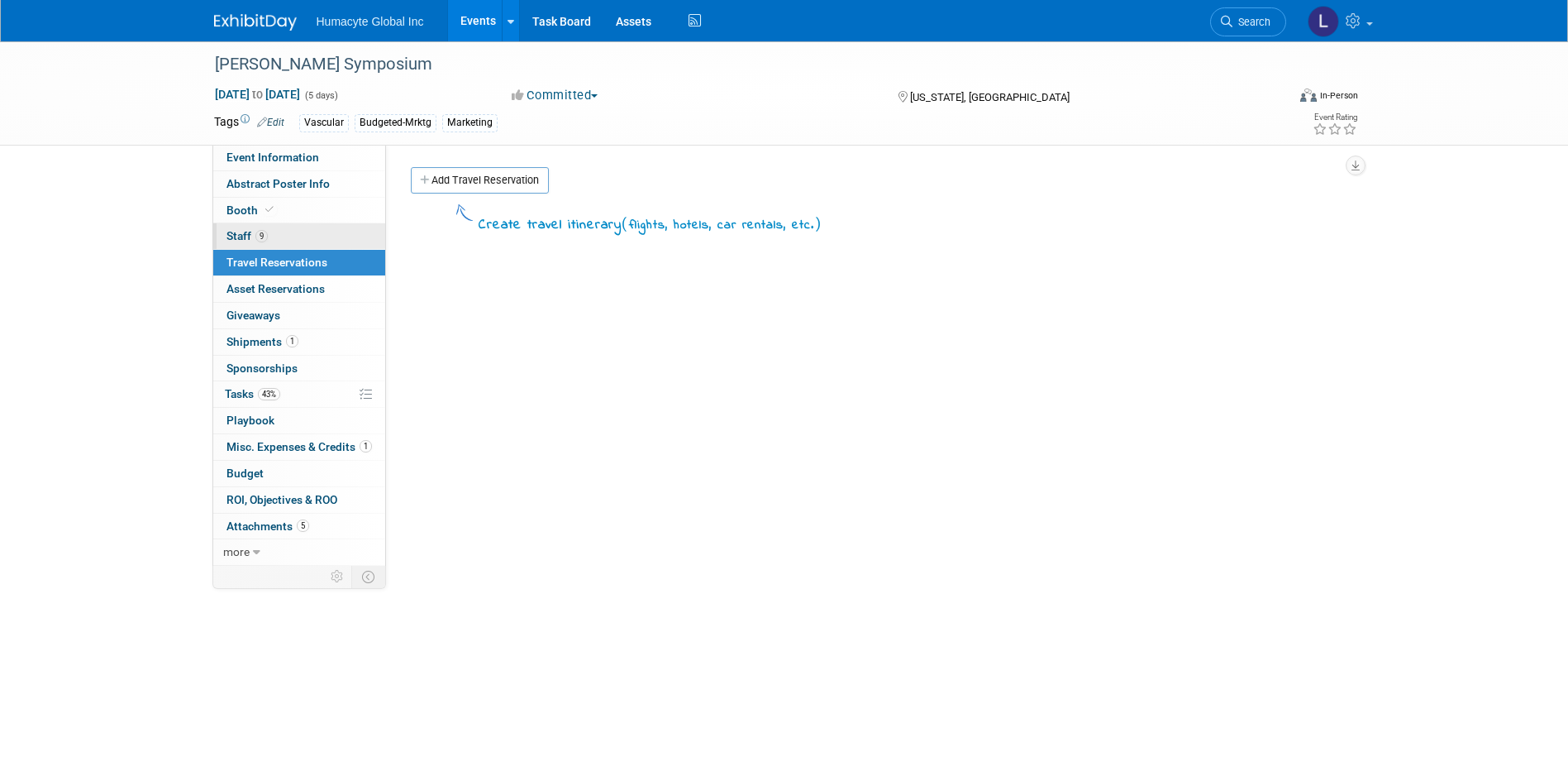
click at [242, 235] on span "Staff 9" at bounding box center [247, 236] width 41 height 13
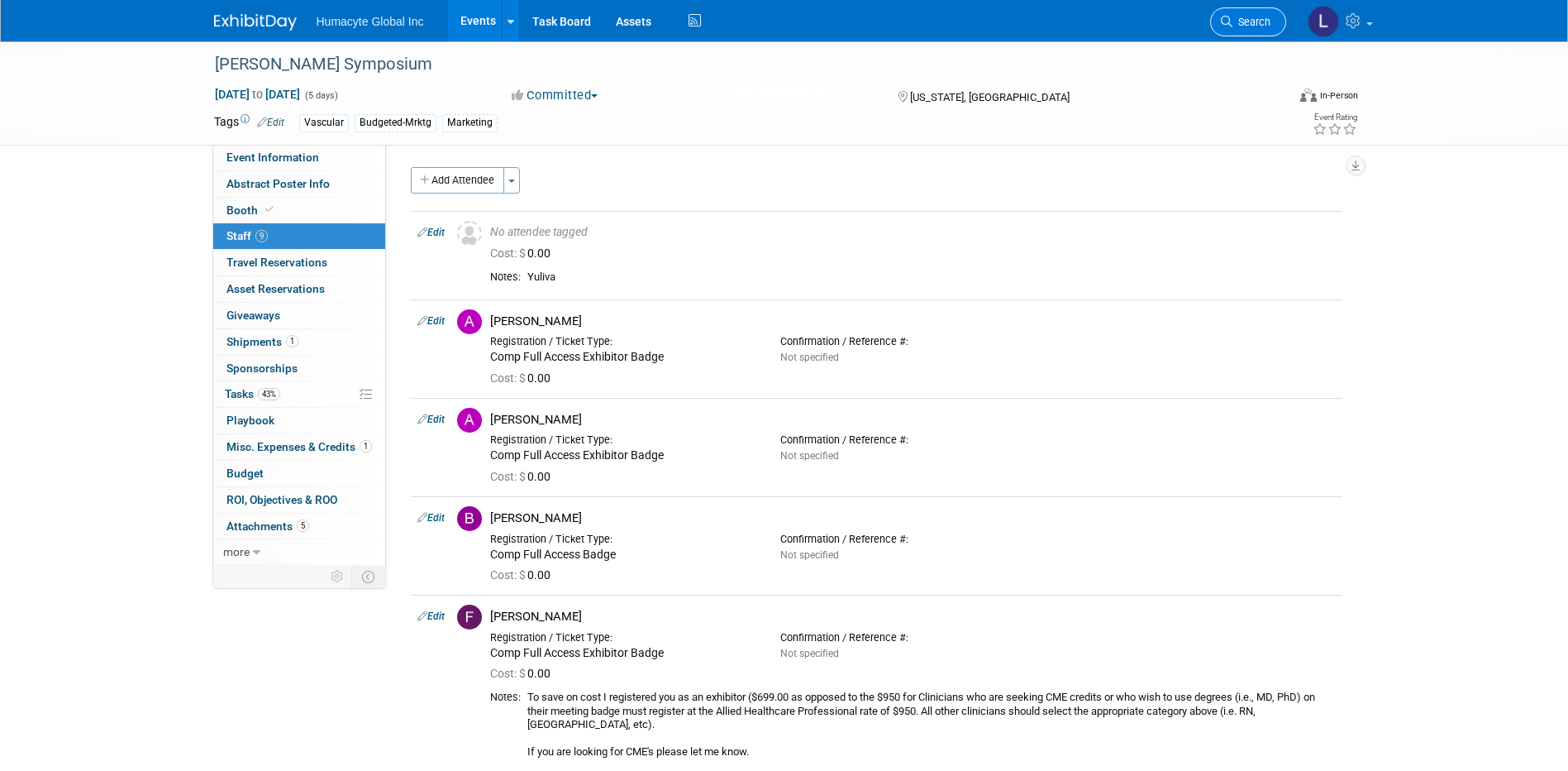
click at [1227, 23] on icon at bounding box center [1227, 22] width 11 height 11
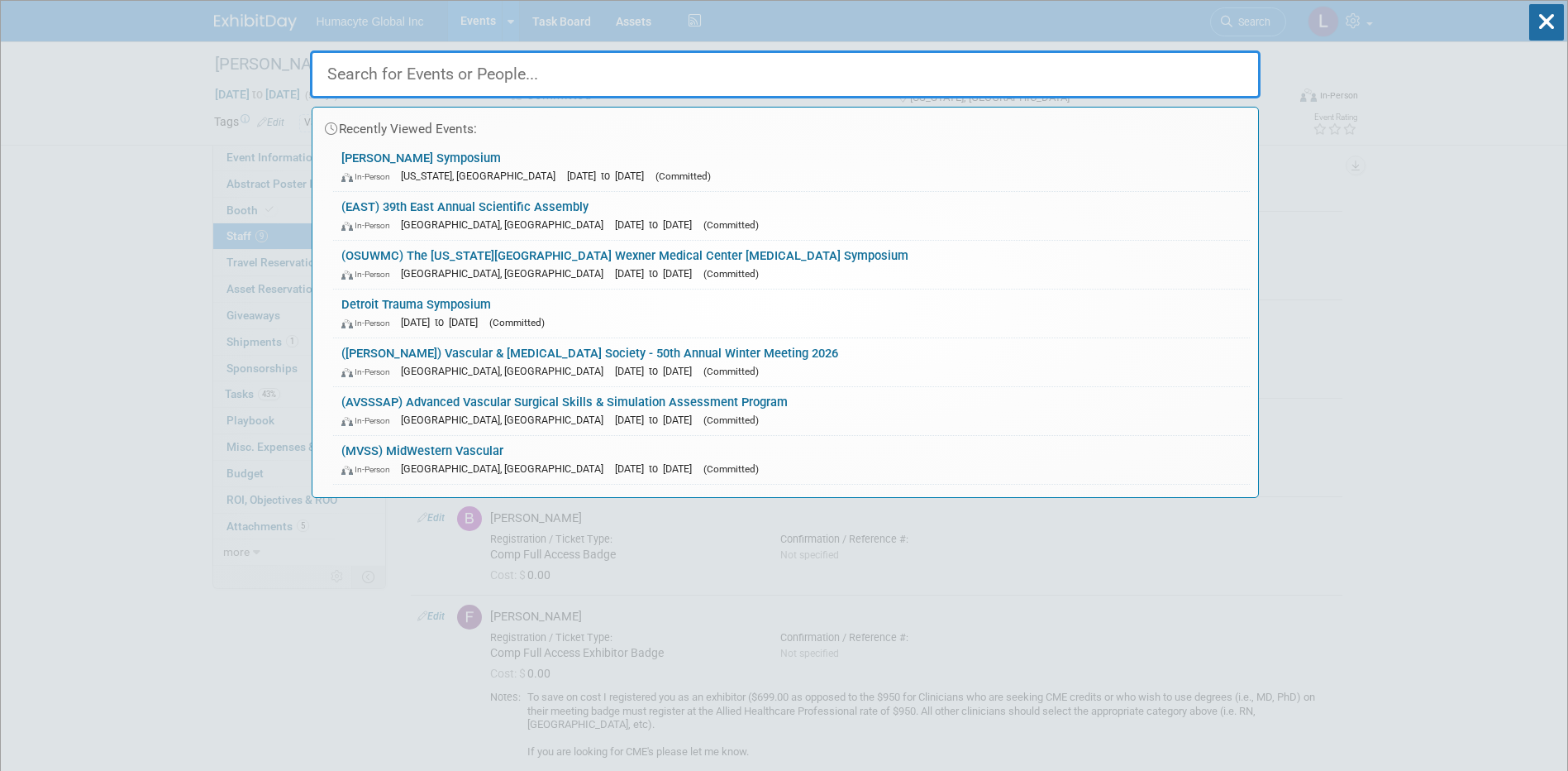
click at [501, 94] on input "text" at bounding box center [785, 74] width 951 height 48
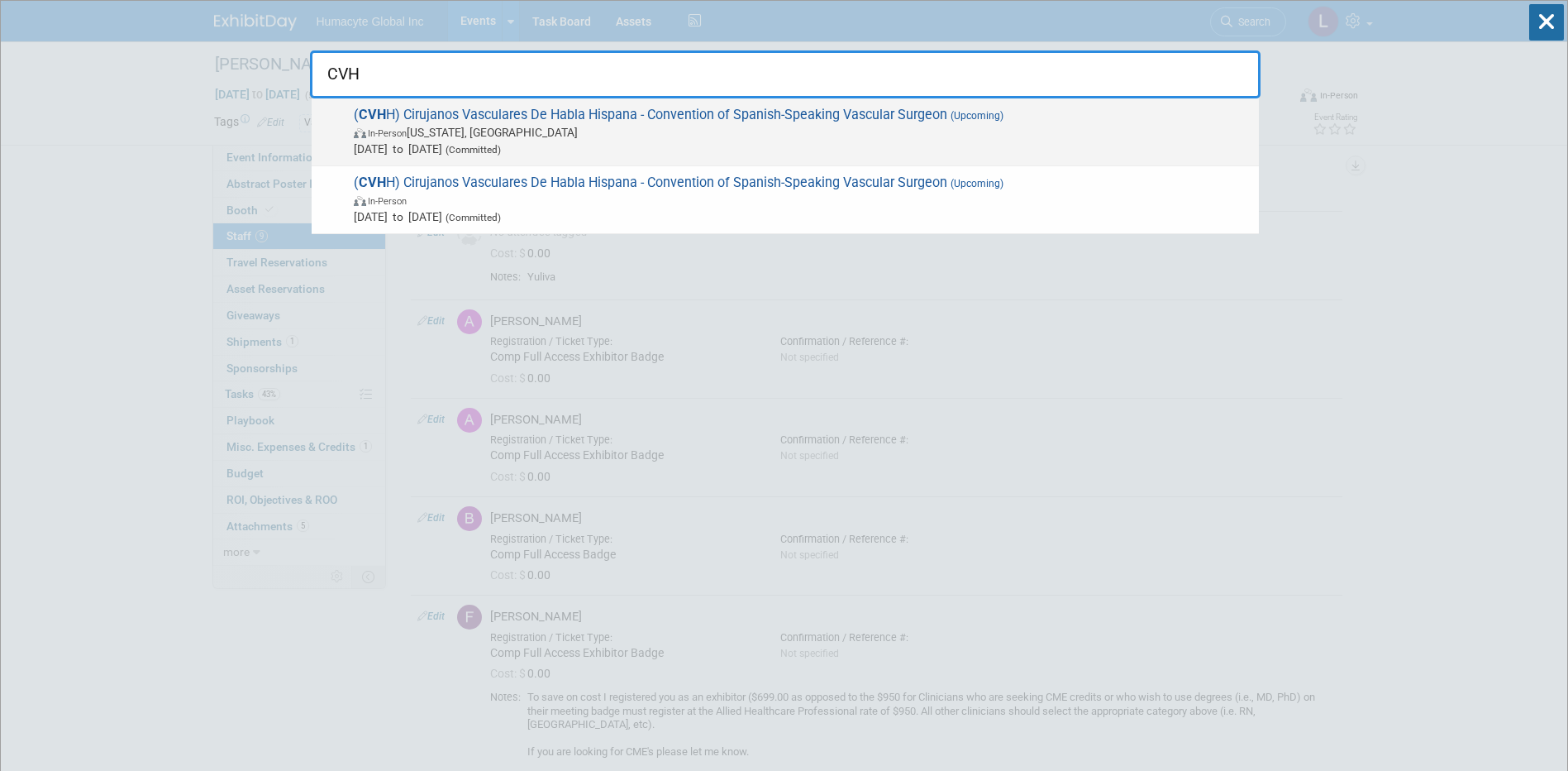
type input "CVH"
click at [520, 116] on span "( CVH H) Cirujanos Vasculares De Habla Hispana - Convention of Spanish-Speaking…" at bounding box center [800, 132] width 902 height 51
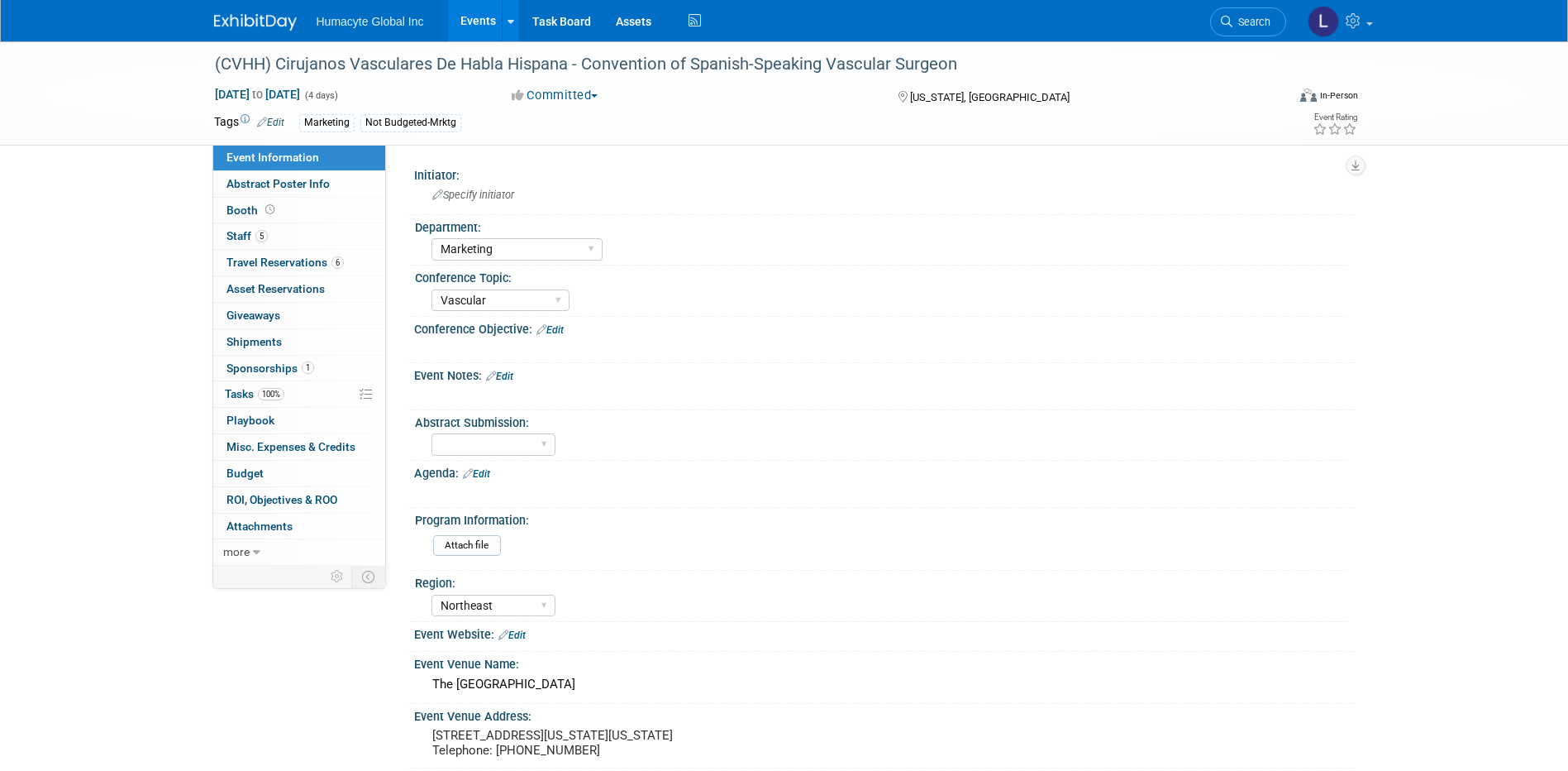
select select "Marketing"
select select "Vascular"
select select "Northeast"
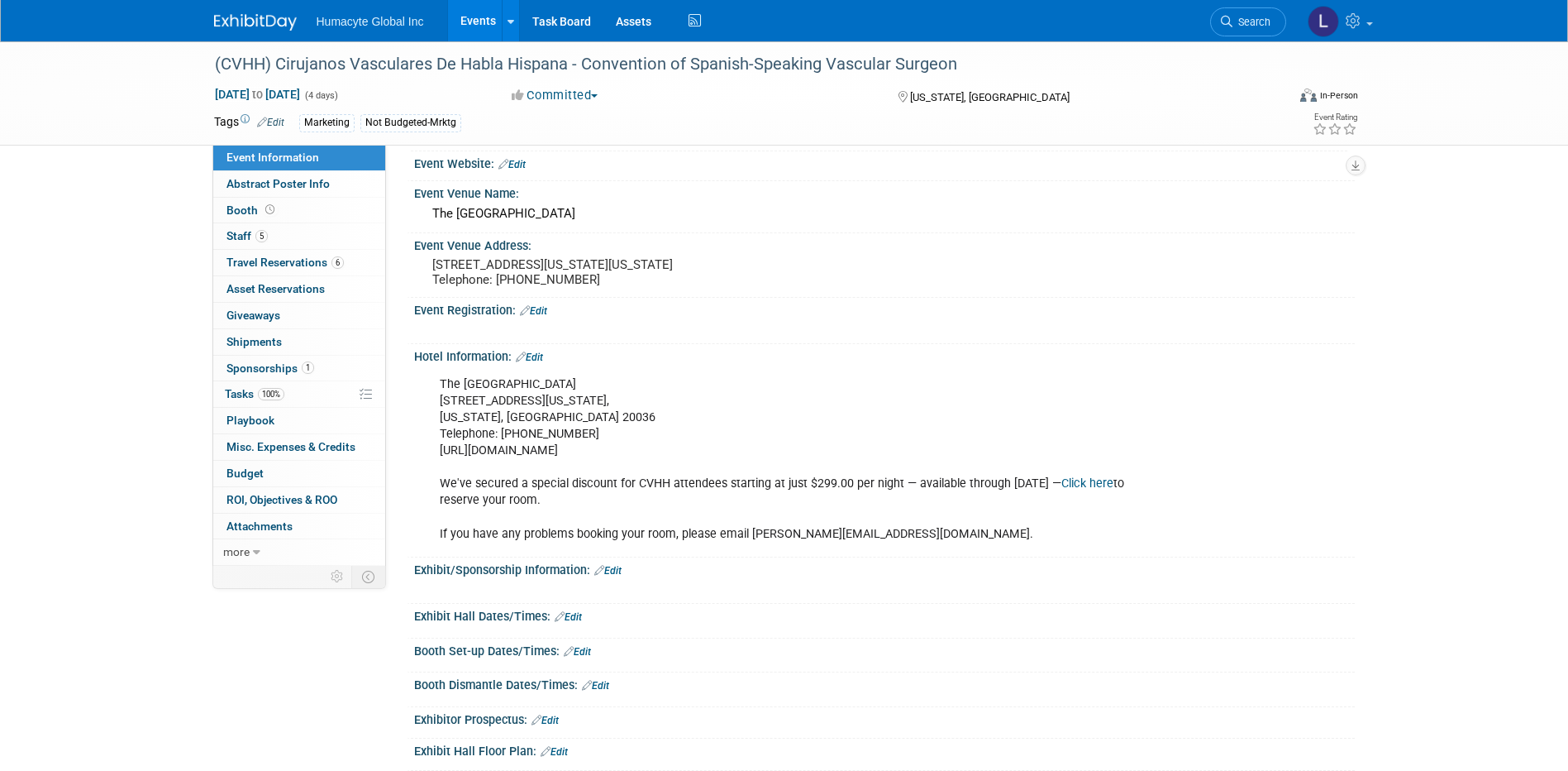
scroll to position [662, 0]
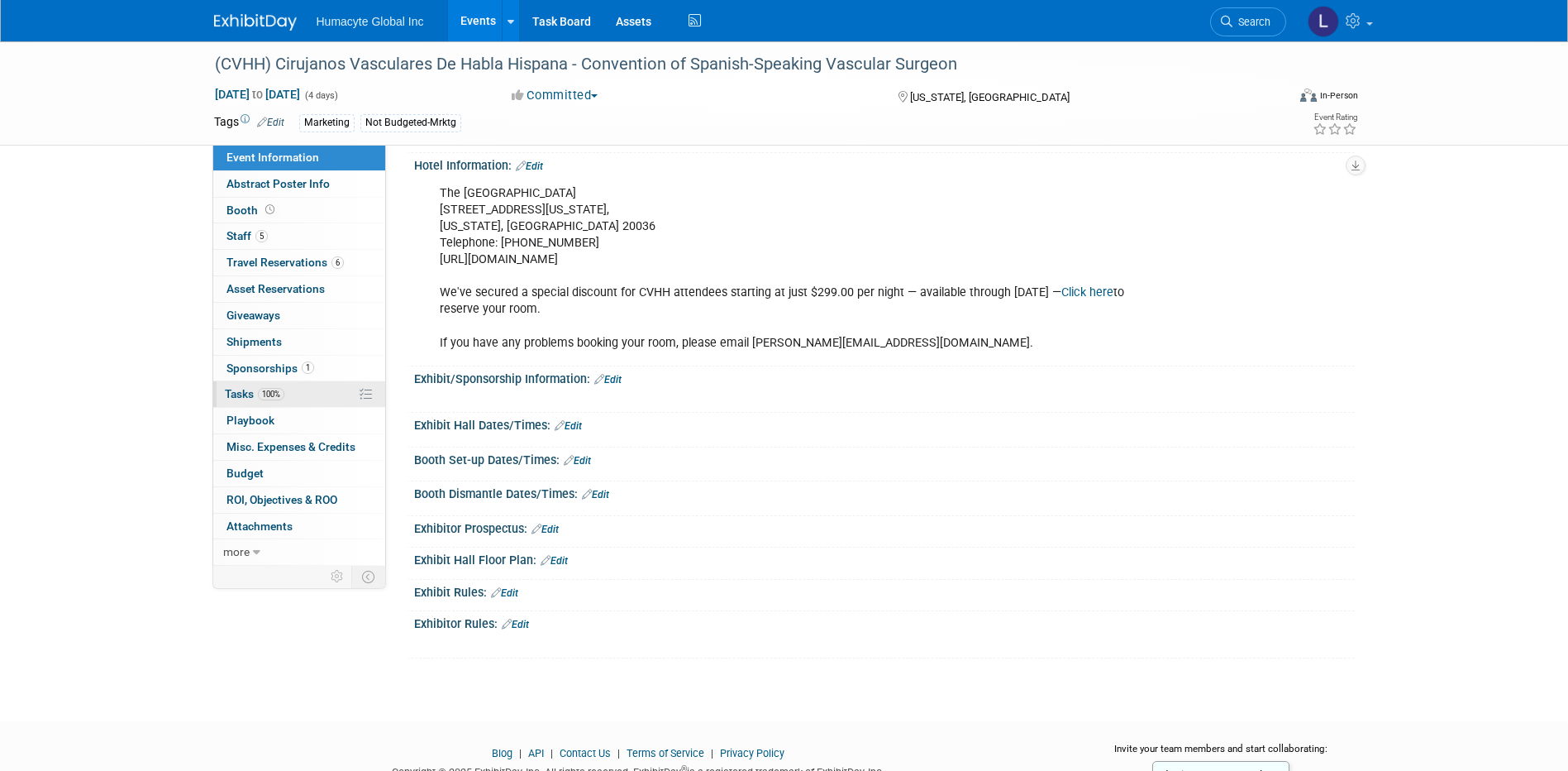
click at [256, 389] on span "Tasks 100%" at bounding box center [254, 394] width 60 height 13
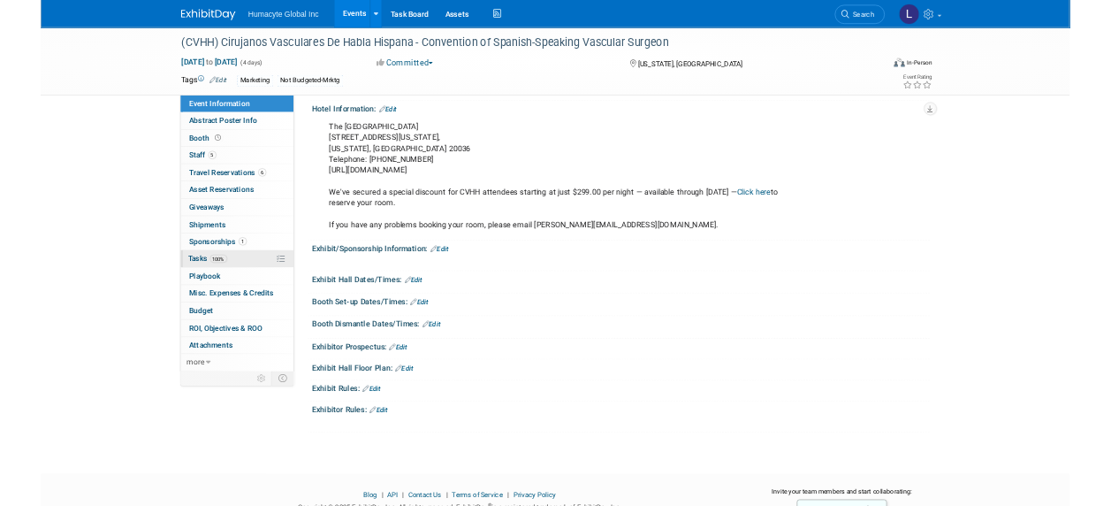
scroll to position [0, 0]
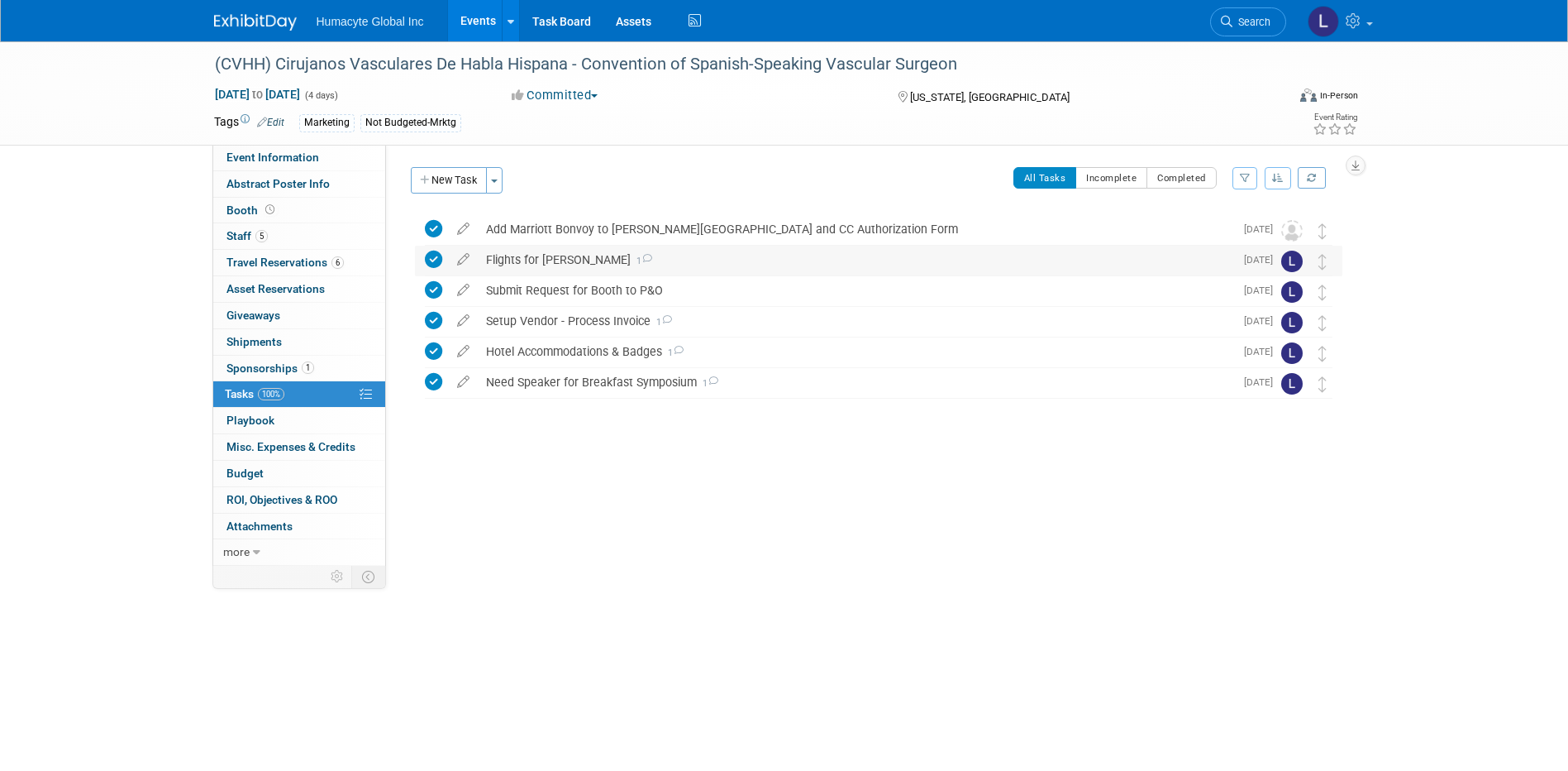
click at [532, 257] on div "Flights for Dr. Grandas 1" at bounding box center [856, 259] width 757 height 28
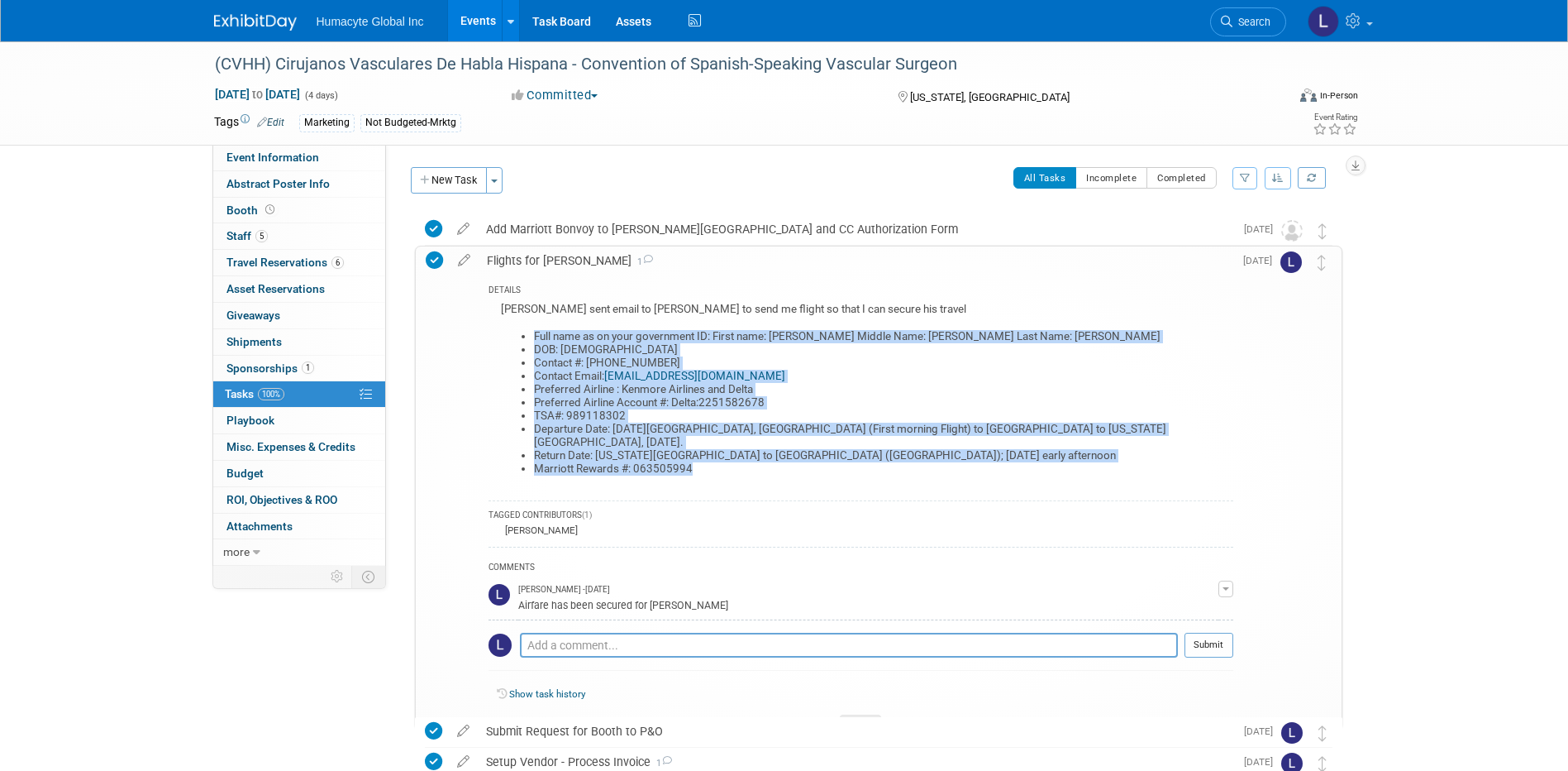
drag, startPoint x: 729, startPoint y: 456, endPoint x: 532, endPoint y: 337, distance: 230.2
click at [532, 337] on ul "Full name as on your government ID: First name: Oscar Middle Name: Henry Last N…" at bounding box center [867, 403] width 733 height 146
drag, startPoint x: 532, startPoint y: 337, endPoint x: 562, endPoint y: 361, distance: 38.4
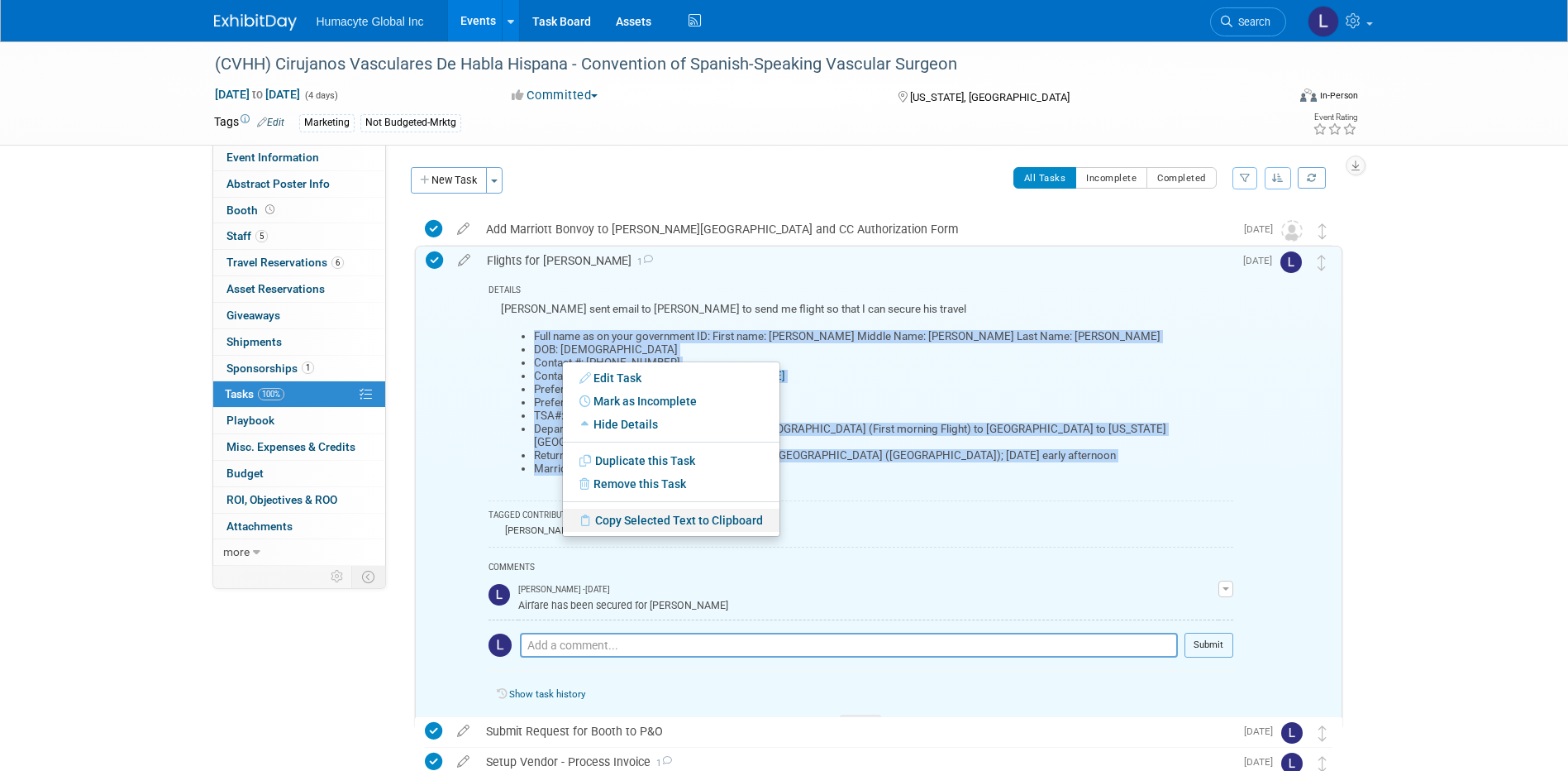
click at [634, 523] on link "Copy Selected Text to Clipboard" at bounding box center [672, 520] width 217 height 23
copy ul "Full name as on your government ID: First name: Oscar Middle Name: Henry Last N…"
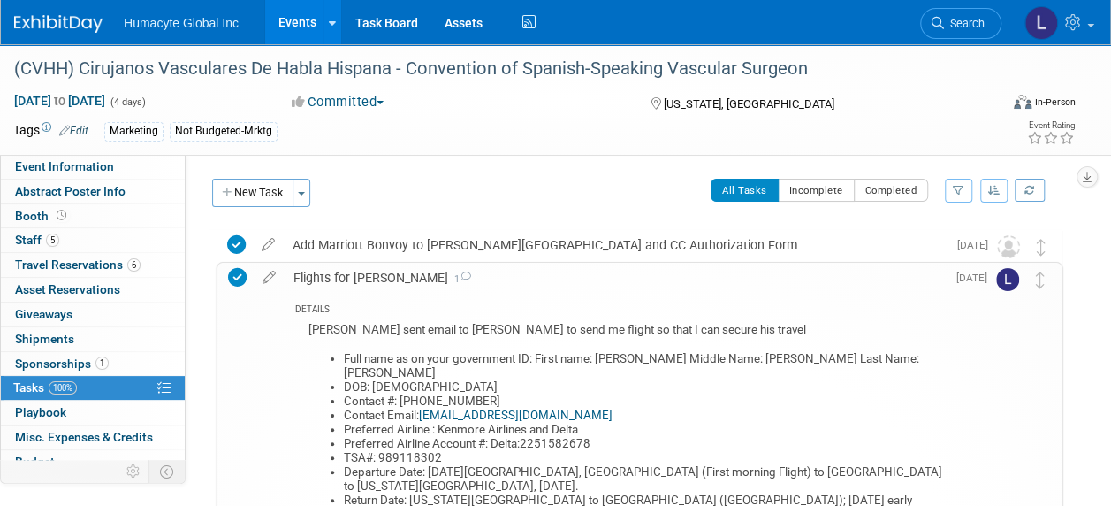
click at [946, 17] on span "Search" at bounding box center [964, 23] width 41 height 13
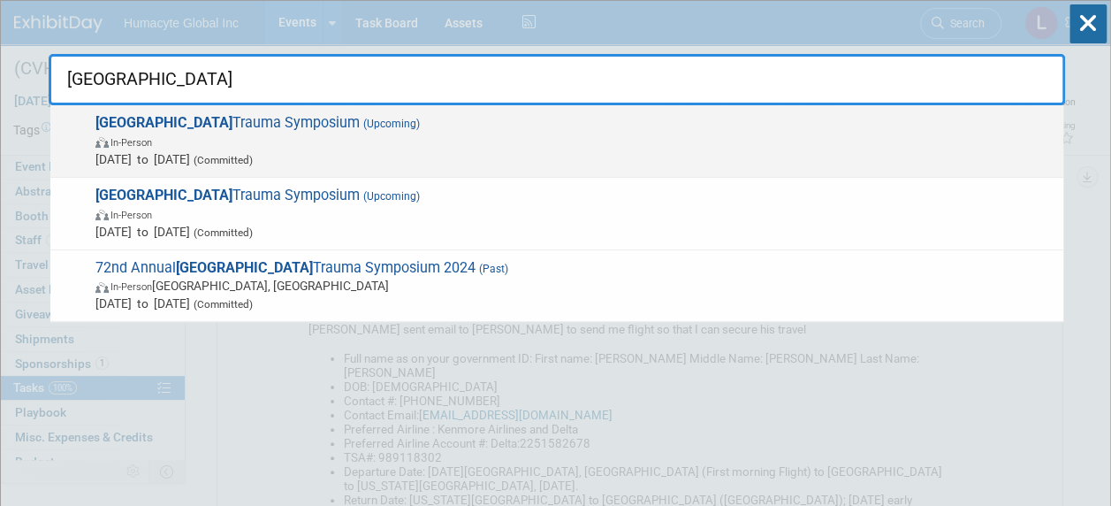
type input "Detroit"
click at [220, 123] on span "Detroit Trauma Symposium (Upcoming) In-Person Nov 6, 2025 to Nov 7, 2025 (Commi…" at bounding box center [572, 141] width 964 height 54
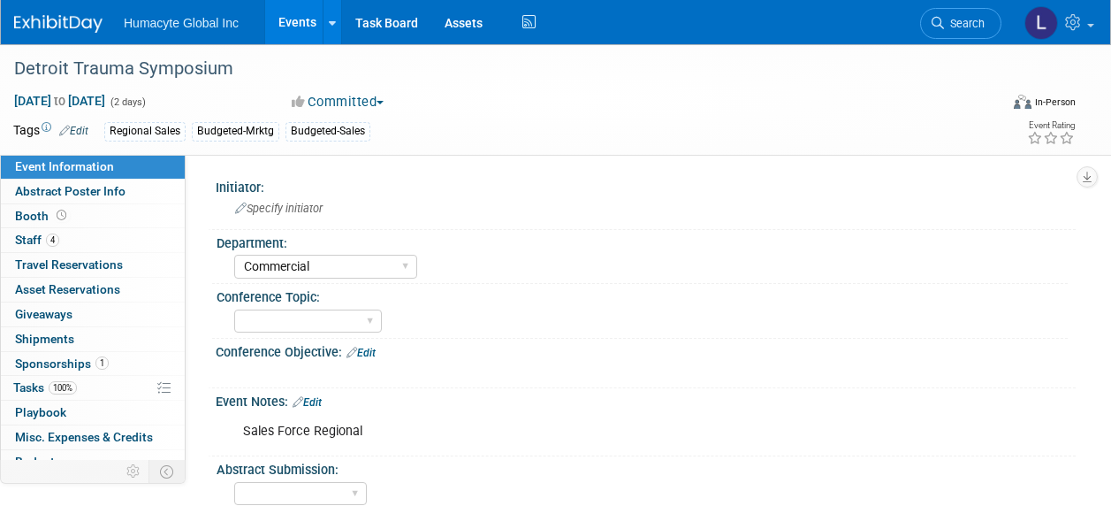
select select "Commercial"
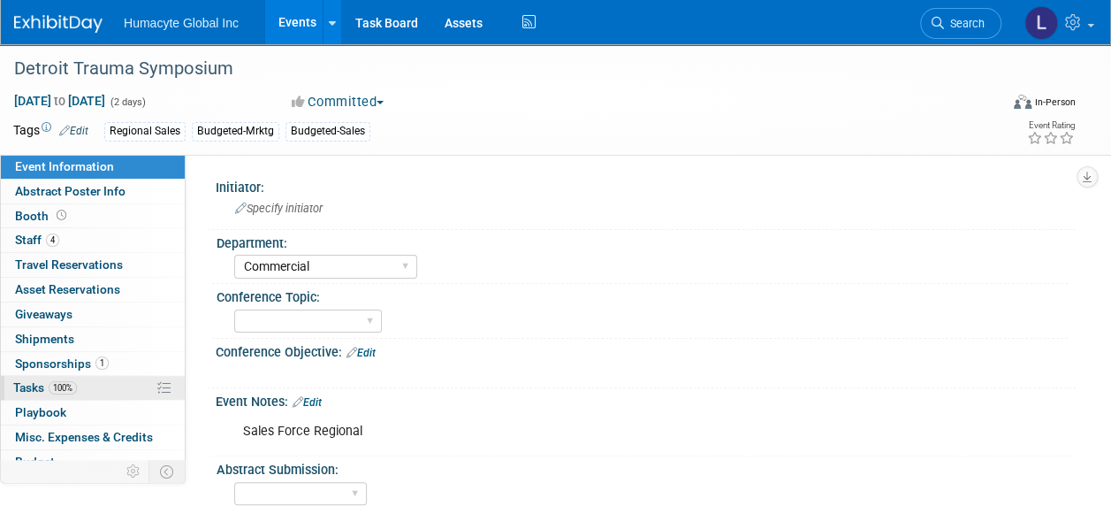
click at [43, 384] on span "Tasks 100%" at bounding box center [45, 387] width 64 height 14
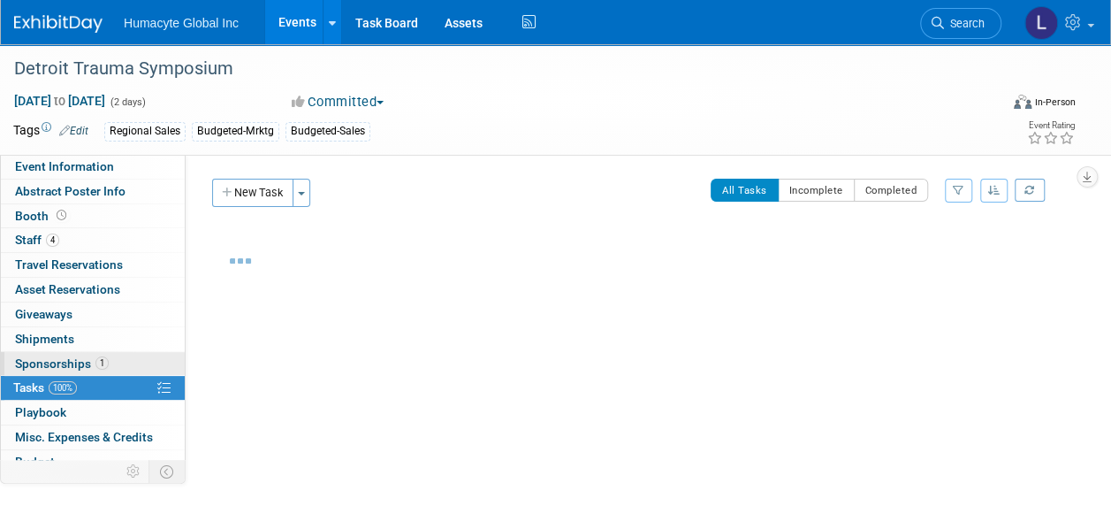
click at [48, 362] on span "Sponsorships 1" at bounding box center [62, 363] width 94 height 14
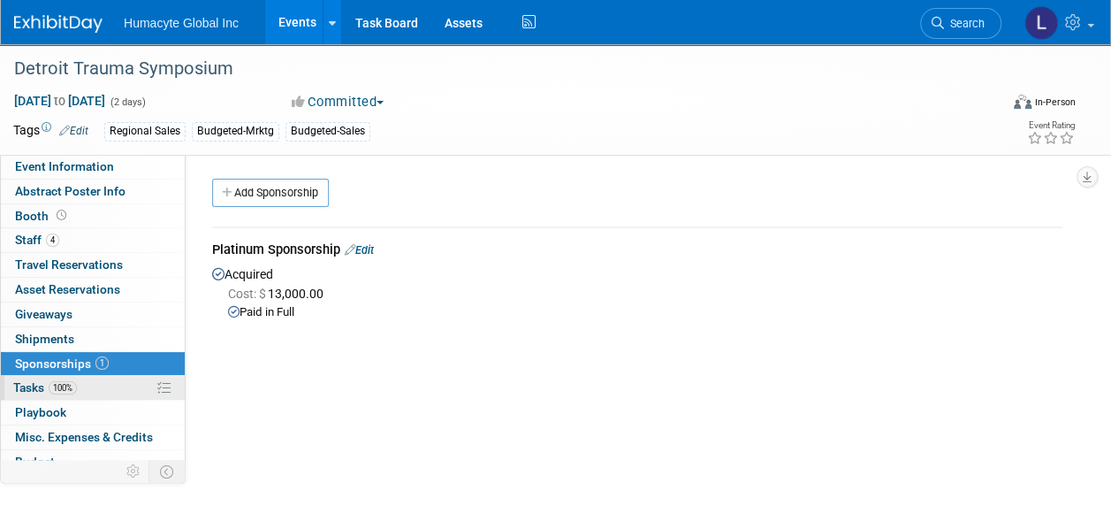
click at [40, 382] on span "Tasks 100%" at bounding box center [45, 387] width 64 height 14
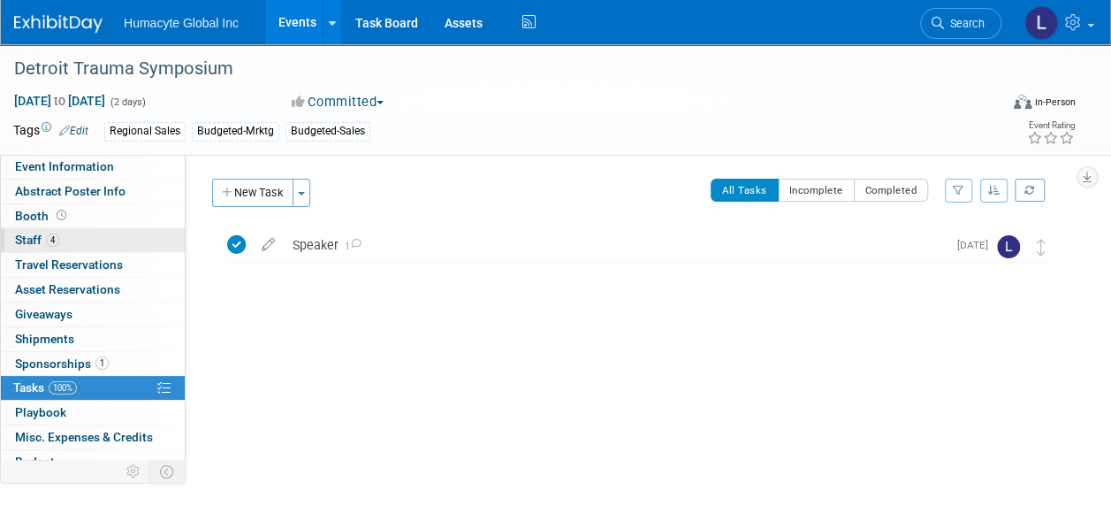
click at [27, 242] on span "Staff 4" at bounding box center [37, 239] width 44 height 14
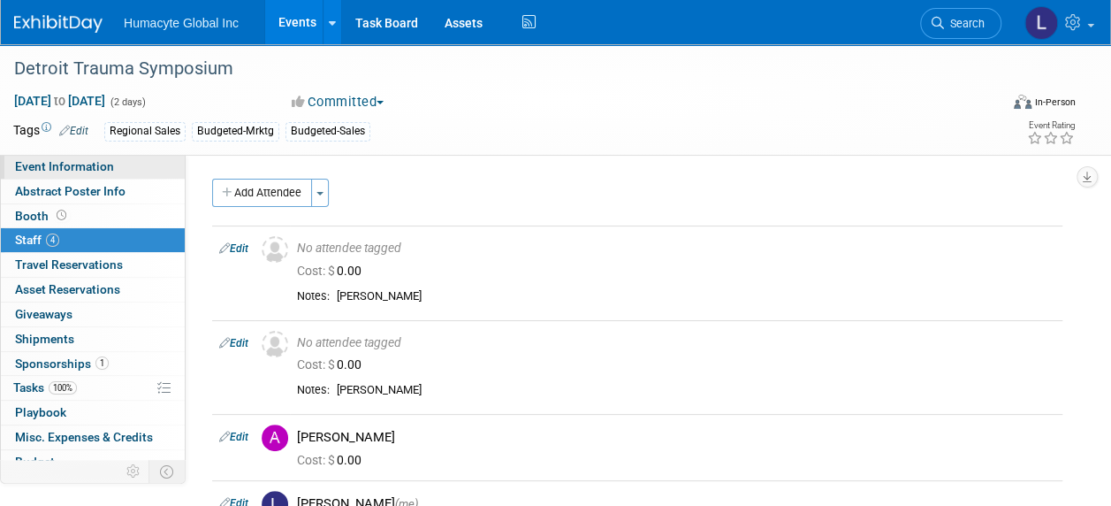
click at [98, 159] on span "Event Information" at bounding box center [64, 166] width 99 height 14
select select "Commercial"
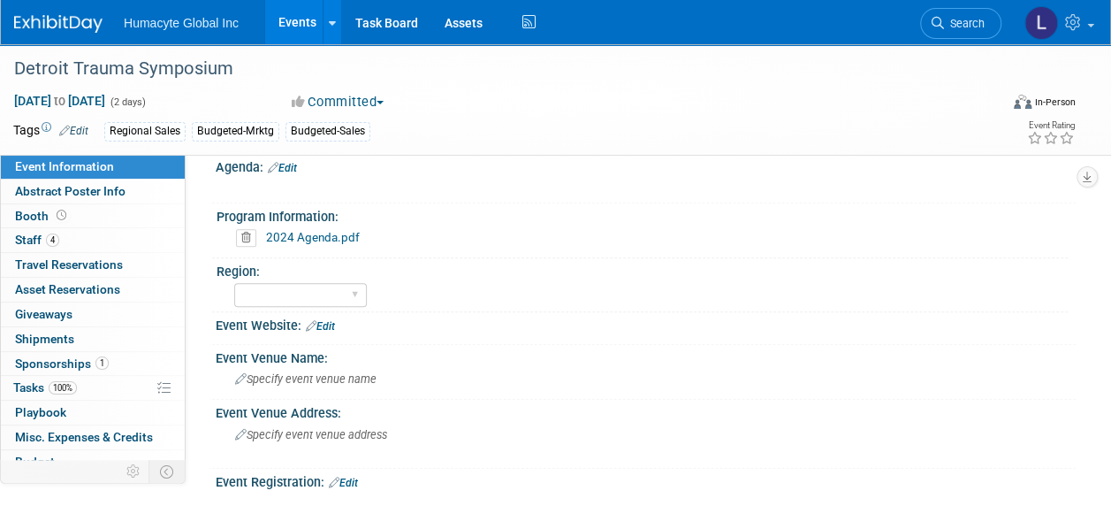
scroll to position [353, 0]
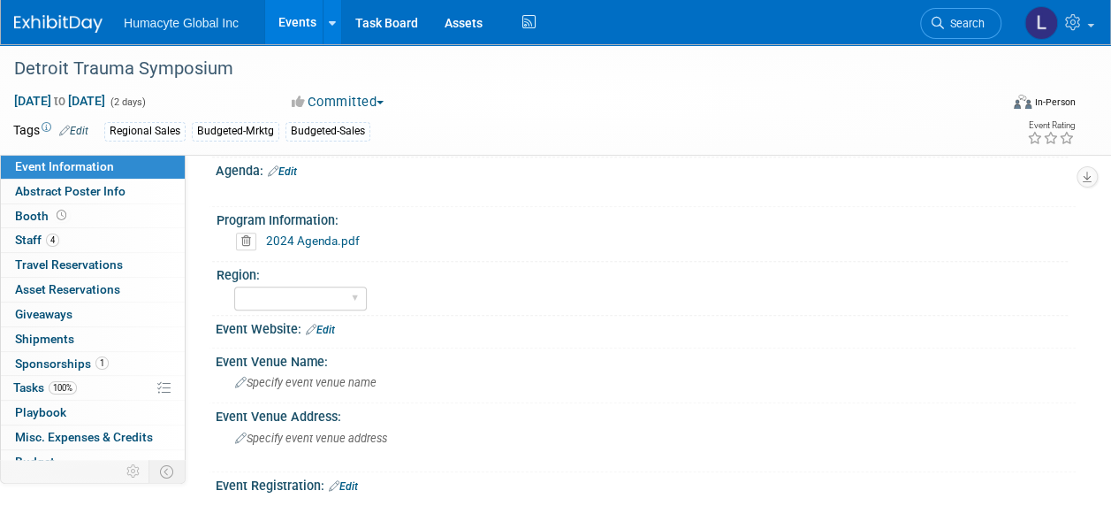
click at [334, 330] on link "Edit" at bounding box center [320, 329] width 29 height 12
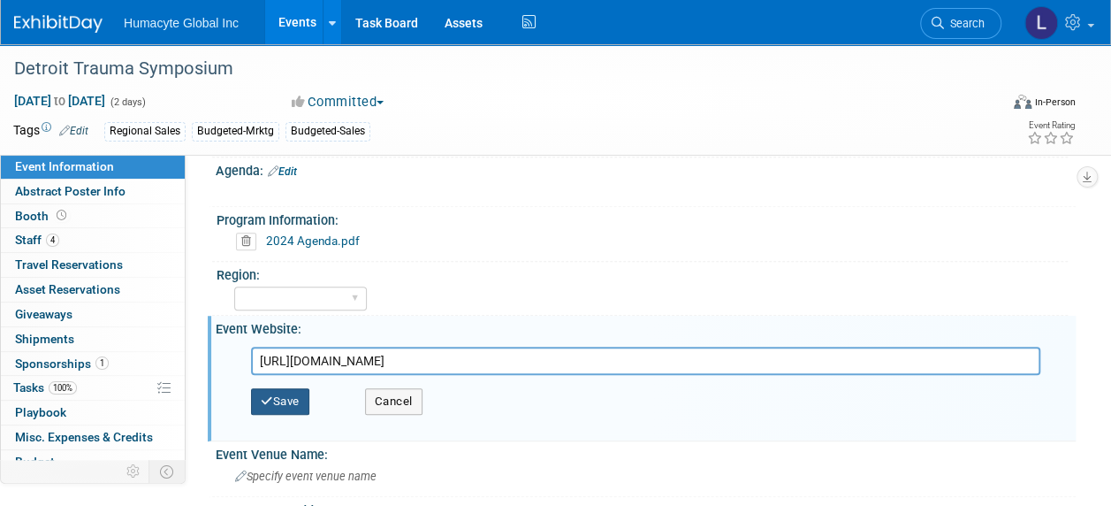
type input "https://detroittrauma.org/"
click at [285, 410] on button "Save" at bounding box center [280, 401] width 58 height 27
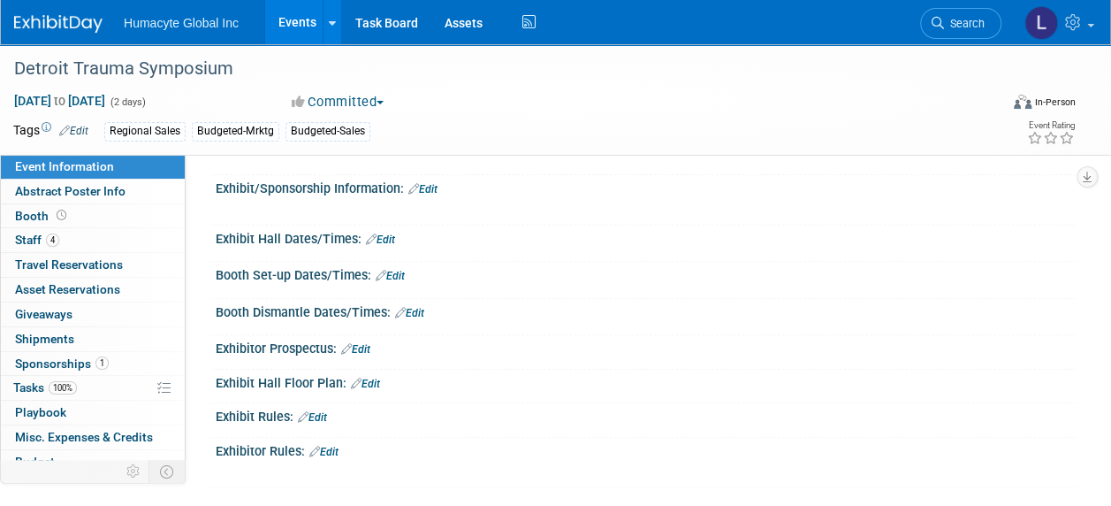
scroll to position [795, 0]
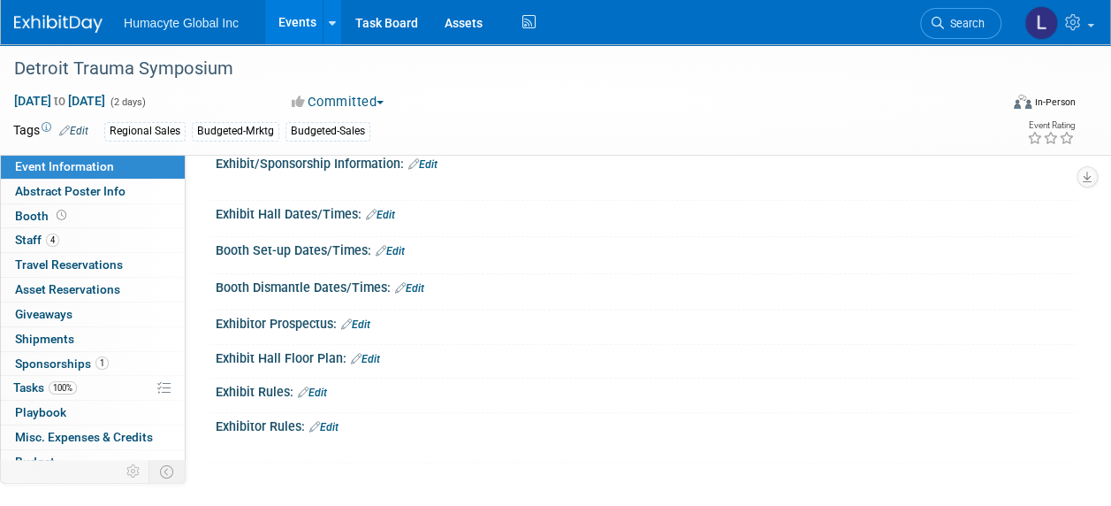
click at [322, 386] on link "Edit" at bounding box center [312, 392] width 29 height 12
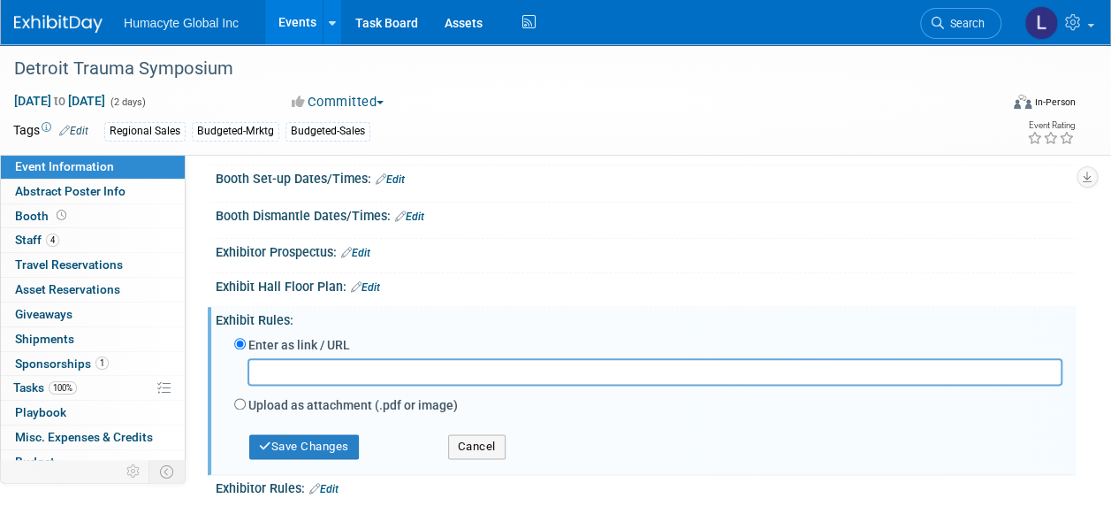
scroll to position [884, 0]
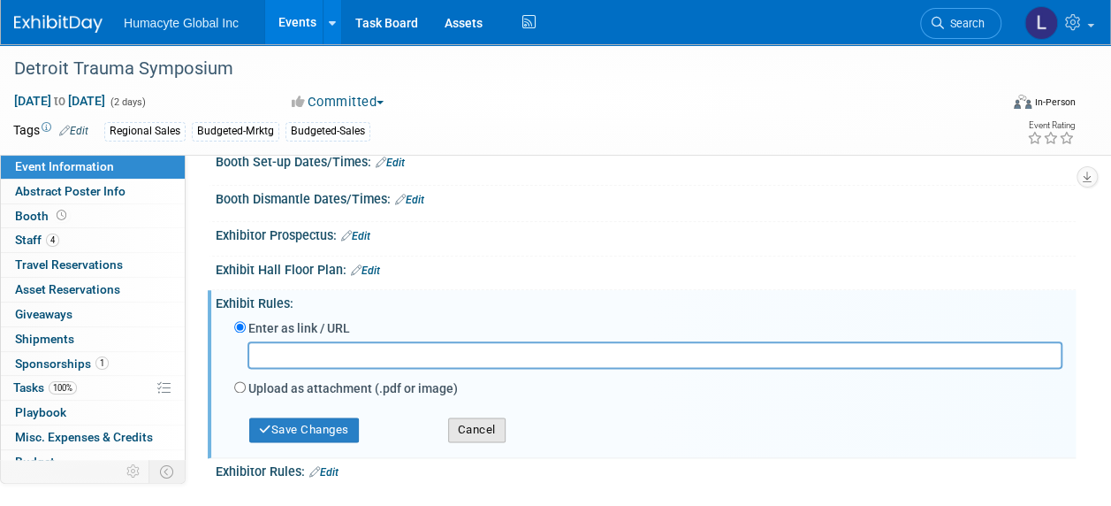
click at [474, 429] on button "Cancel" at bounding box center [476, 429] width 57 height 25
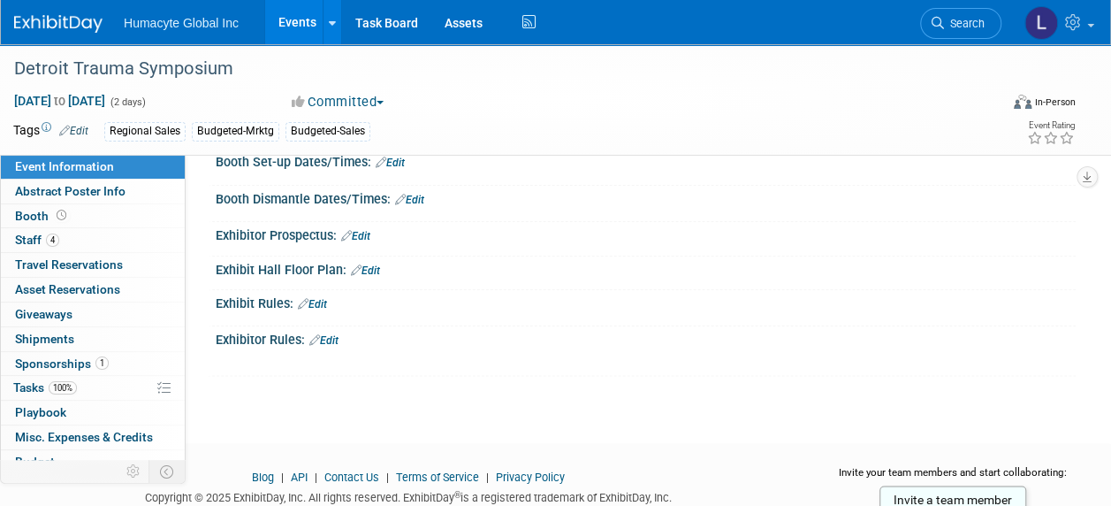
click at [375, 264] on link "Edit" at bounding box center [365, 270] width 29 height 12
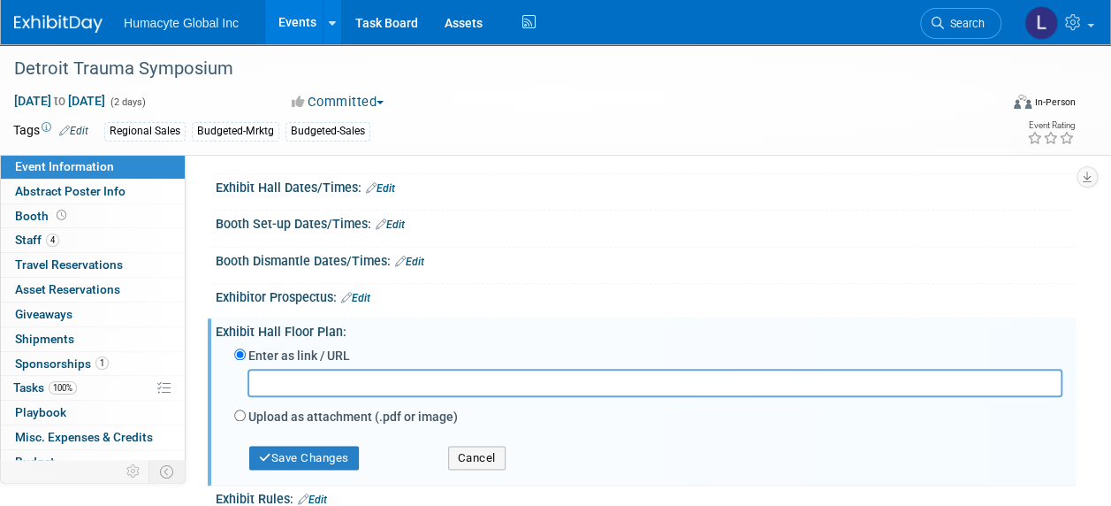
scroll to position [795, 0]
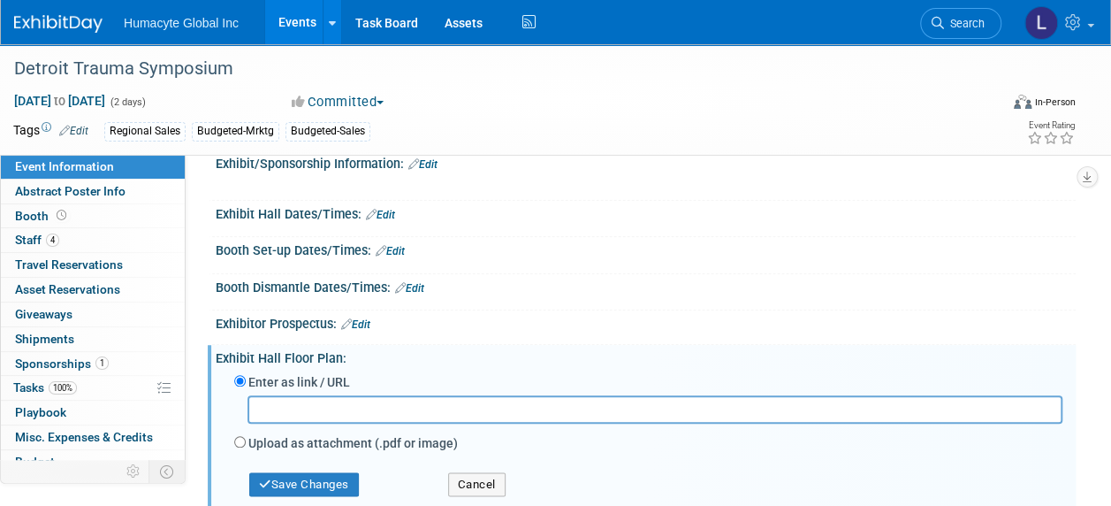
click at [363, 320] on link "Edit" at bounding box center [355, 324] width 29 height 12
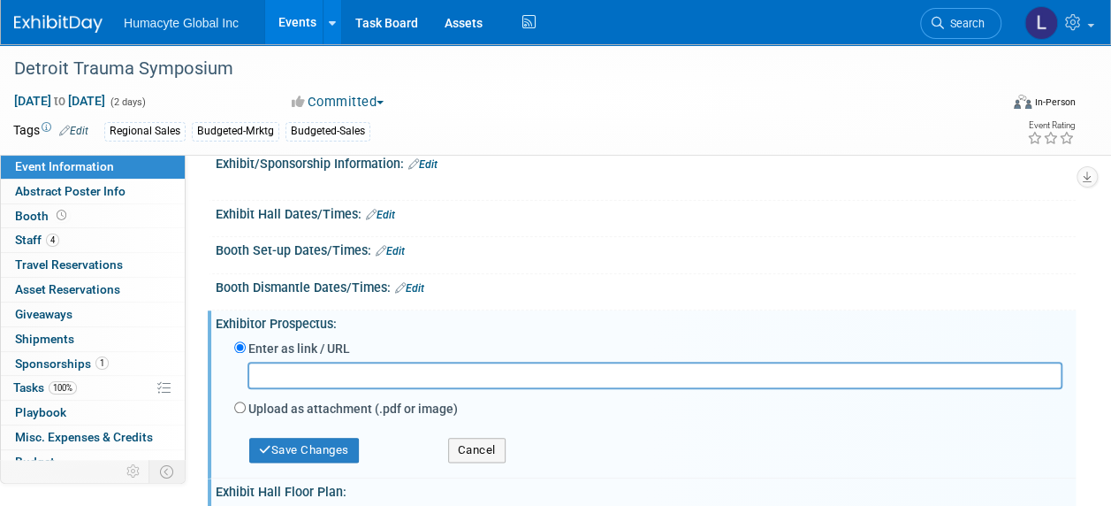
click at [249, 404] on label "Upload as attachment (.pdf or image)" at bounding box center [352, 408] width 209 height 18
click at [246, 404] on input "Upload as attachment (.pdf or image)" at bounding box center [239, 406] width 11 height 11
radio input "true"
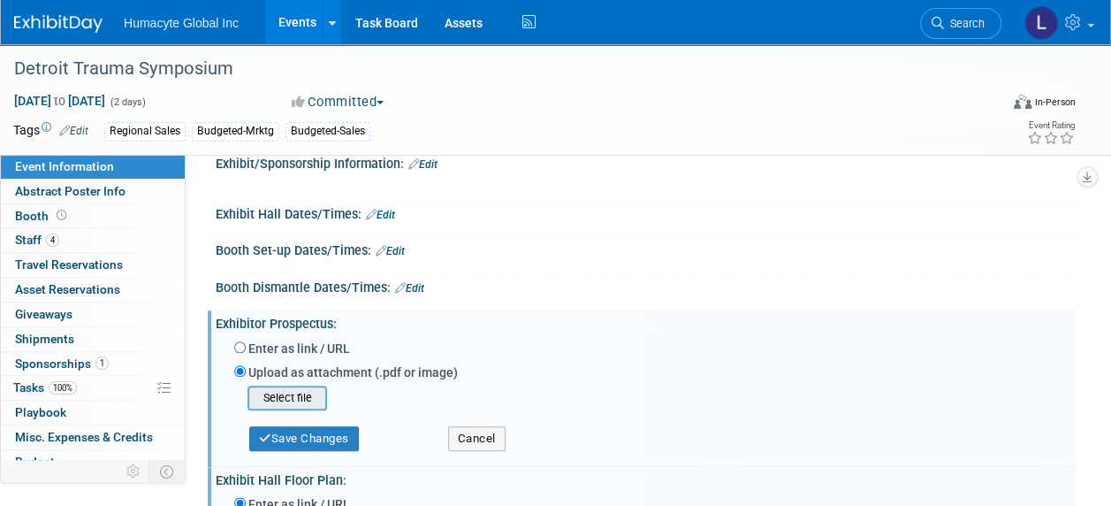
click at [275, 391] on input "file" at bounding box center [220, 397] width 210 height 21
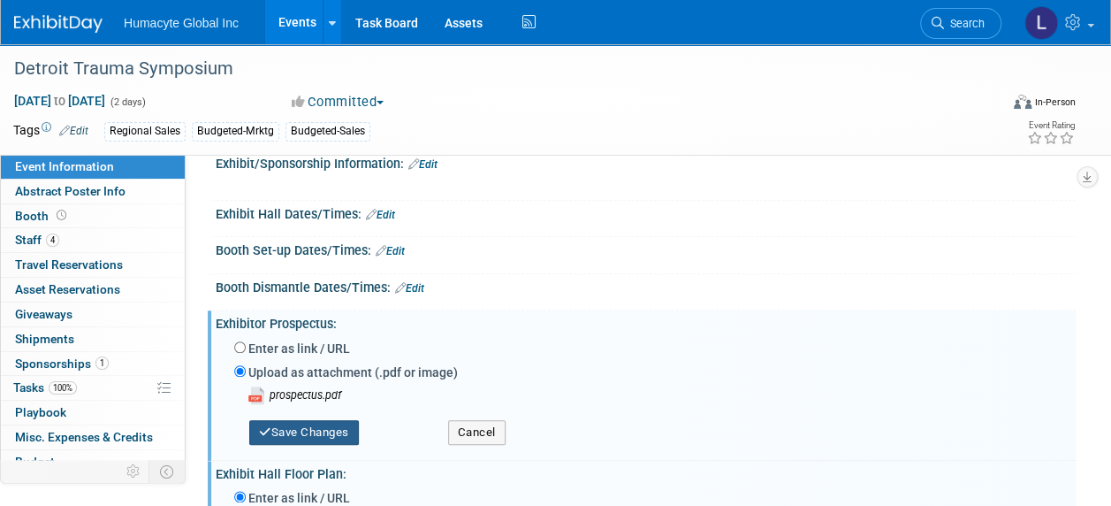
click at [306, 420] on button "Save Changes" at bounding box center [304, 432] width 110 height 25
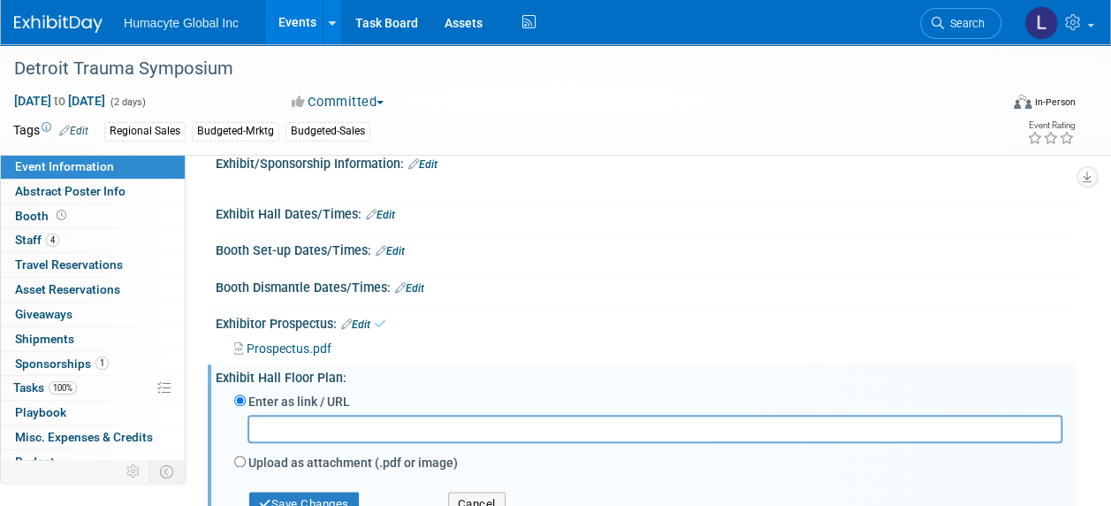
scroll to position [884, 0]
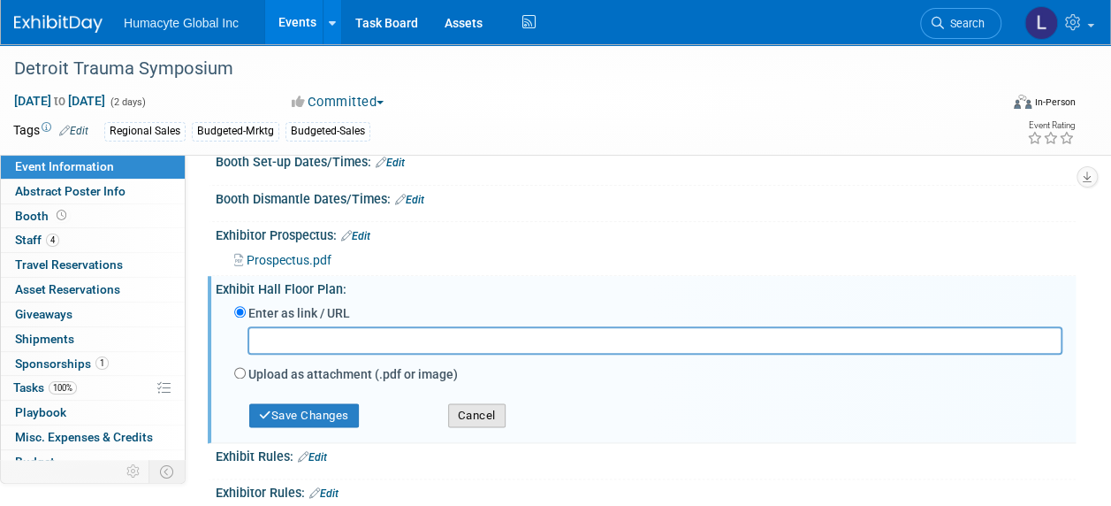
click at [501, 414] on button "Cancel" at bounding box center [476, 415] width 57 height 25
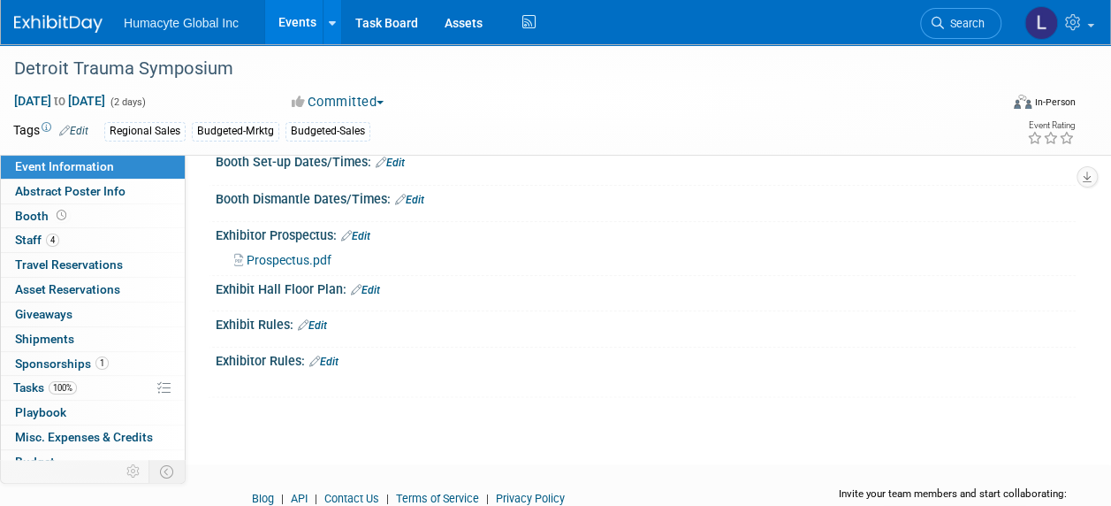
click at [322, 319] on link "Edit" at bounding box center [312, 325] width 29 height 12
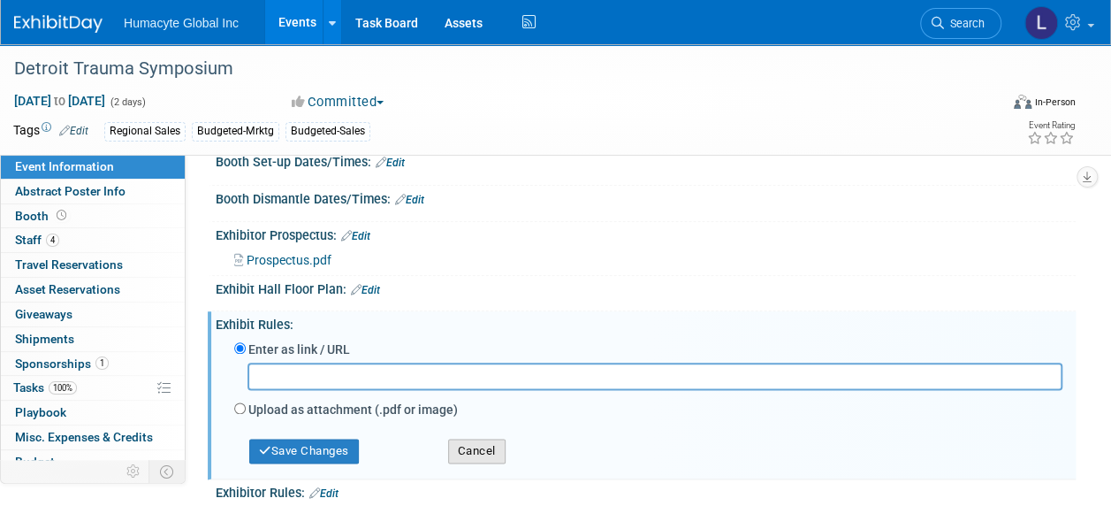
click at [497, 451] on button "Cancel" at bounding box center [476, 450] width 57 height 25
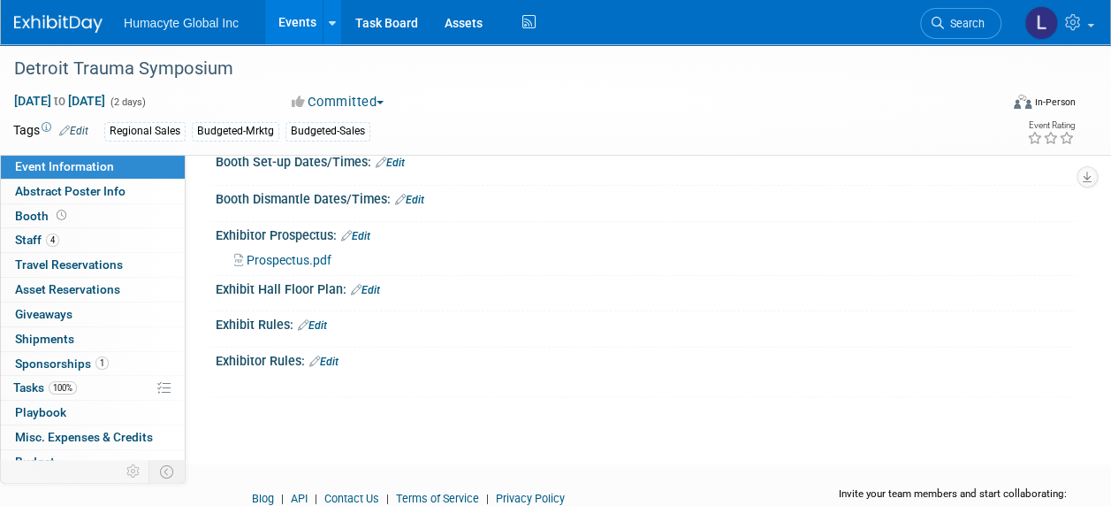
click at [327, 357] on link "Edit" at bounding box center [323, 361] width 29 height 12
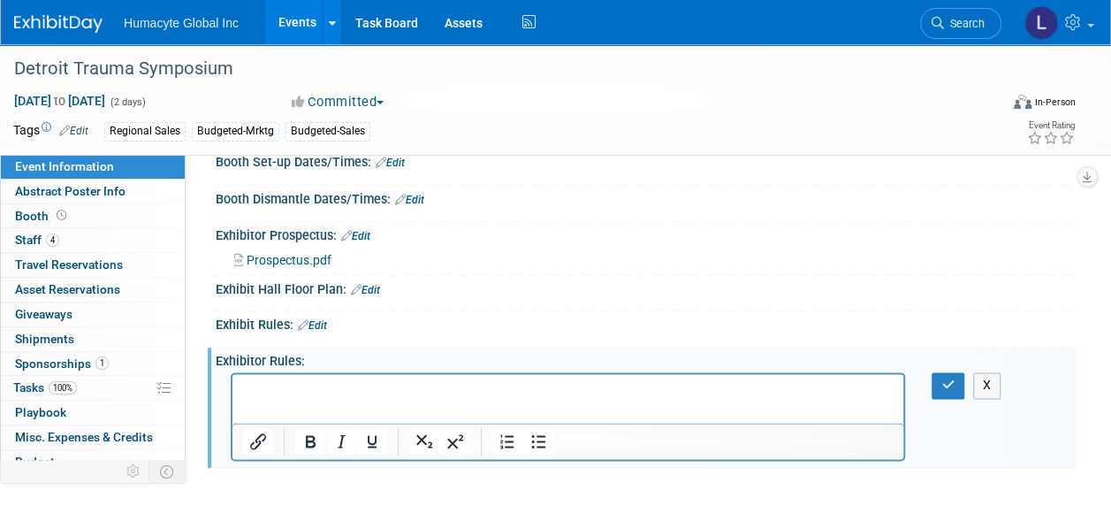
paste body "Rich Text Area. Press ALT-0 for help."
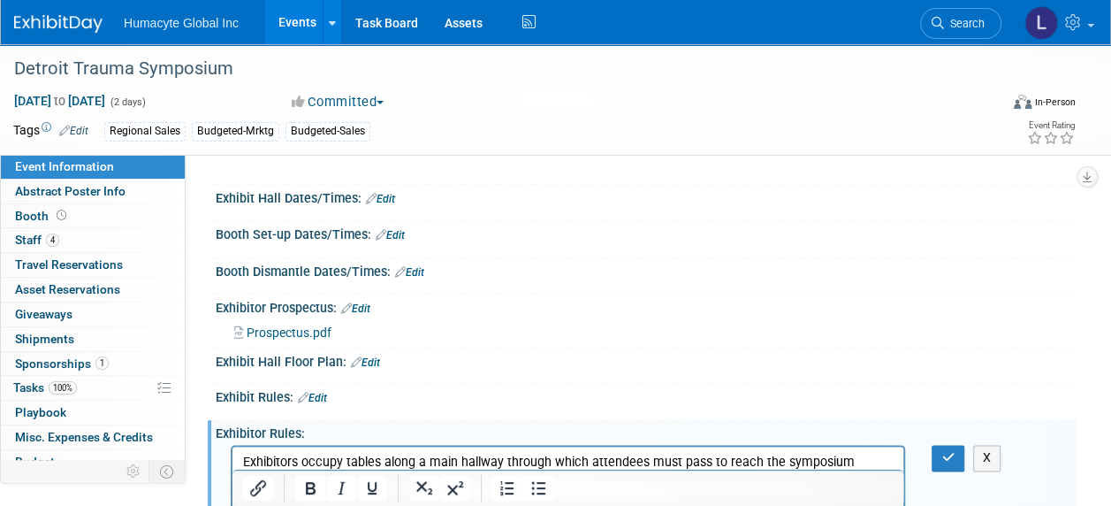
scroll to position [795, 0]
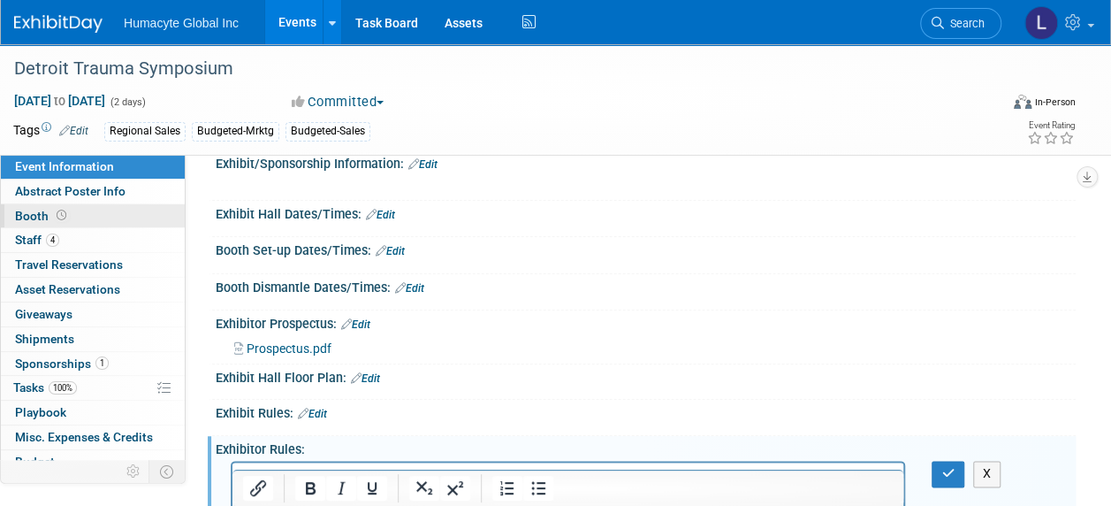
click at [27, 211] on span "Booth" at bounding box center [42, 216] width 55 height 14
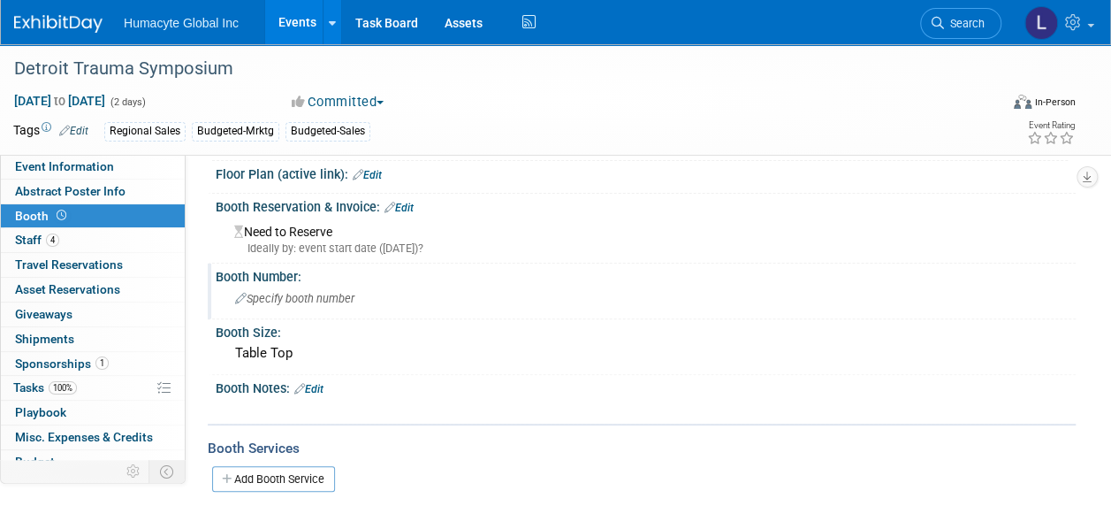
scroll to position [177, 0]
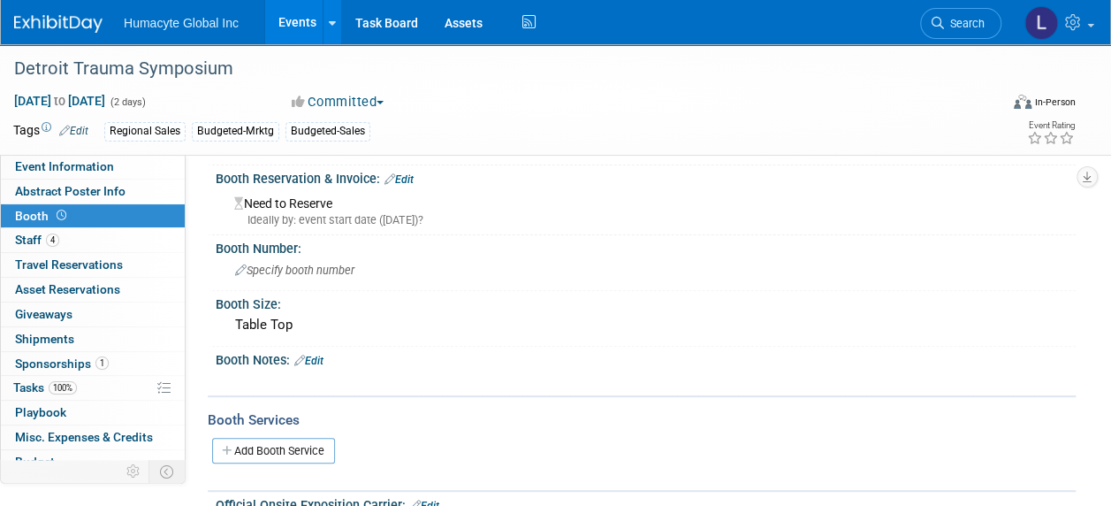
click at [316, 359] on link "Edit" at bounding box center [308, 360] width 29 height 12
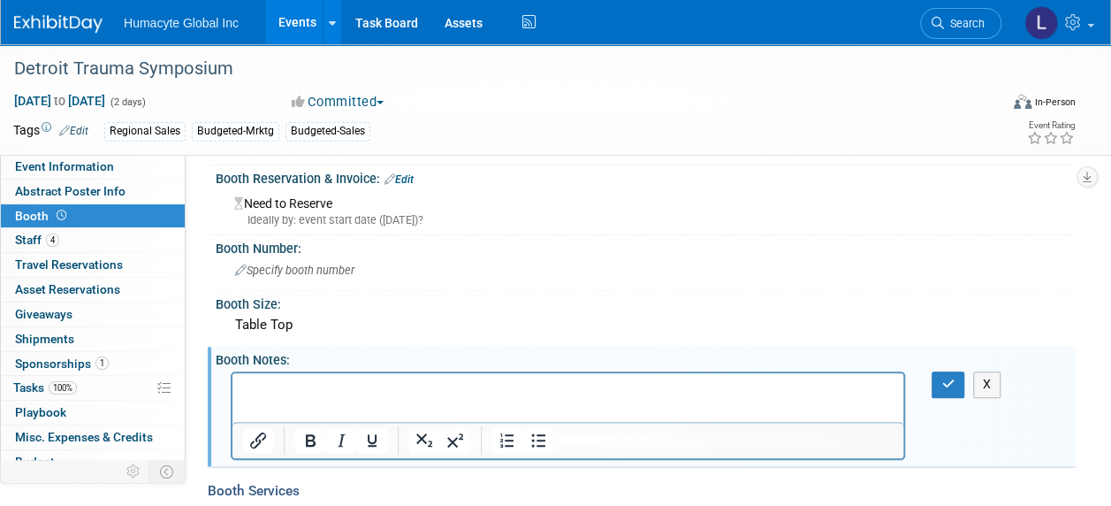
scroll to position [0, 0]
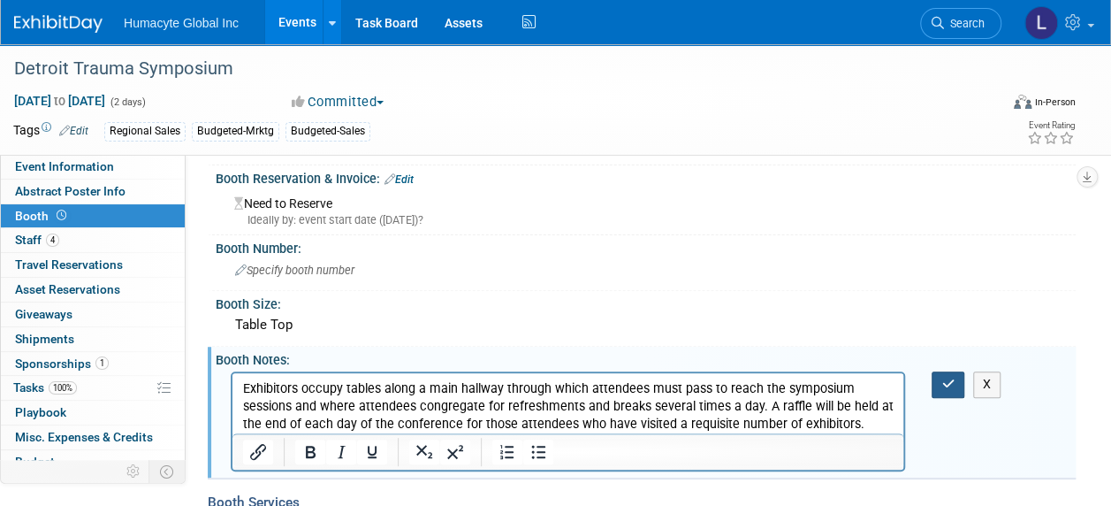
click at [962, 386] on button "button" at bounding box center [947, 384] width 33 height 26
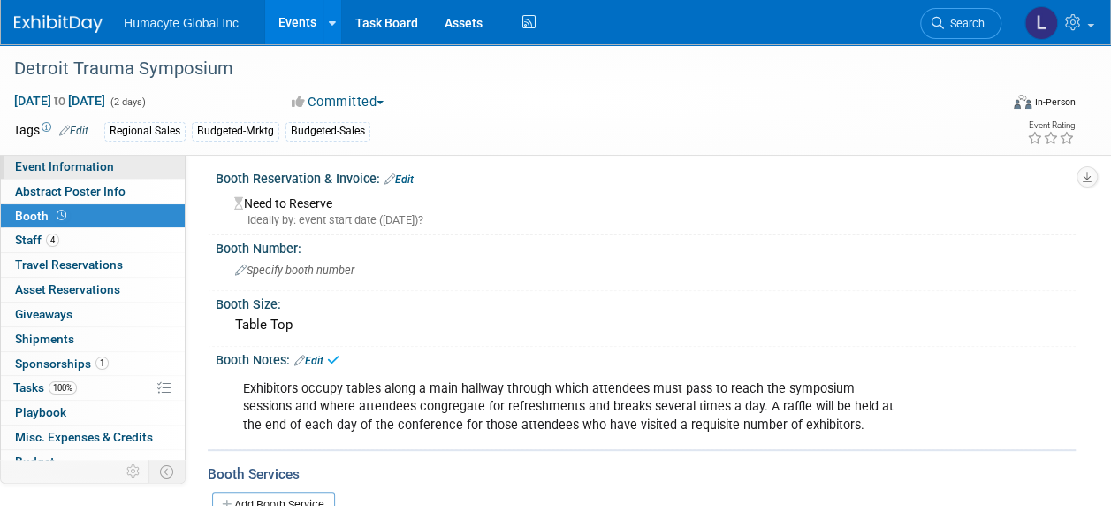
click at [105, 175] on link "Event Information" at bounding box center [93, 167] width 184 height 24
select select "Commercial"
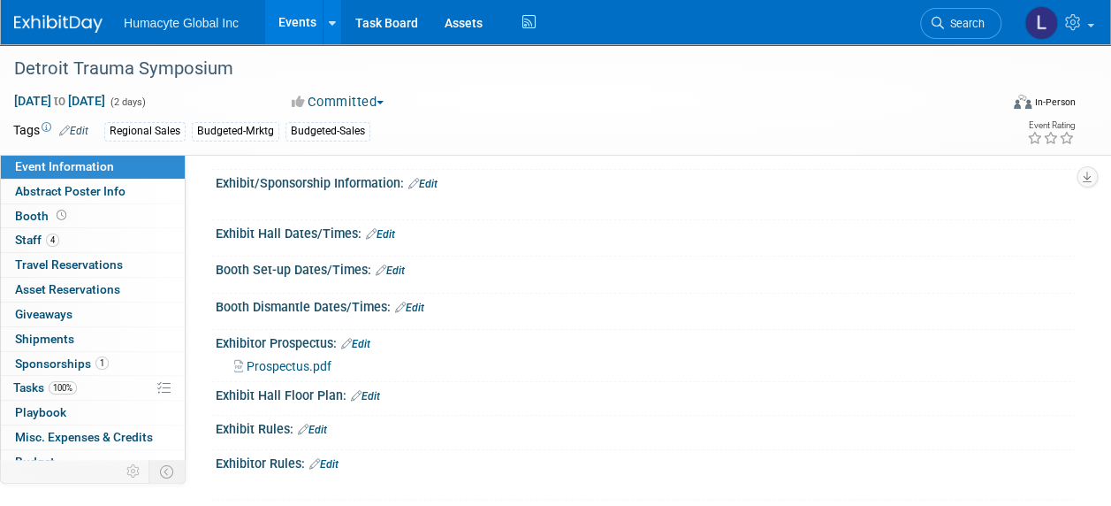
scroll to position [688, 0]
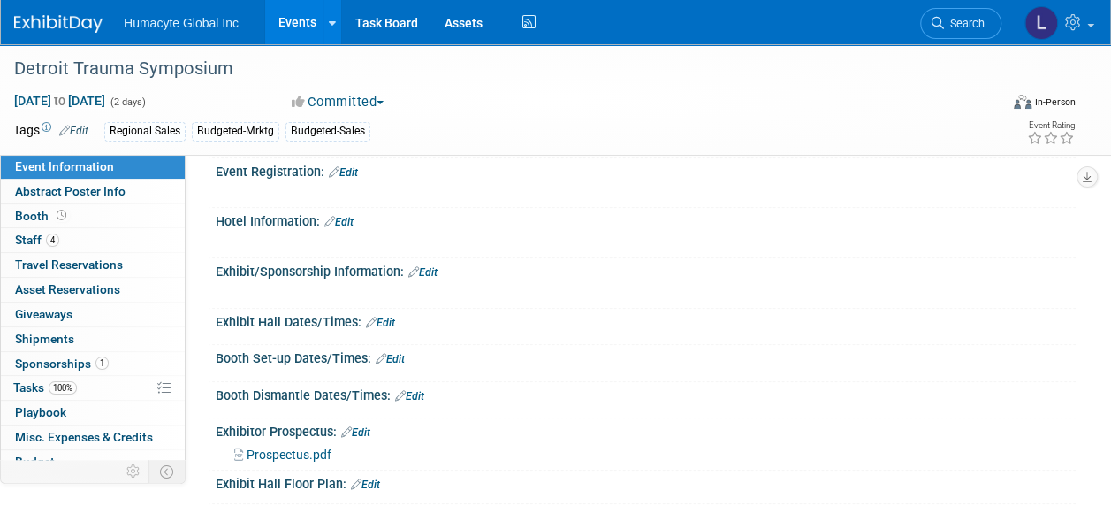
click at [435, 268] on link "Edit" at bounding box center [422, 272] width 29 height 12
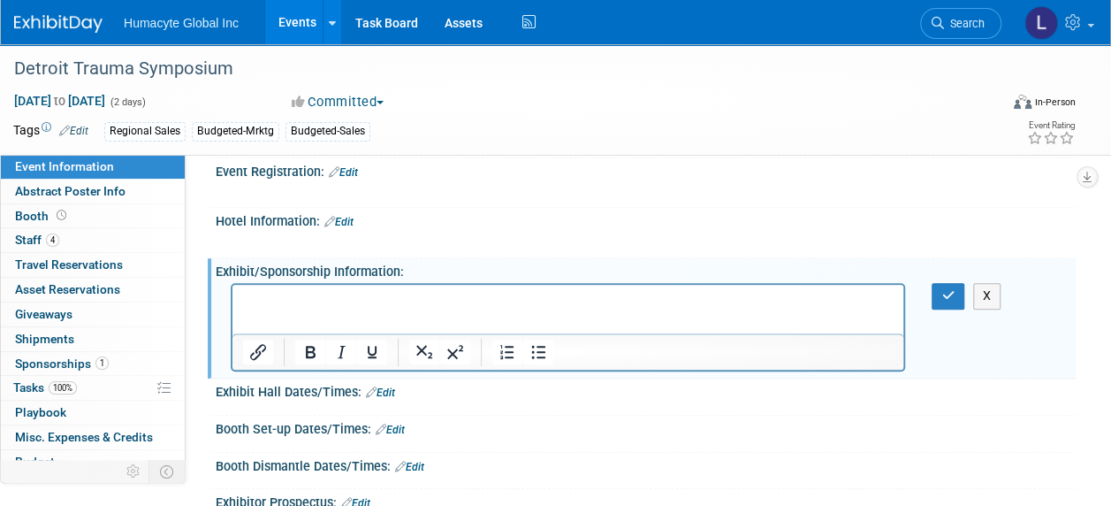
scroll to position [0, 0]
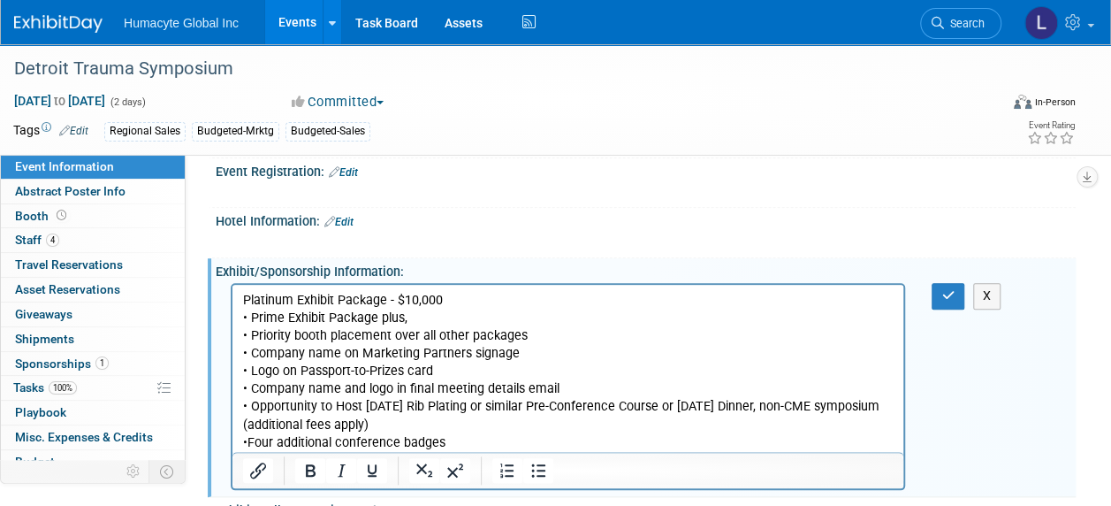
drag, startPoint x: 680, startPoint y: 560, endPoint x: 449, endPoint y: 291, distance: 354.8
click at [449, 292] on p "Platinum Exhibit Package - $10,000 • Prime Exhibit Package plus, • Priority boo…" at bounding box center [568, 372] width 650 height 160
drag, startPoint x: 450, startPoint y: 301, endPoint x: 87, endPoint y: 284, distance: 363.6
click at [232, 285] on html "Platinum Exhibit Package - $10,000 • Prime Exhibit Package plus, • Priority boo…" at bounding box center [567, 368] width 671 height 167
click at [308, 465] on icon "Bold" at bounding box center [311, 470] width 10 height 12
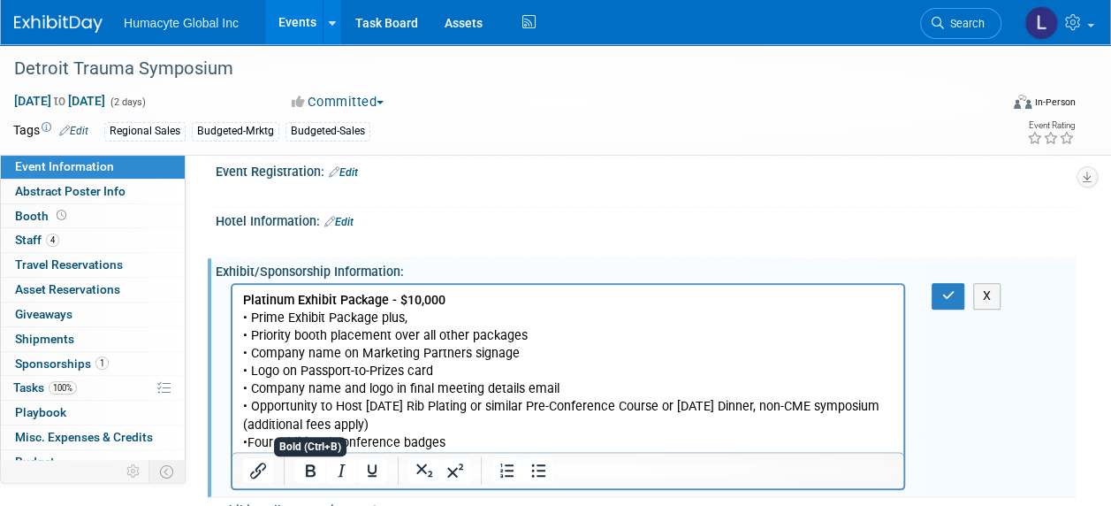
click at [462, 407] on p "Platinum Exhibit Package - $10,000 • Prime Exhibit Package plus, • Priority boo…" at bounding box center [568, 372] width 650 height 160
click at [498, 306] on p "Platinum Exhibit Package - $10,000 • Prime Exhibit Package plus, • Priority boo…" at bounding box center [568, 372] width 650 height 160
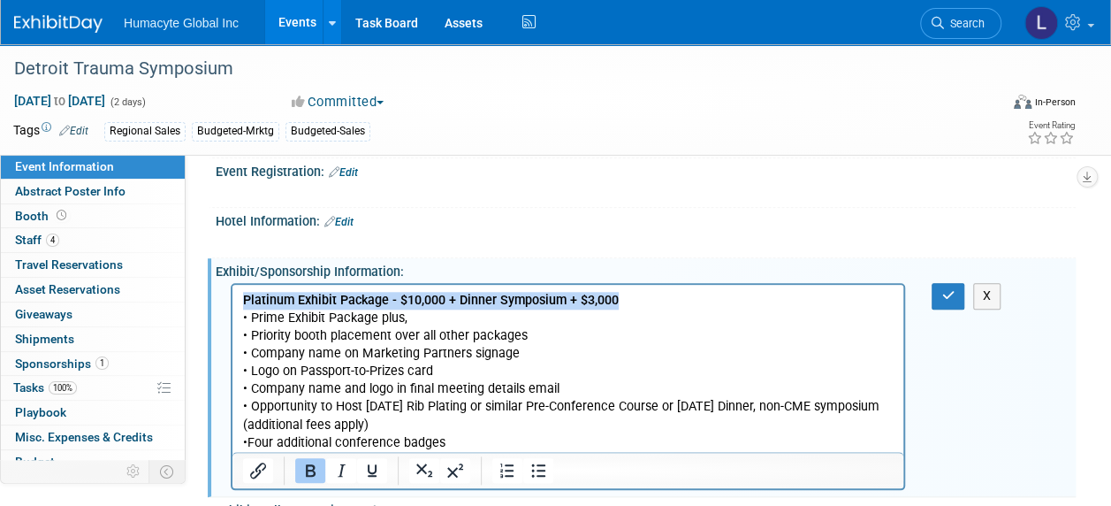
drag, startPoint x: 627, startPoint y: 297, endPoint x: 246, endPoint y: 264, distance: 383.2
click at [246, 285] on html "Platinum Exhibit Package - $10,000 + Dinner Symposium + $3,000 • Prime Exhibit …" at bounding box center [567, 368] width 671 height 167
click at [359, 466] on button "Underline" at bounding box center [372, 470] width 30 height 25
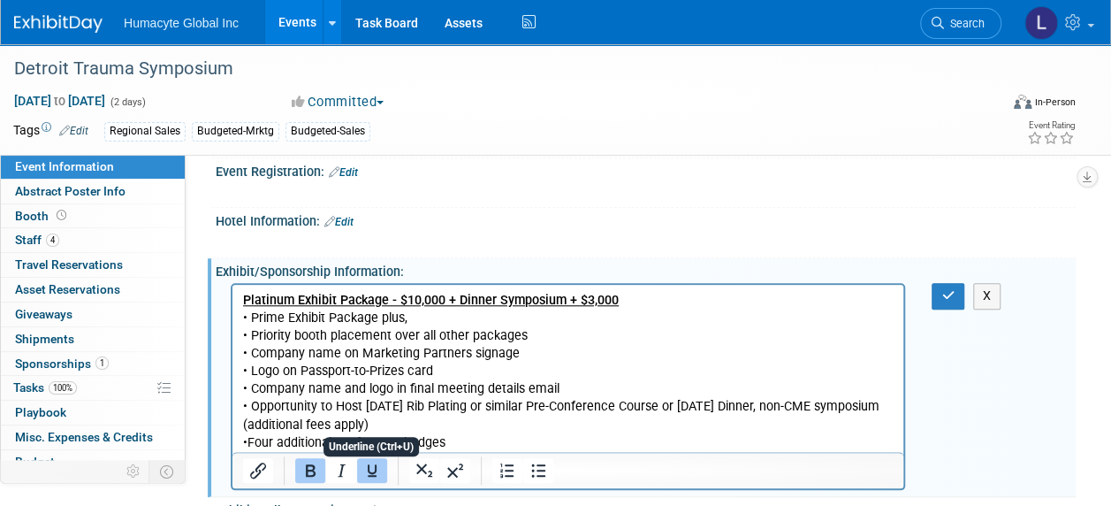
click at [493, 372] on p "Platinum Exhibit Package - $10,000 + Dinner Symposium + $3,000 • Prime Exhibit …" at bounding box center [568, 372] width 650 height 160
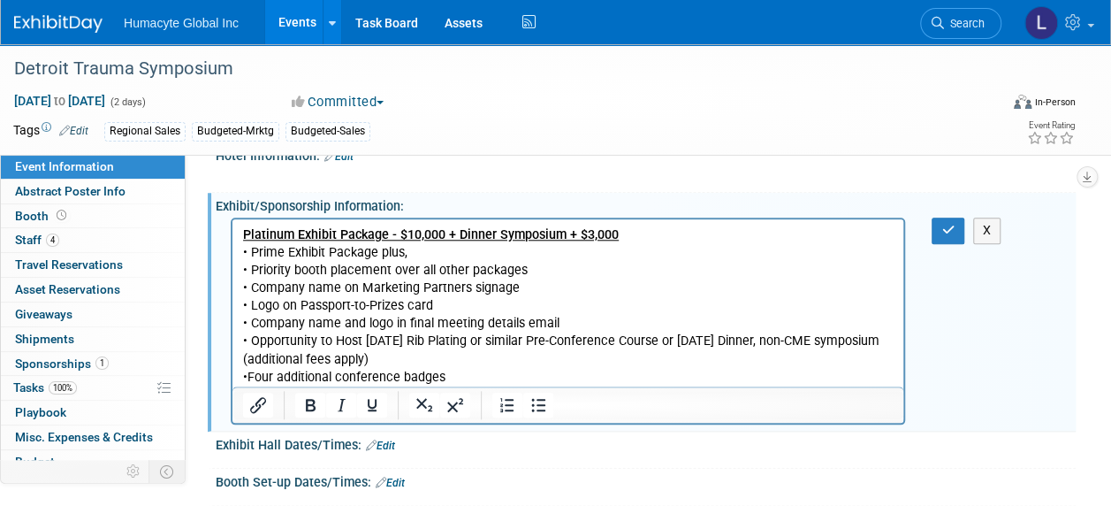
scroll to position [776, 0]
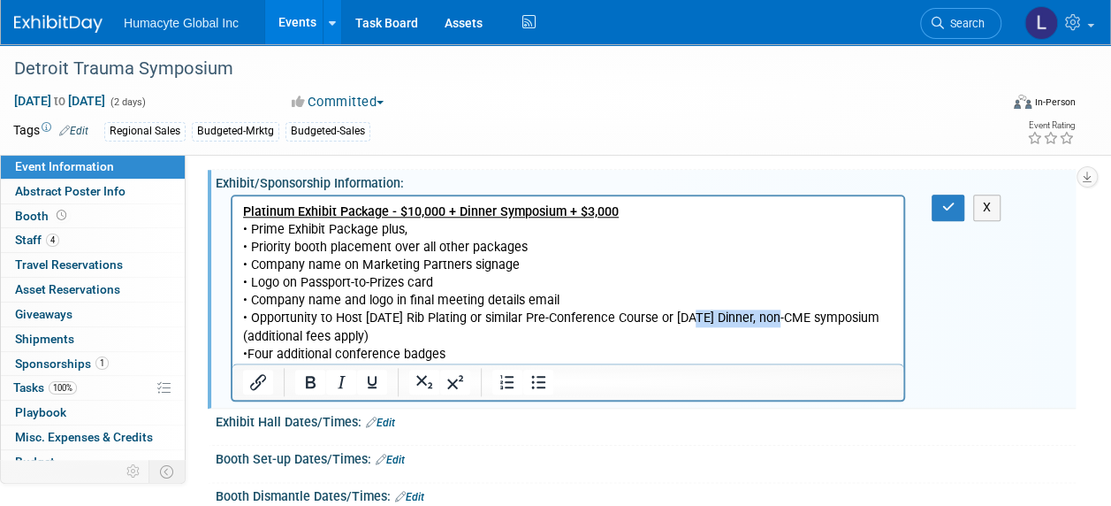
drag, startPoint x: 789, startPoint y: 322, endPoint x: 703, endPoint y: 312, distance: 86.3
click at [703, 312] on p "Platinum Exhibit Package - $10,000 + Dinner Symposium + $3,000 • Prime Exhibit …" at bounding box center [568, 283] width 650 height 160
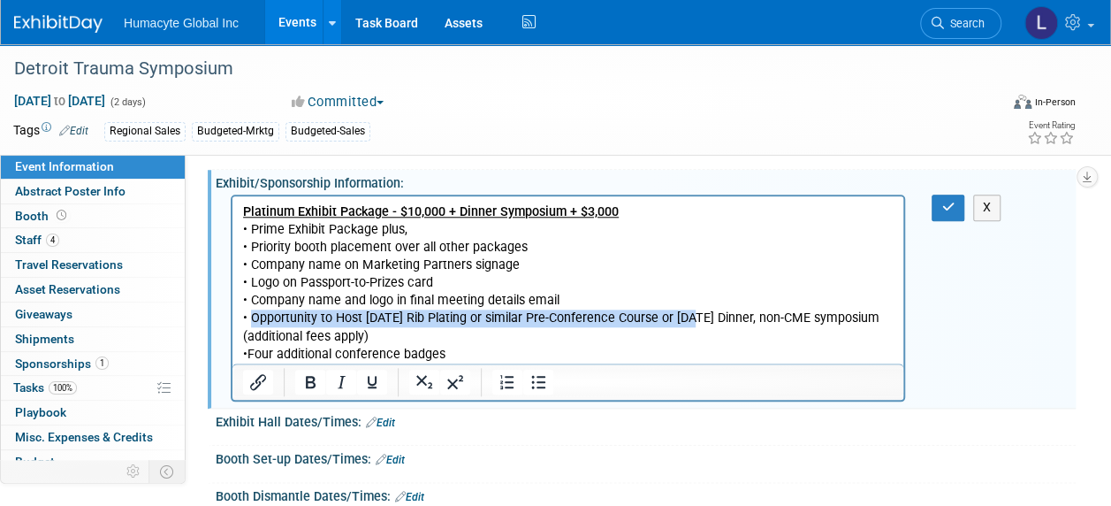
drag, startPoint x: 251, startPoint y: 318, endPoint x: 702, endPoint y: 315, distance: 450.7
click at [702, 315] on p "Platinum Exhibit Package - $10,000 + Dinner Symposium + $3,000 • Prime Exhibit …" at bounding box center [568, 283] width 650 height 160
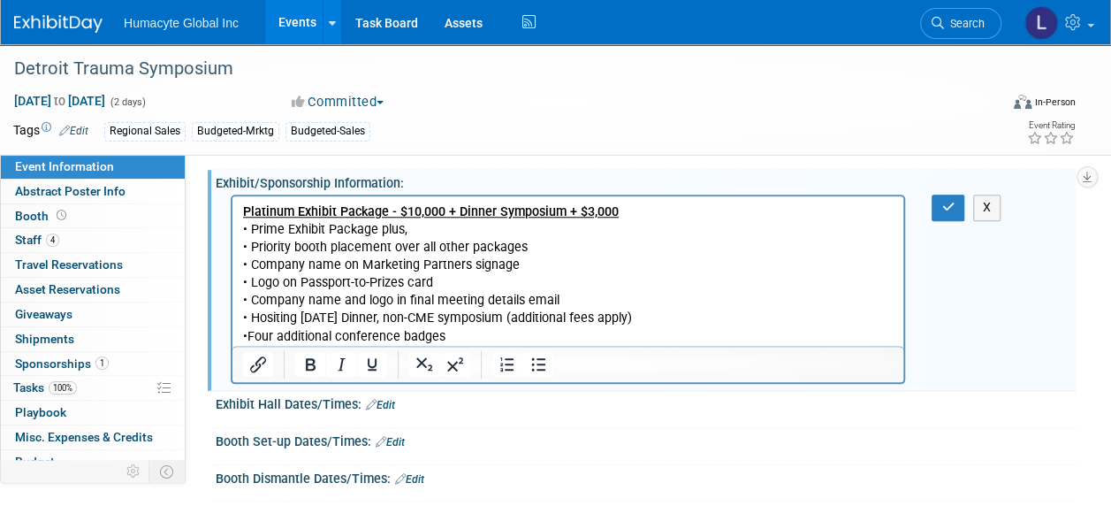
drag, startPoint x: 673, startPoint y: 319, endPoint x: 234, endPoint y: 318, distance: 438.3
click at [234, 318] on html "Platinum Exhibit Package - $10,000 + Dinner Symposium + $3,000 • Prime Exhibit …" at bounding box center [567, 270] width 671 height 149
click at [308, 361] on icon "Bold" at bounding box center [310, 363] width 21 height 21
click at [344, 359] on icon "Italic" at bounding box center [341, 363] width 21 height 21
click at [941, 201] on icon "button" at bounding box center [947, 207] width 13 height 12
